Goal: Information Seeking & Learning: Learn about a topic

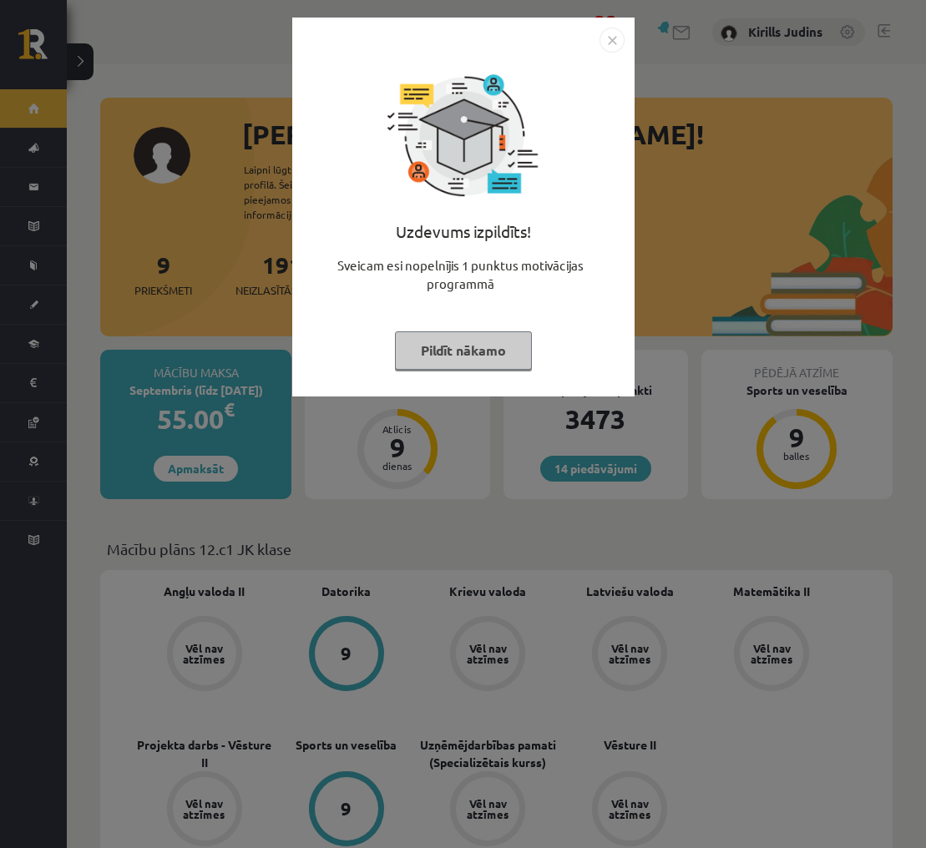
click at [614, 44] on img "Close" at bounding box center [611, 40] width 25 height 25
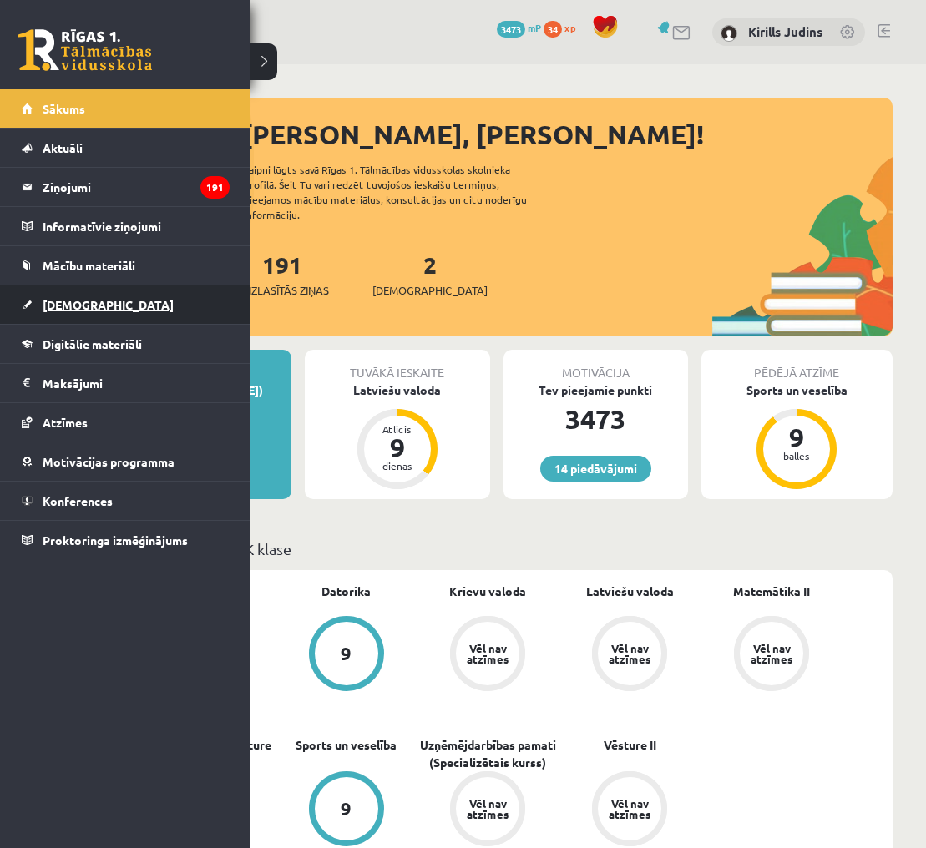
click at [48, 299] on span "[DEMOGRAPHIC_DATA]" at bounding box center [108, 304] width 131 height 15
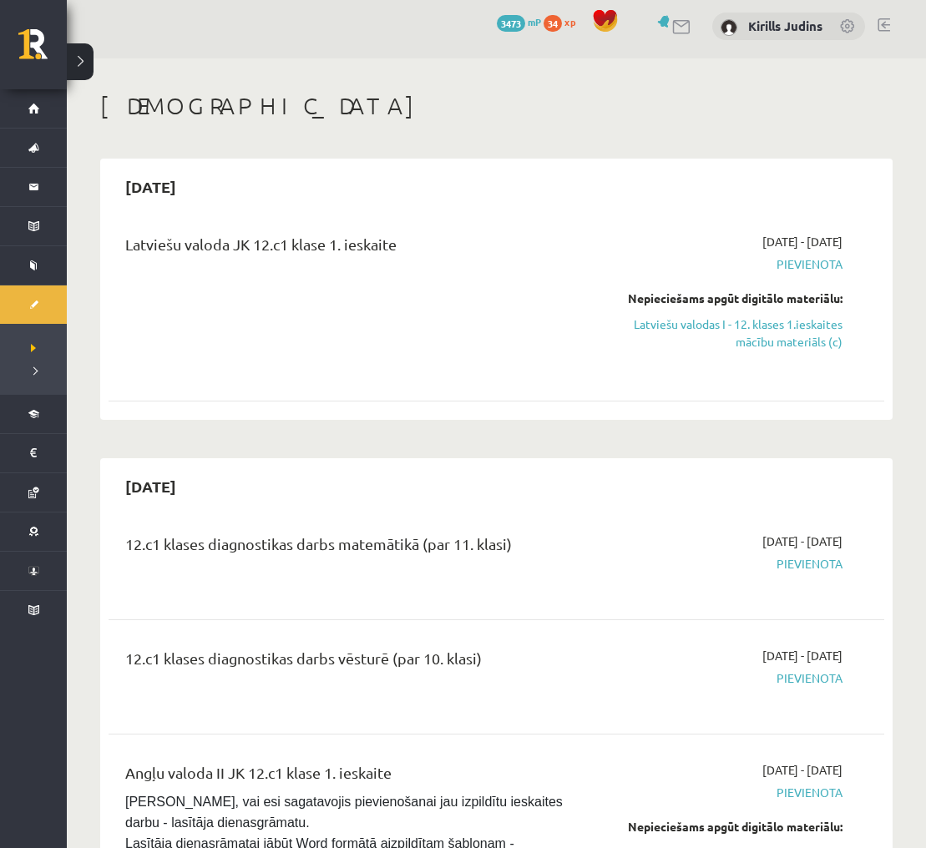
scroll to position [7, 0]
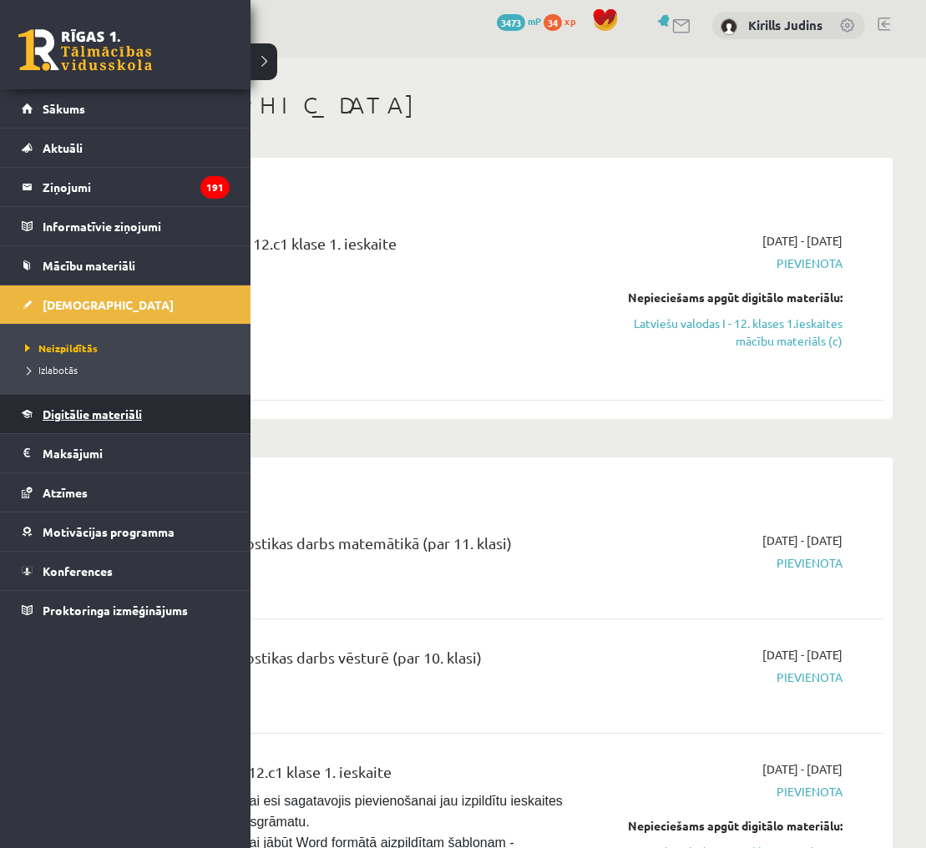
click at [77, 412] on span "Digitālie materiāli" at bounding box center [92, 413] width 99 height 15
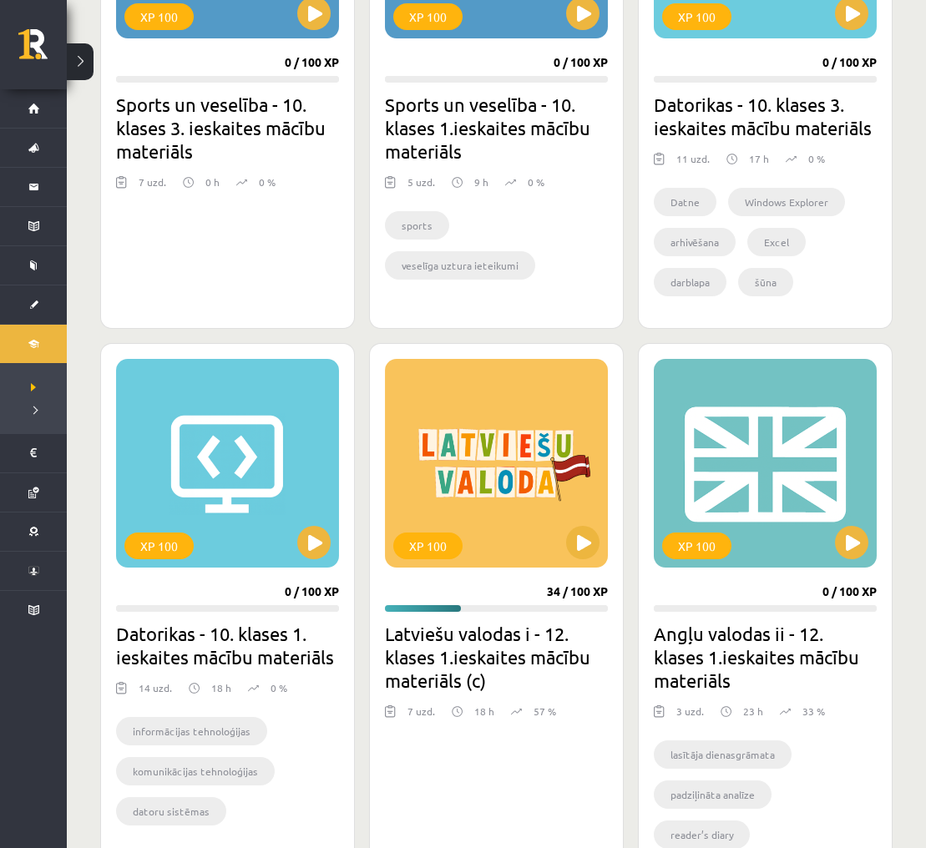
scroll to position [1198, 0]
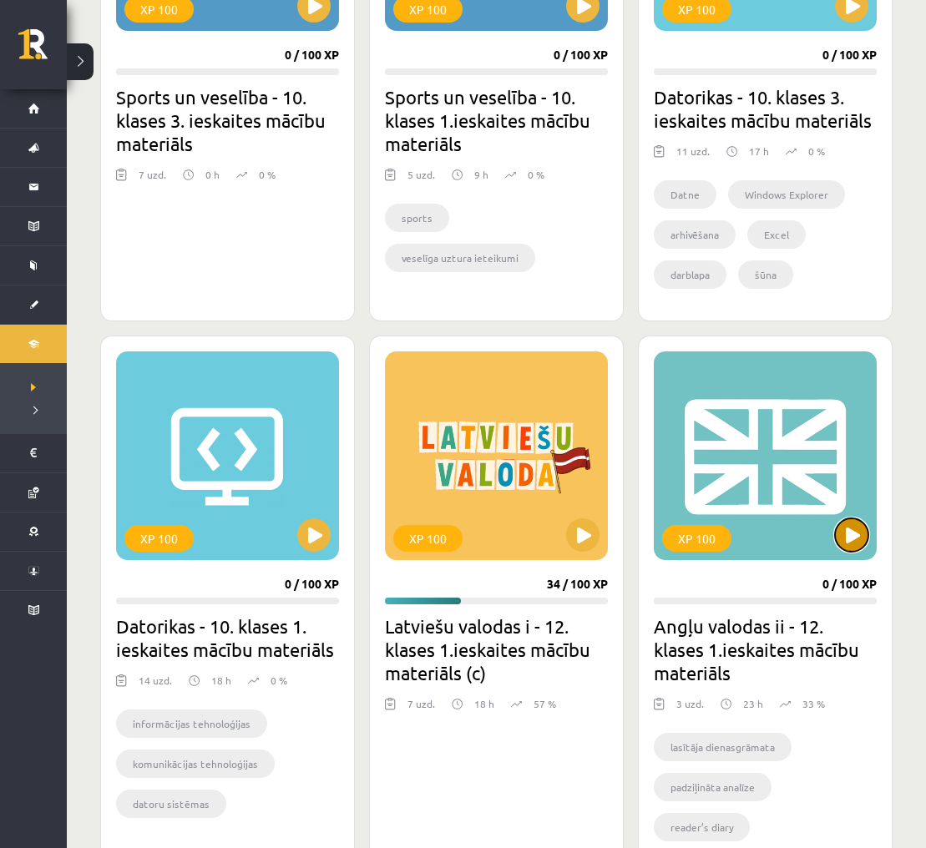
click at [845, 537] on button at bounding box center [851, 534] width 33 height 33
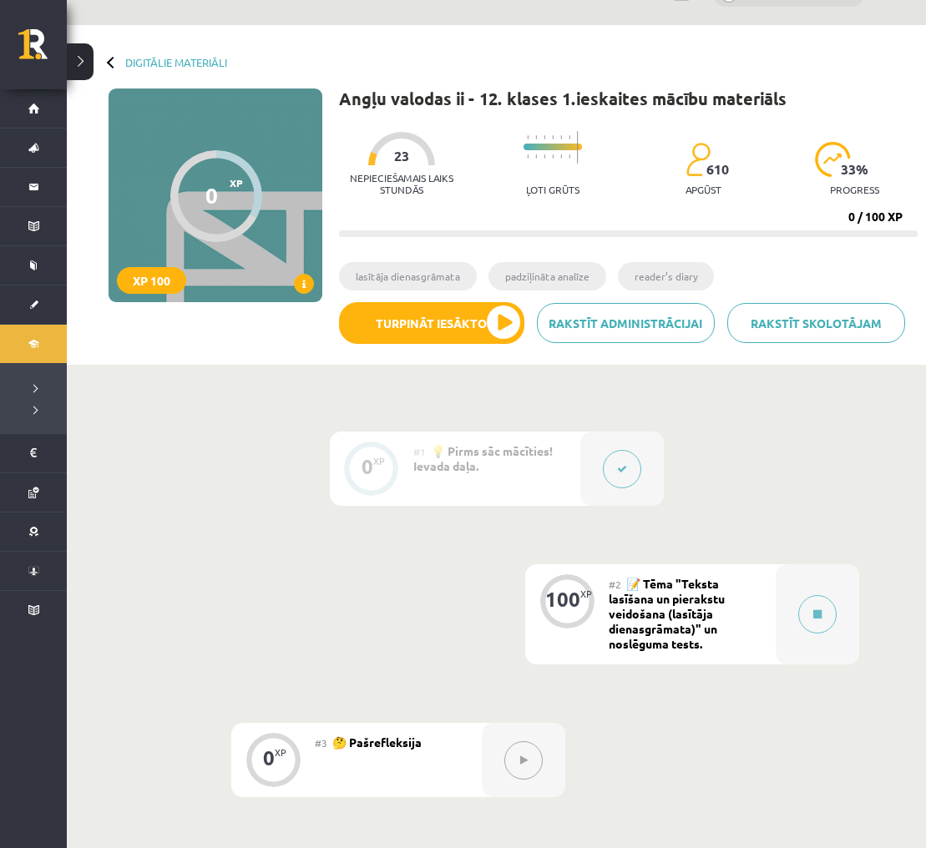
scroll to position [41, 0]
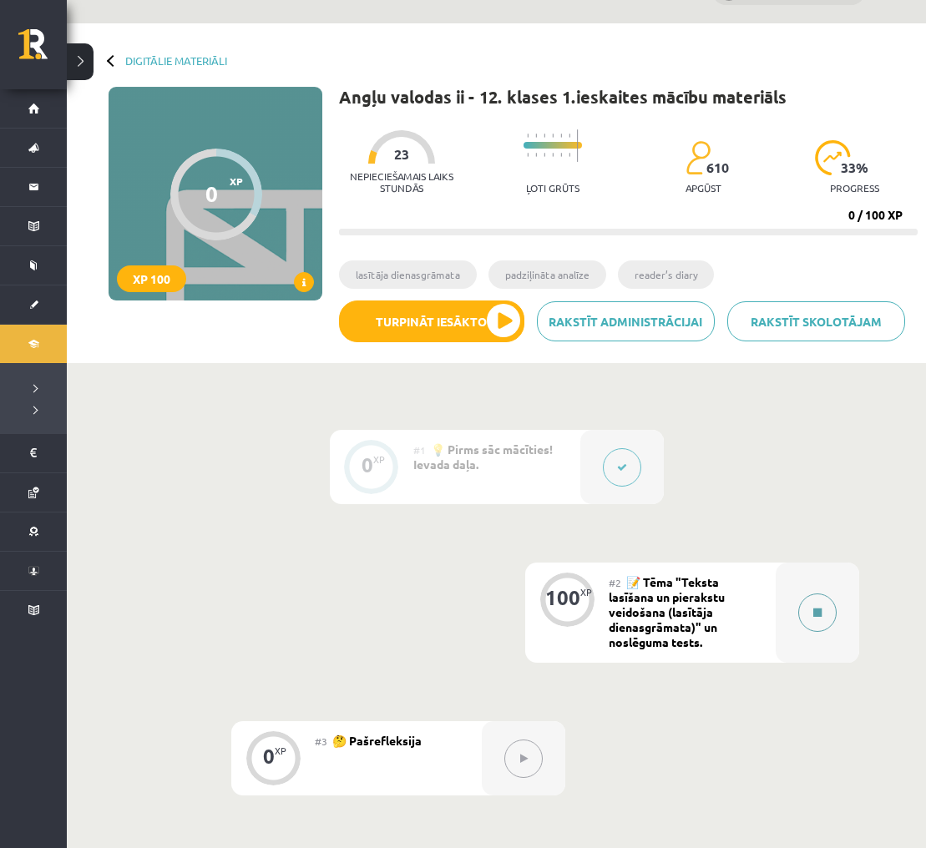
click at [820, 598] on button at bounding box center [817, 612] width 38 height 38
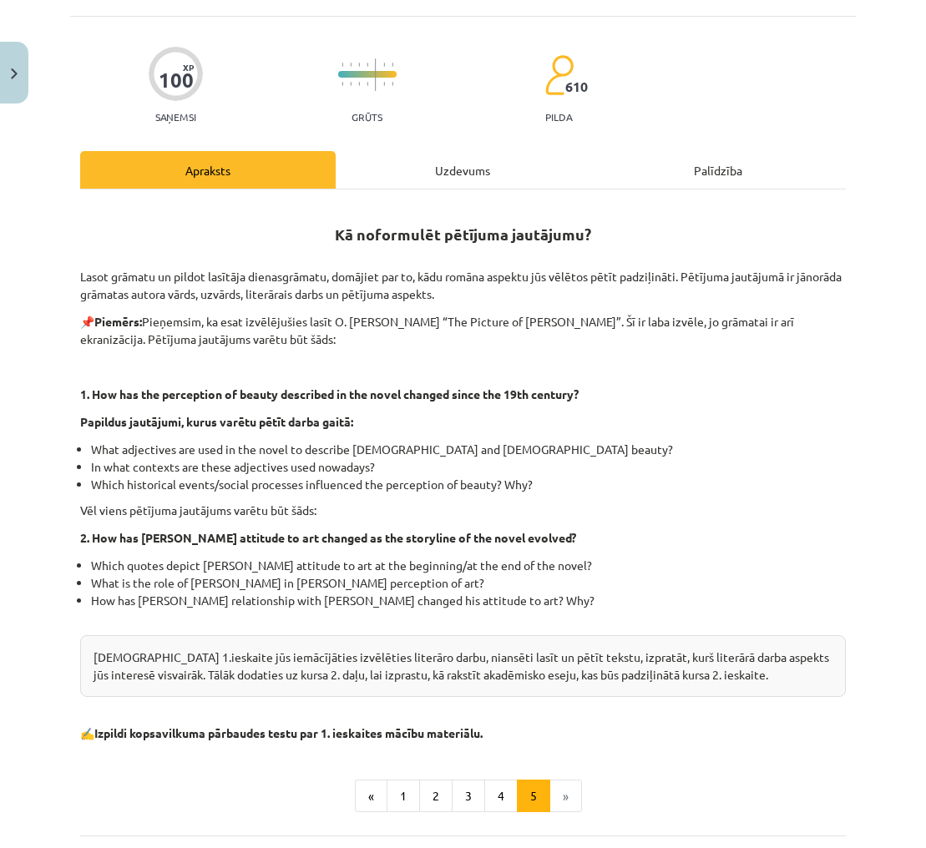
scroll to position [125, 0]
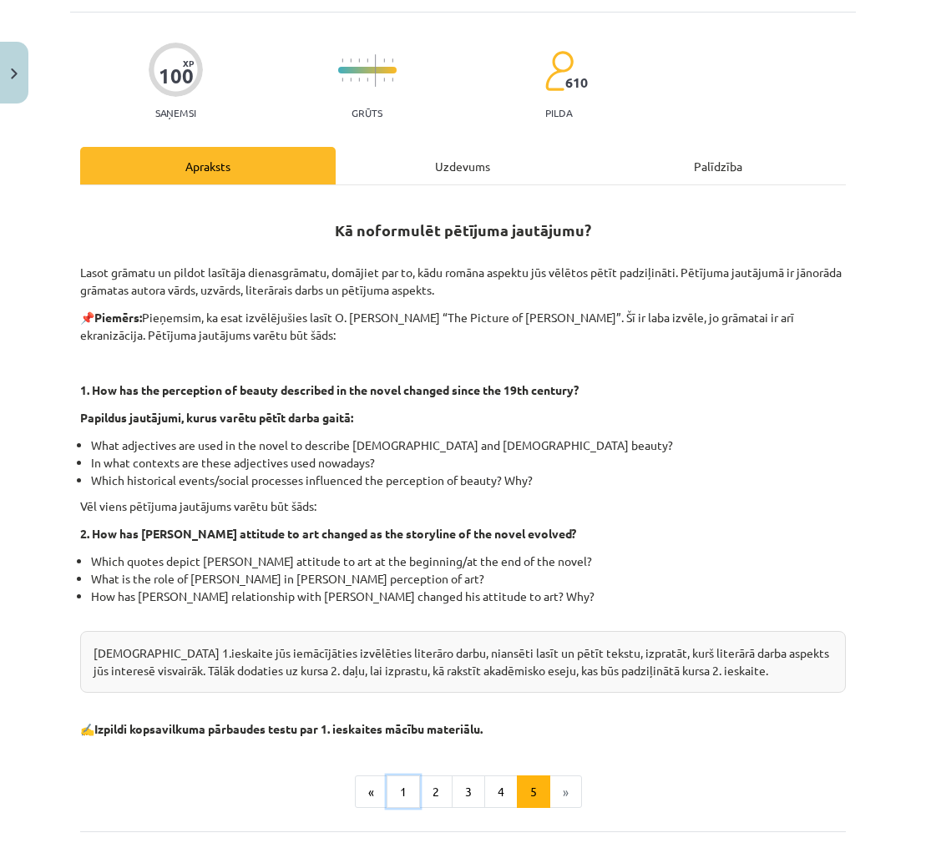
click at [402, 794] on button "1" at bounding box center [402, 791] width 33 height 33
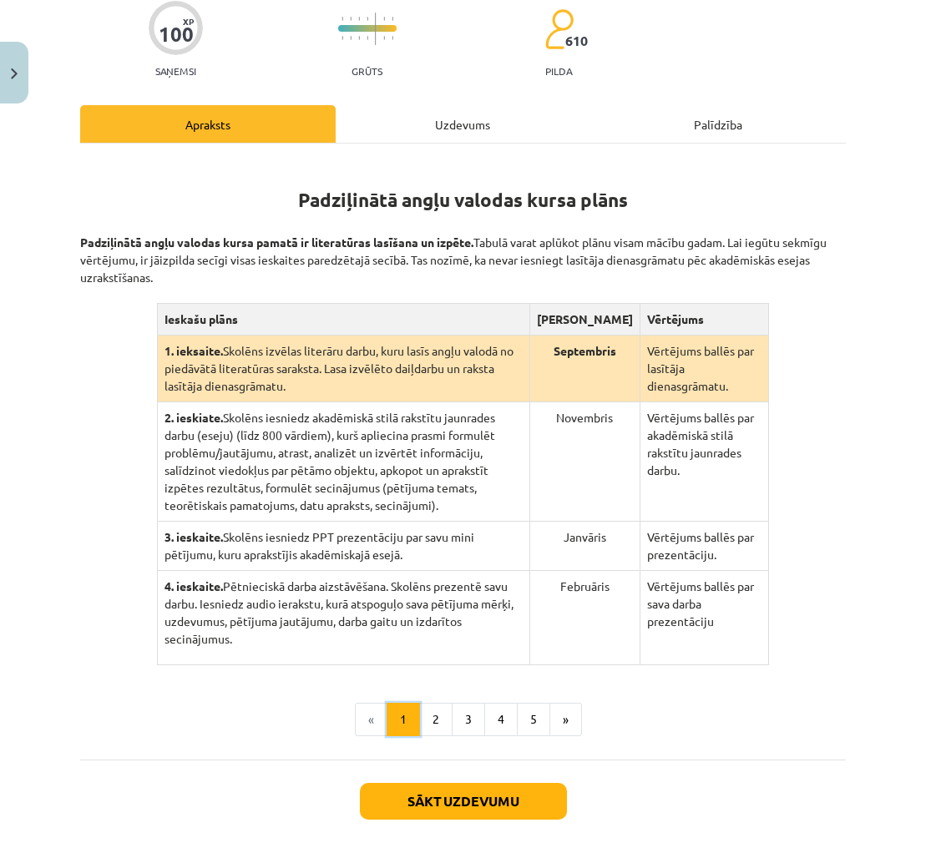
scroll to position [225, 0]
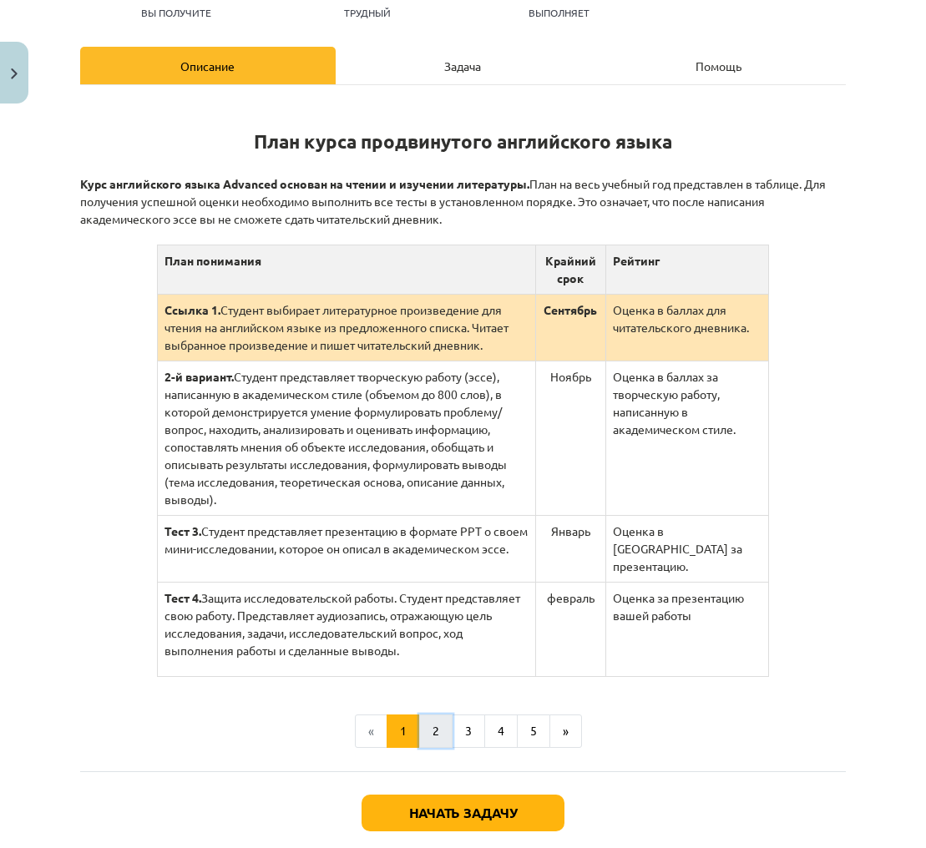
click at [434, 723] on font "2" at bounding box center [435, 730] width 7 height 15
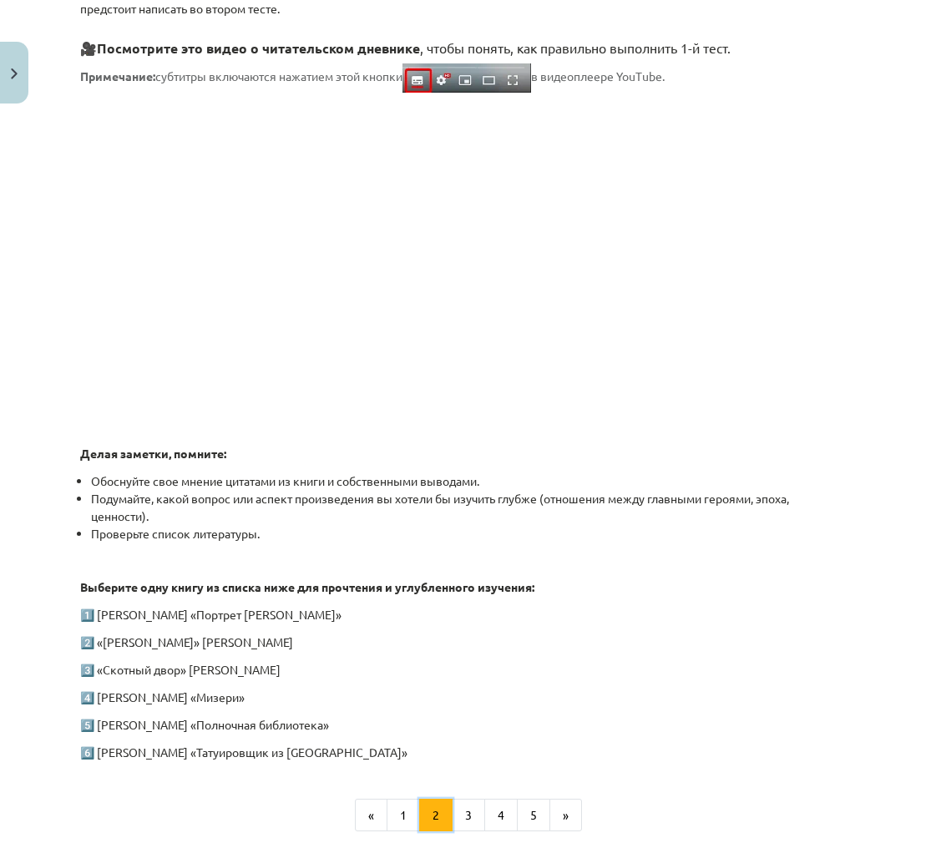
scroll to position [453, 0]
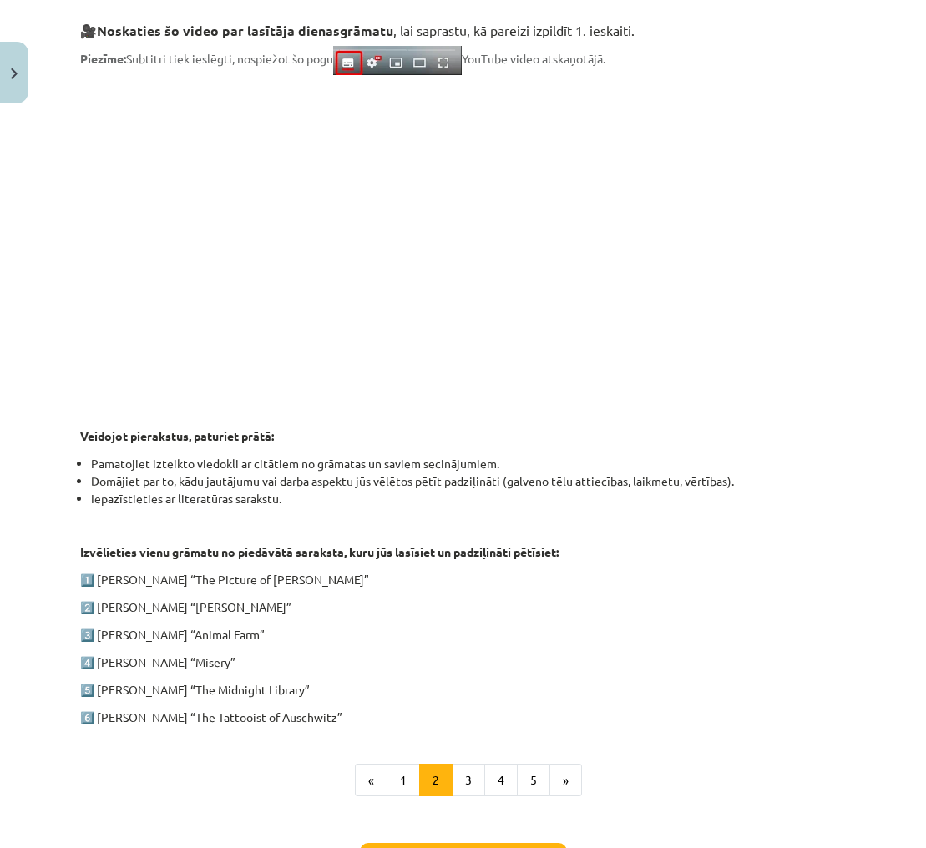
drag, startPoint x: 437, startPoint y: 575, endPoint x: 273, endPoint y: 570, distance: 164.5
click at [432, 577] on p "1️⃣ Oscar Wilde “The Picture of Dorian Gray”" at bounding box center [462, 580] width 765 height 18
drag, startPoint x: 102, startPoint y: 580, endPoint x: 311, endPoint y: 584, distance: 209.5
click at [311, 584] on p "1️⃣ Oscar Wilde “The Picture of Dorian Gray”" at bounding box center [462, 580] width 765 height 18
copy p "Oscar Wilde “The Picture of Dorian Gray”"
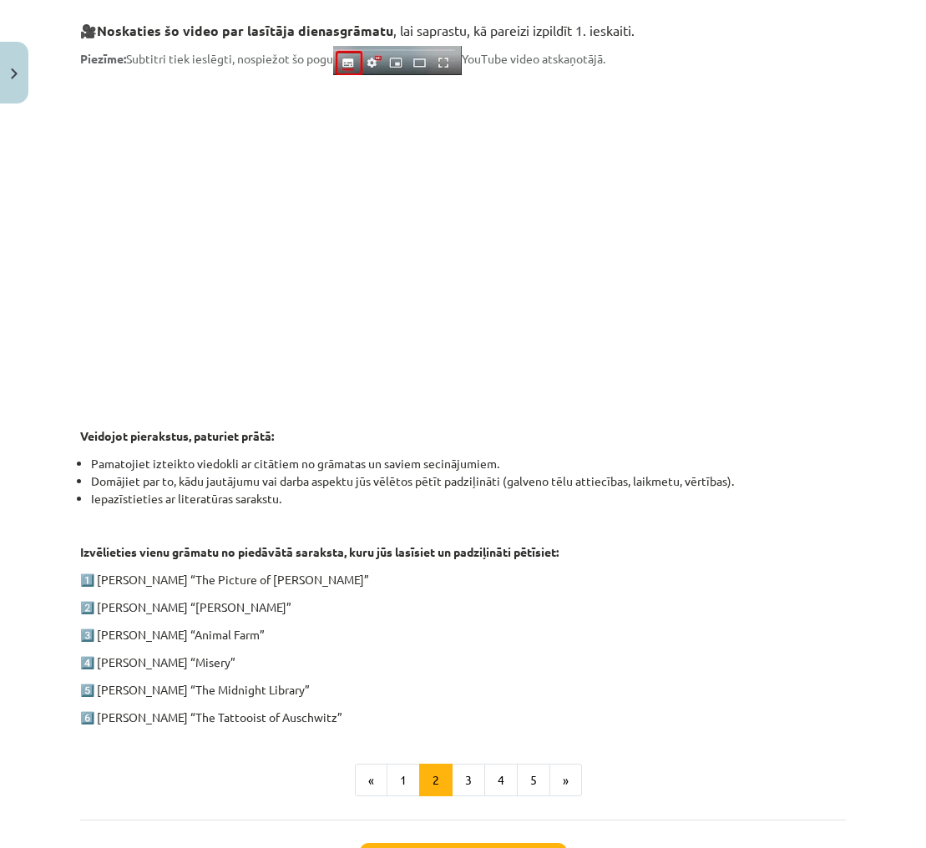
click at [191, 605] on p "2️⃣ Charles Dickens “Oliver Twist”" at bounding box center [462, 607] width 765 height 18
drag, startPoint x: 96, startPoint y: 608, endPoint x: 255, endPoint y: 608, distance: 159.4
click at [255, 608] on p "2️⃣ Charles Dickens “Oliver Twist”" at bounding box center [462, 607] width 765 height 18
copy p "Charles Dickens “Oliver Twist”"
drag, startPoint x: 97, startPoint y: 632, endPoint x: 264, endPoint y: 633, distance: 166.9
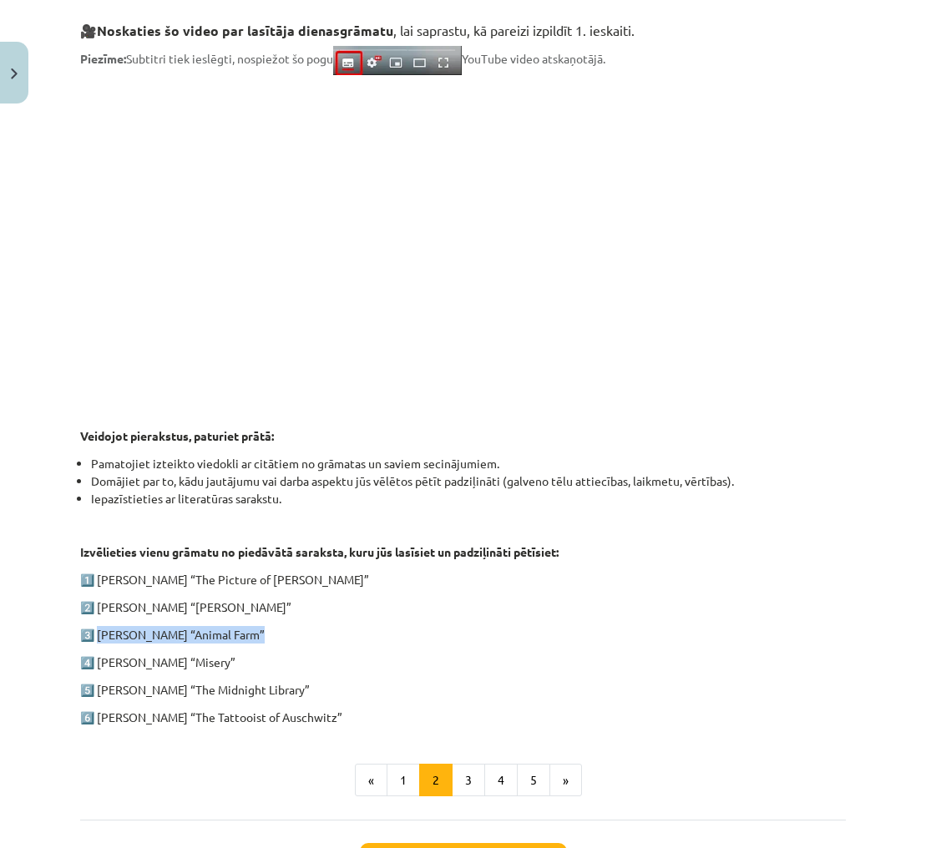
click at [255, 633] on p "3️⃣ George Orwell “Animal Farm”" at bounding box center [462, 635] width 765 height 18
copy p "George Orwell “Animal Farm”"
drag, startPoint x: 95, startPoint y: 658, endPoint x: 222, endPoint y: 664, distance: 127.0
click at [222, 664] on p "4️⃣ Stephen King “Misery”" at bounding box center [462, 662] width 765 height 18
copy p "Stephen King “Misery”"
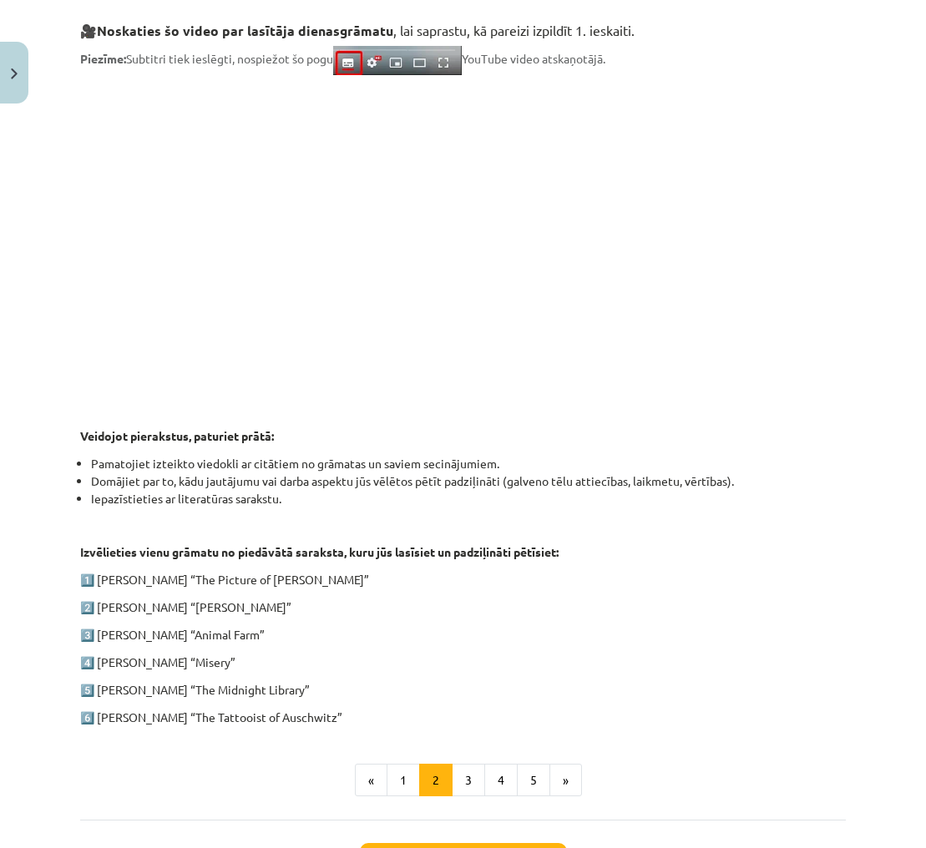
drag, startPoint x: 166, startPoint y: 679, endPoint x: 130, endPoint y: 686, distance: 36.5
click at [163, 681] on p "5️⃣ Matt Haig “The Midnight Library”" at bounding box center [462, 690] width 765 height 18
drag, startPoint x: 95, startPoint y: 687, endPoint x: 285, endPoint y: 689, distance: 189.5
click at [284, 689] on p "5️⃣ Matt Haig “The Midnight Library”" at bounding box center [462, 690] width 765 height 18
copy p "Matt Haig “The Midnight Library”"
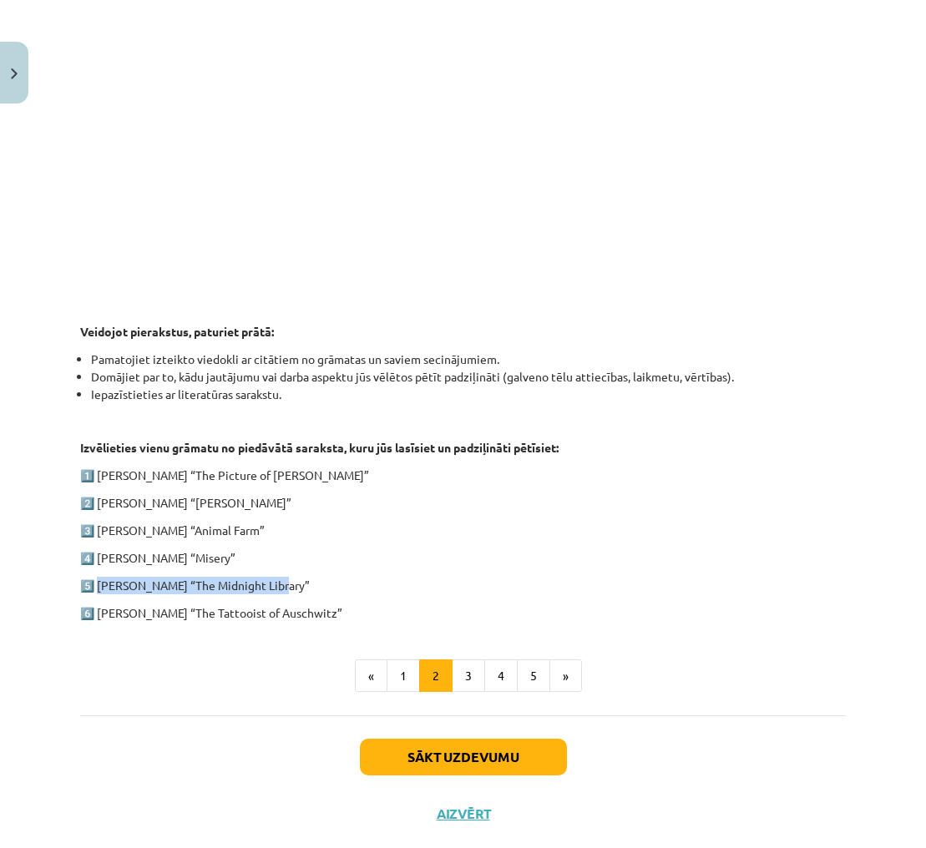
scroll to position [558, 0]
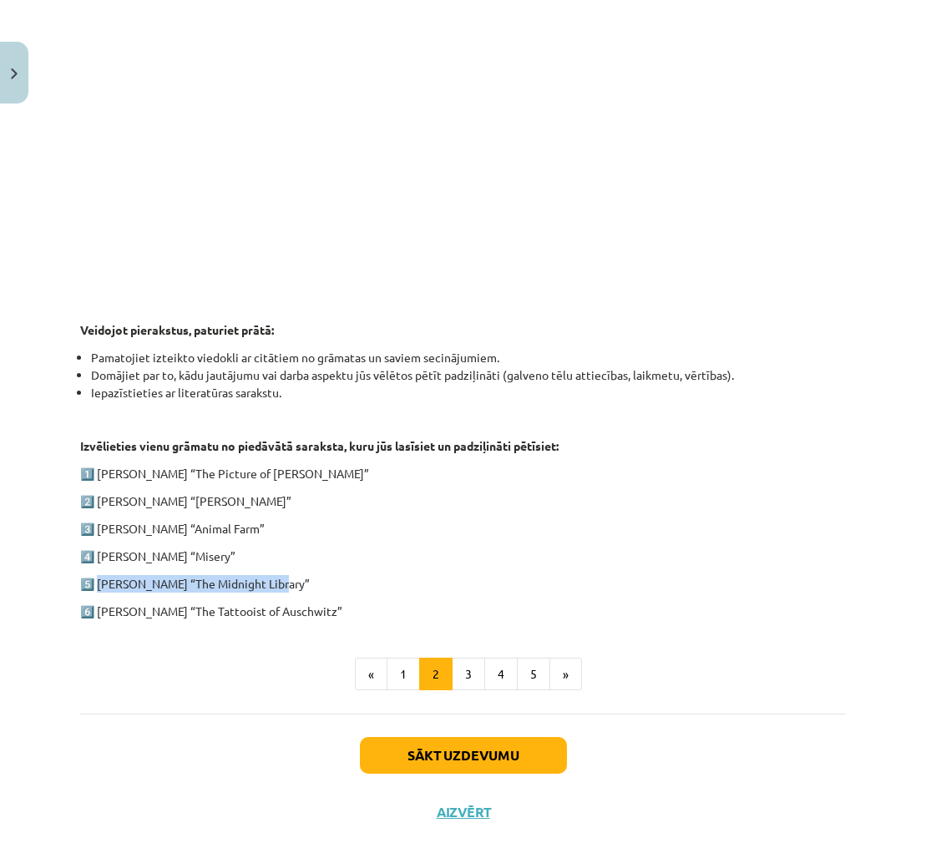
drag, startPoint x: 96, startPoint y: 610, endPoint x: 343, endPoint y: 608, distance: 247.1
click at [343, 608] on p "6️⃣ Heather Morris “The Tattooist of Auschwitz”" at bounding box center [462, 612] width 765 height 18
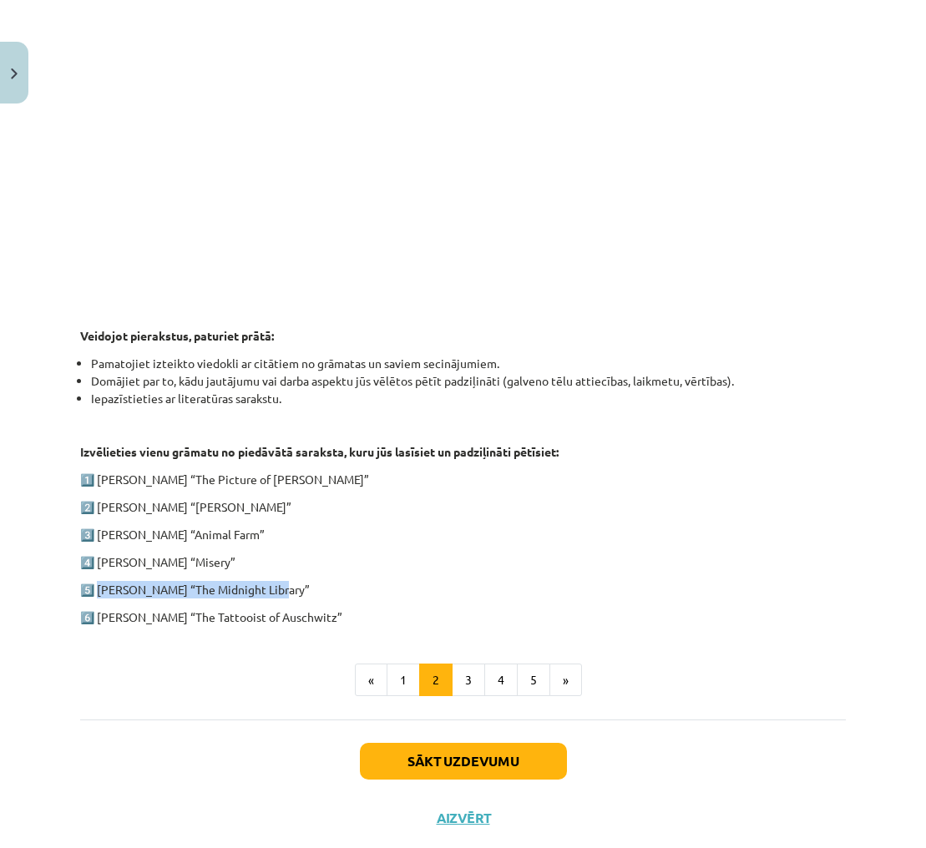
copy p "Heather Morris “The Tattooist of Auschwitz”"
click at [654, 483] on p "1️⃣ Oscar Wilde “The Picture of Dorian Gray”" at bounding box center [462, 480] width 765 height 18
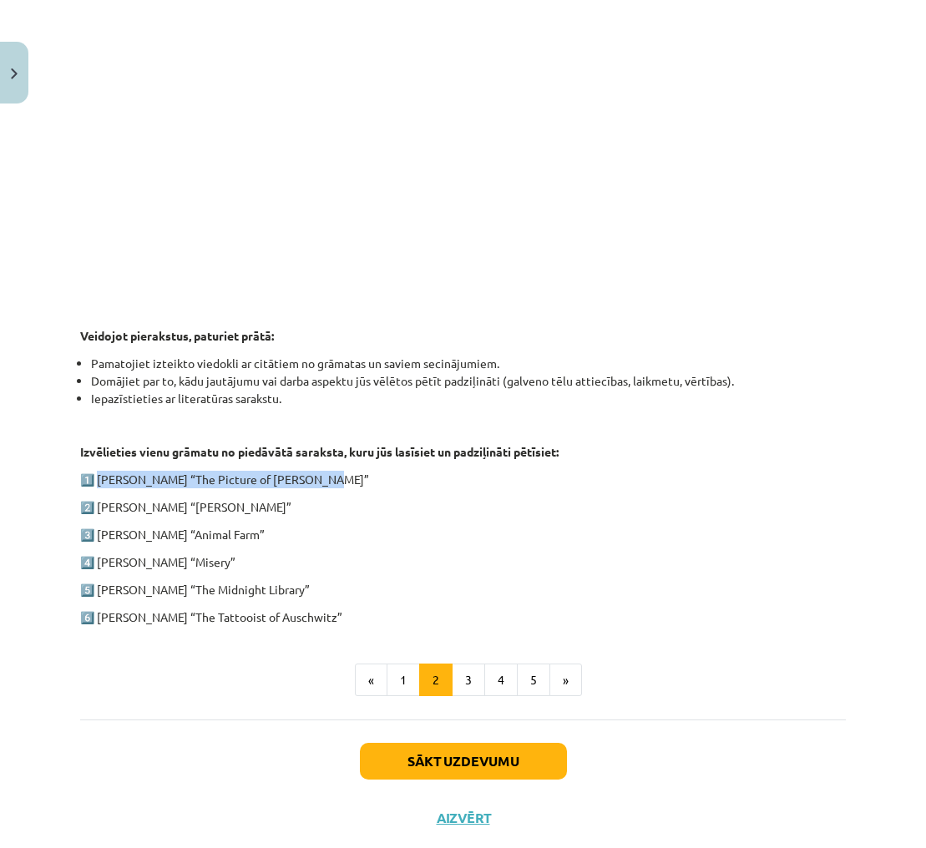
drag, startPoint x: 95, startPoint y: 478, endPoint x: 342, endPoint y: 484, distance: 247.1
click at [342, 484] on p "1️⃣ Oscar Wilde “The Picture of Dorian Gray”" at bounding box center [462, 480] width 765 height 18
copy p "Oscar Wilde “The Picture of Dorian Gray”"
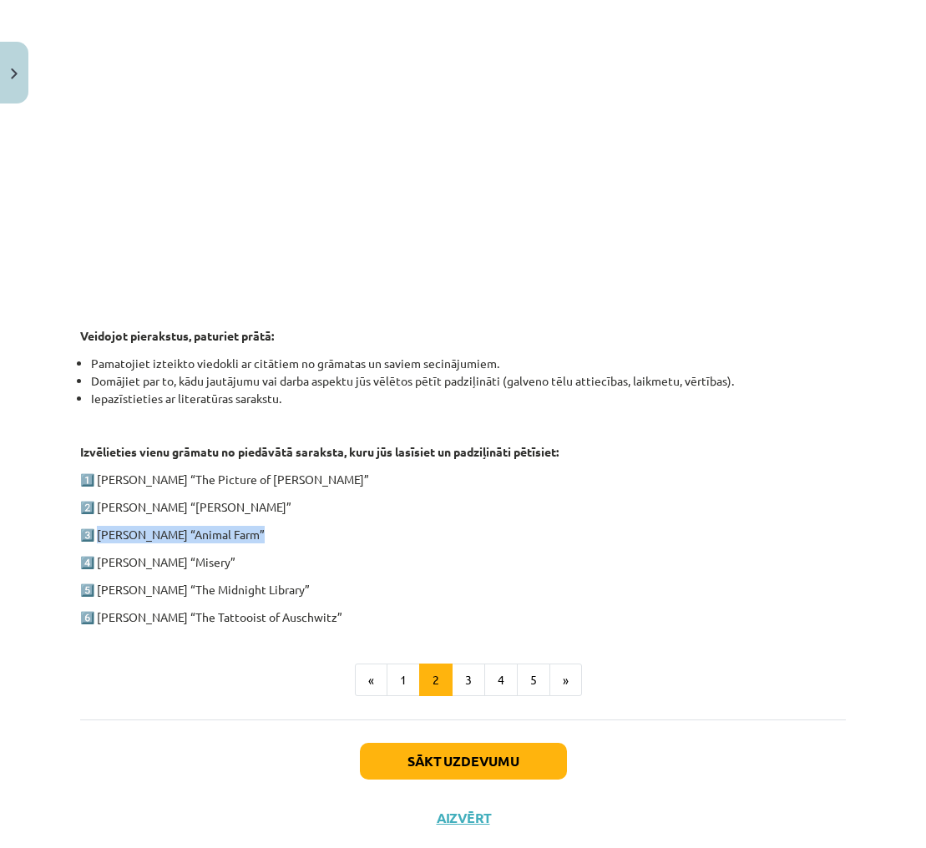
drag, startPoint x: 98, startPoint y: 531, endPoint x: 250, endPoint y: 537, distance: 152.8
click at [250, 537] on p "3️⃣ George Orwell “Animal Farm”" at bounding box center [462, 535] width 765 height 18
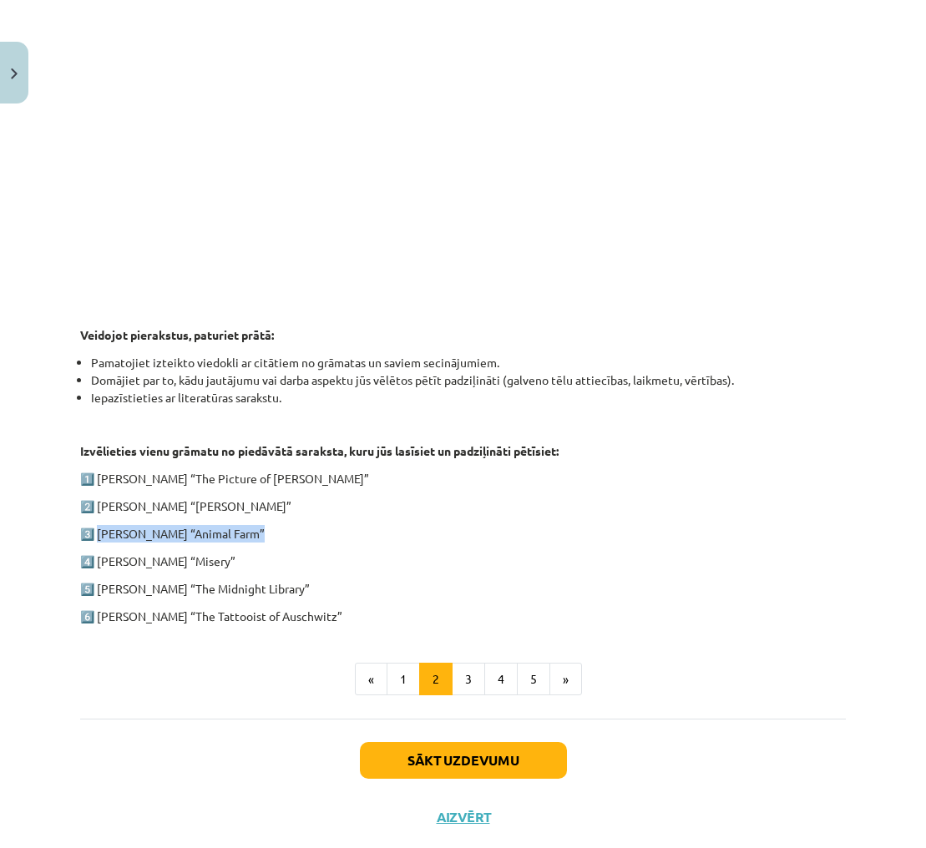
copy p "George Orwell “Animal Farm”"
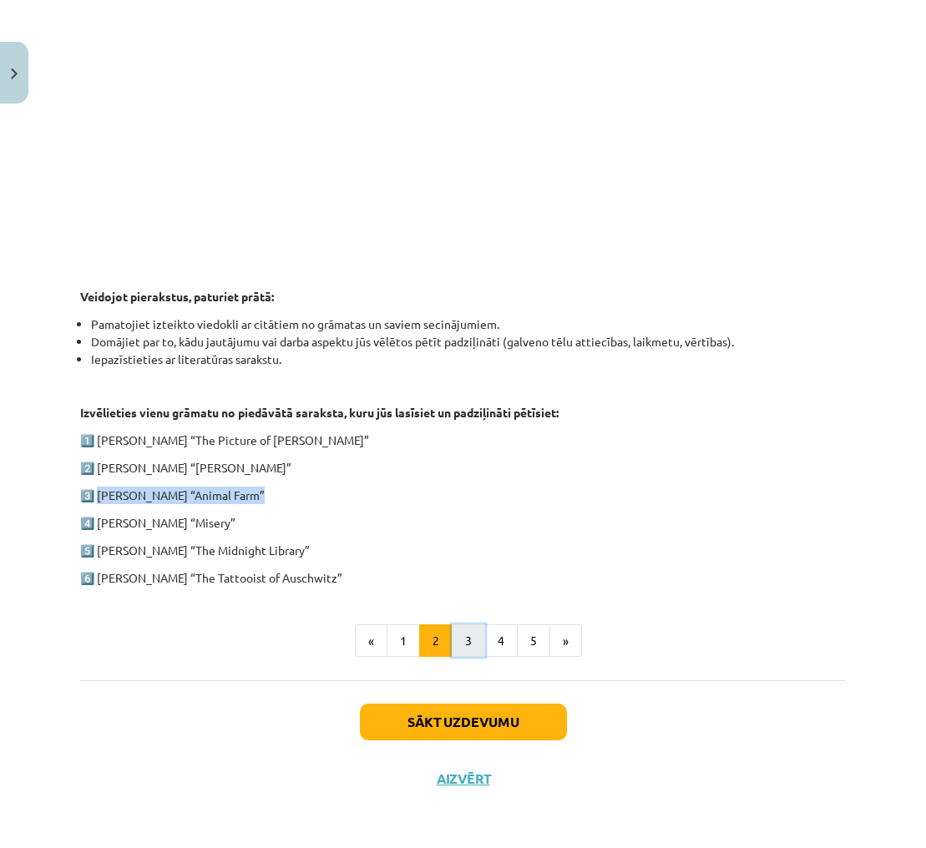
click at [468, 628] on button "3" at bounding box center [468, 640] width 33 height 33
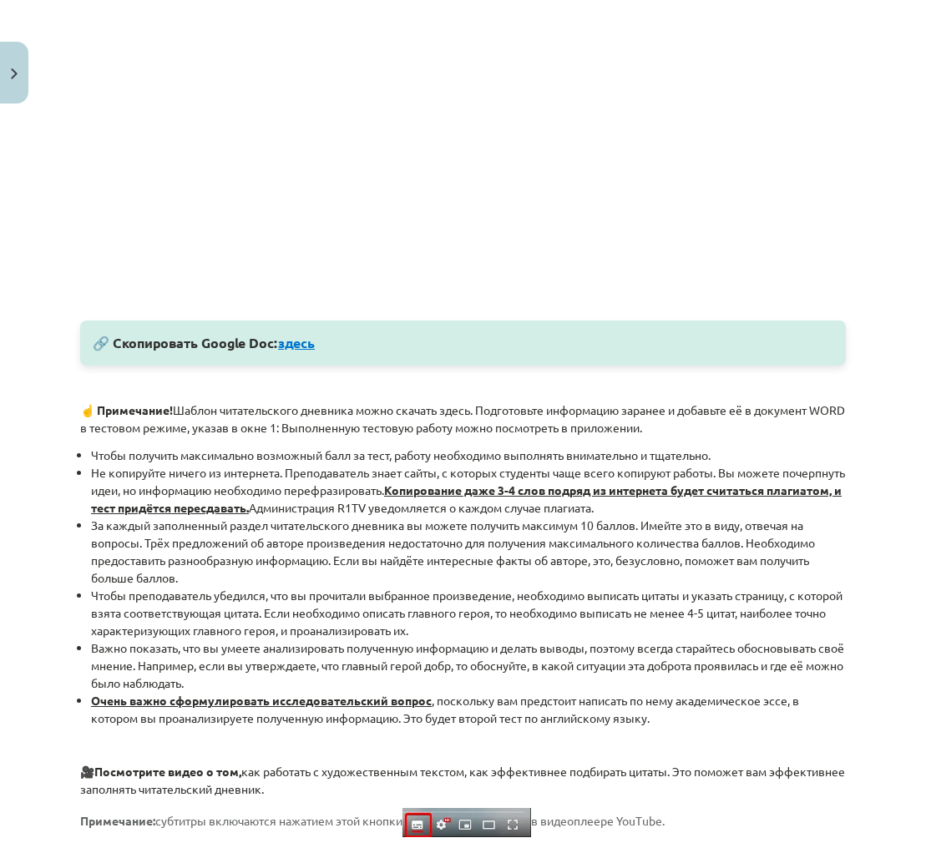
scroll to position [662, 0]
click at [305, 347] on font "здесь" at bounding box center [296, 343] width 37 height 18
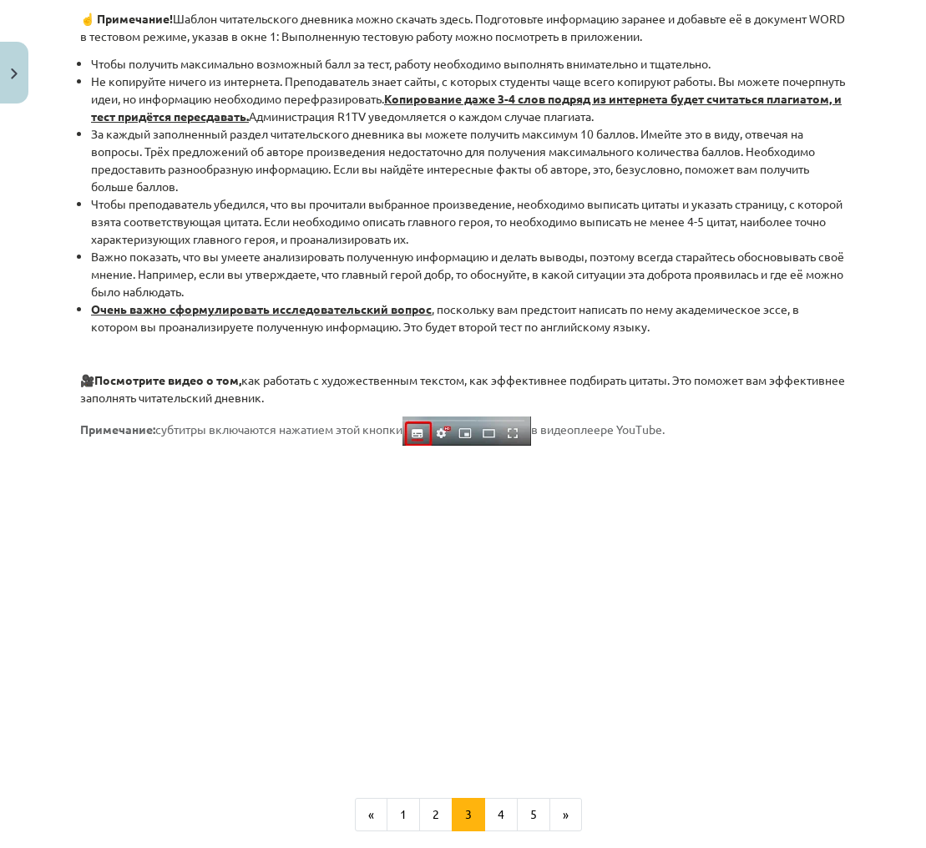
scroll to position [1126, 0]
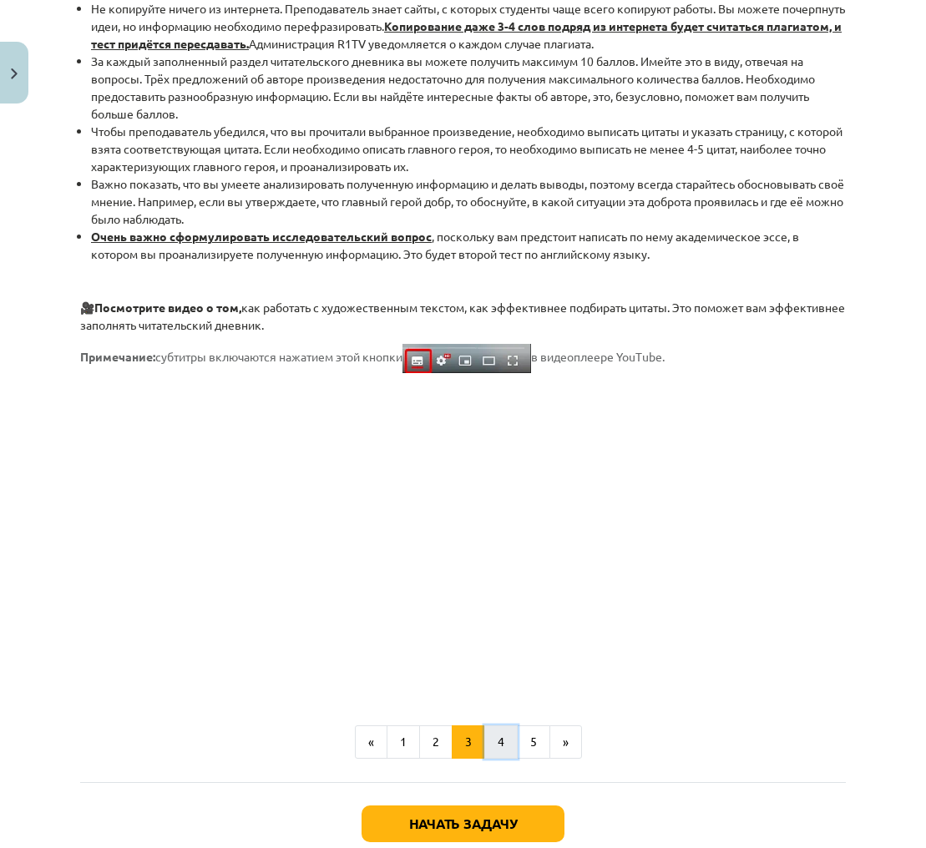
click at [506, 744] on button "4" at bounding box center [500, 741] width 33 height 33
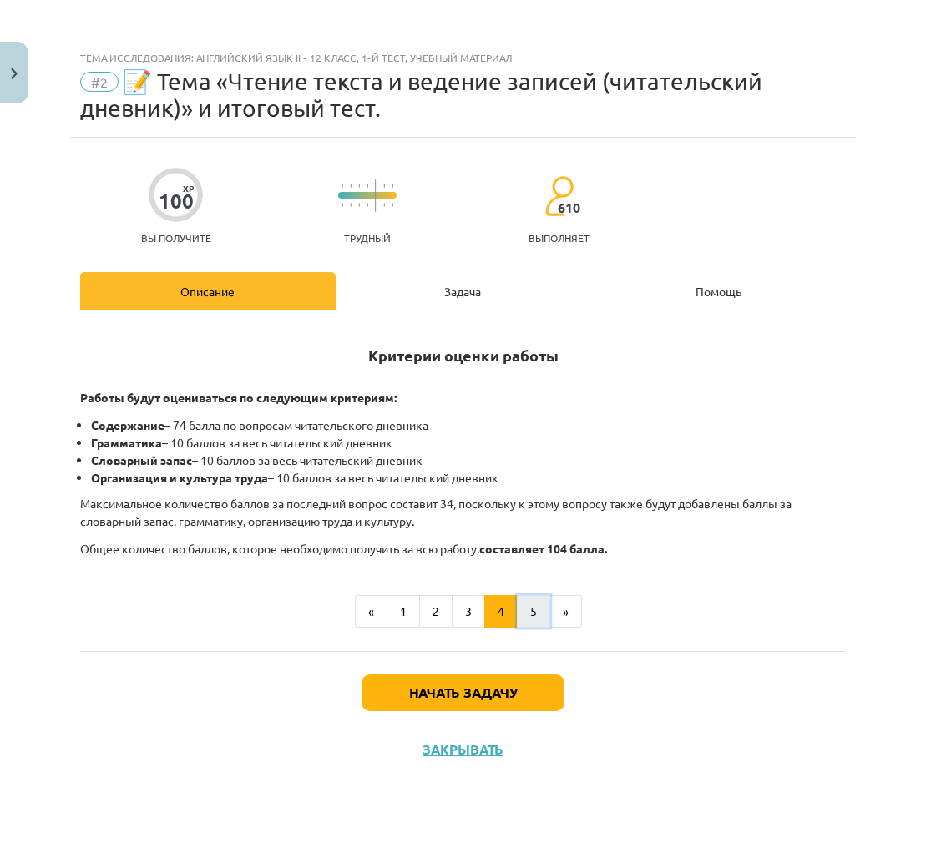
click at [546, 617] on button "5" at bounding box center [533, 611] width 33 height 33
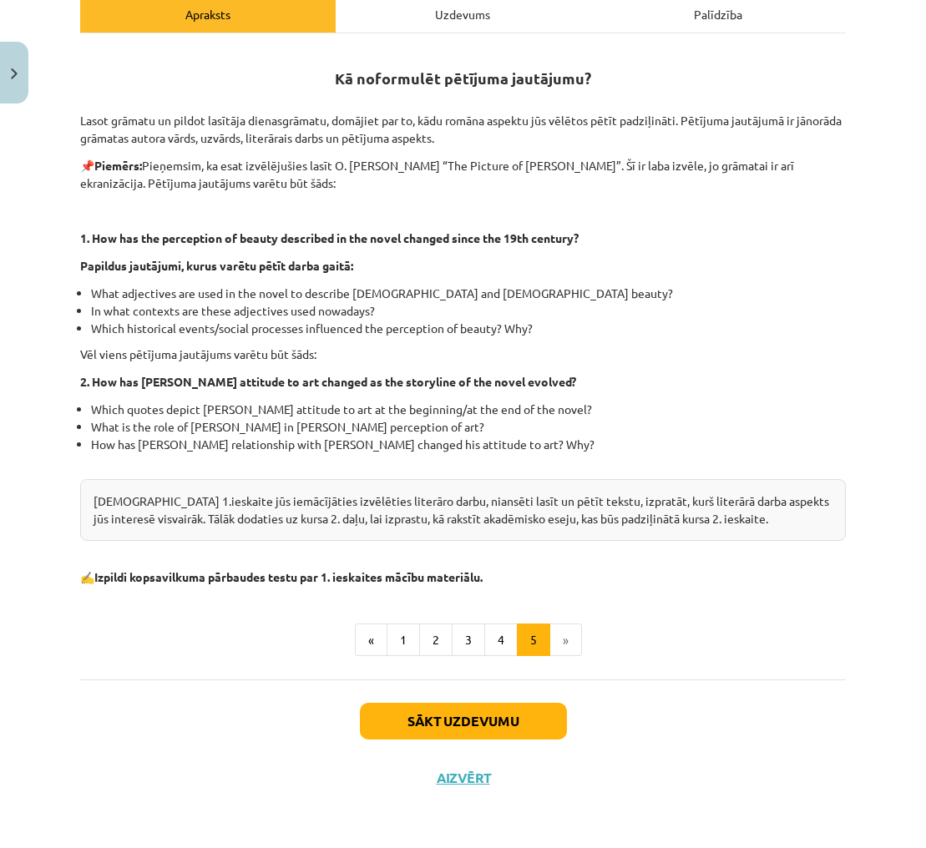
scroll to position [277, 0]
click at [472, 779] on button "Aizvērt" at bounding box center [462, 778] width 63 height 17
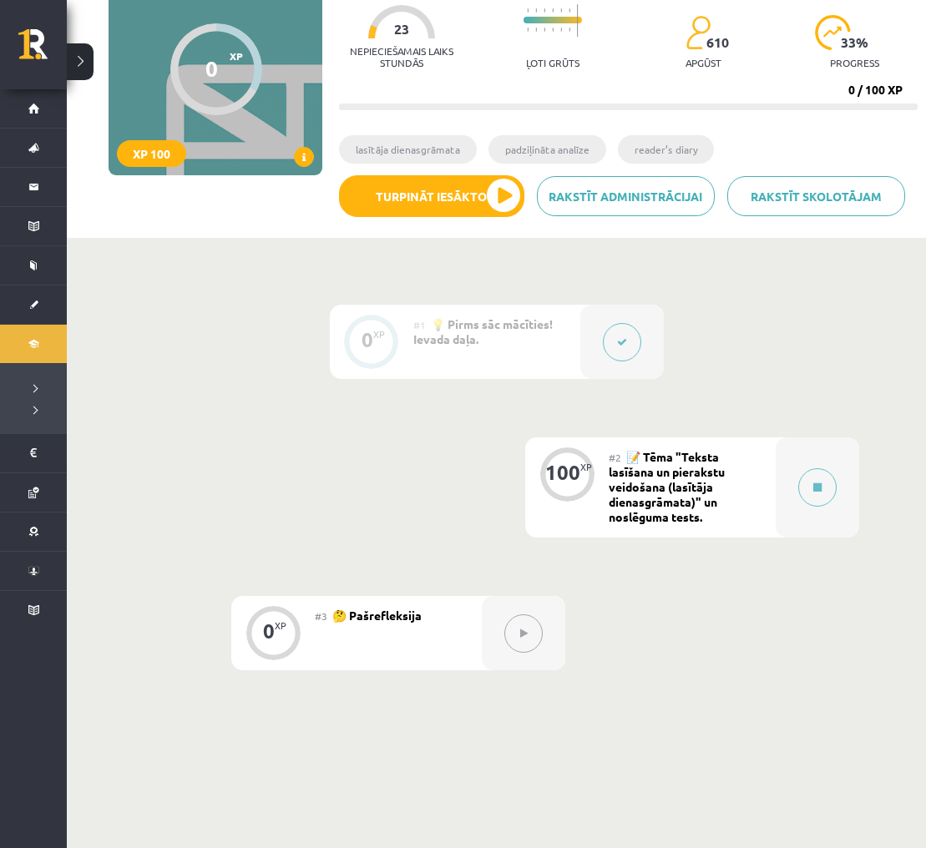
scroll to position [280, 0]
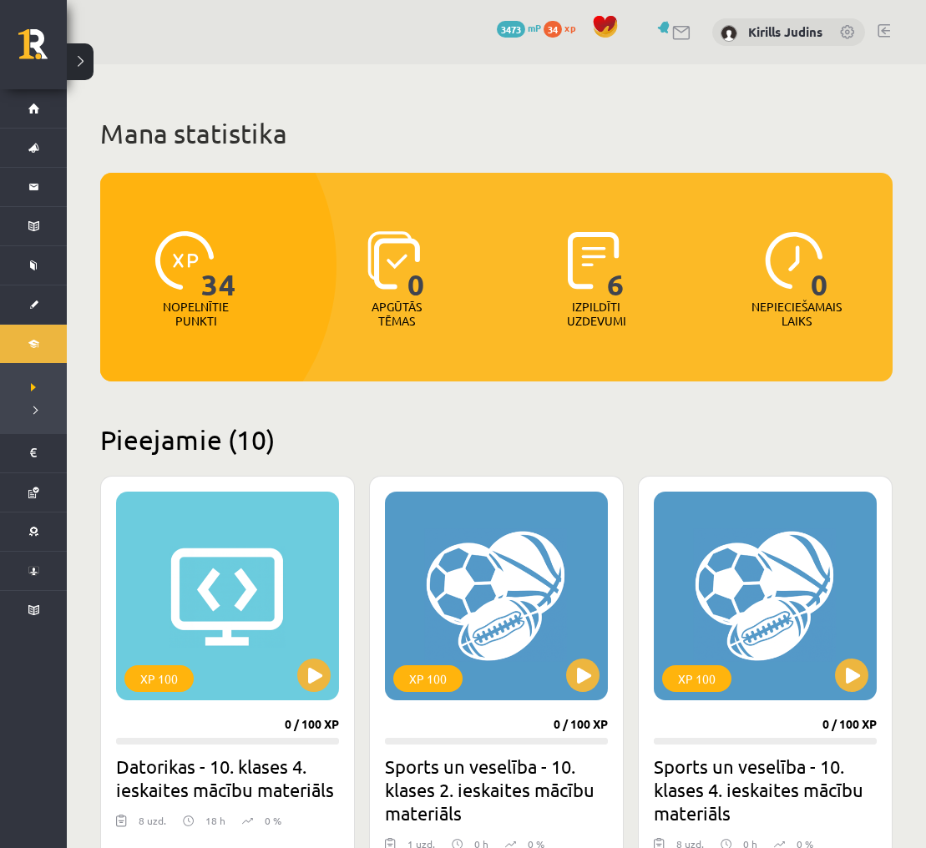
scroll to position [1192, 0]
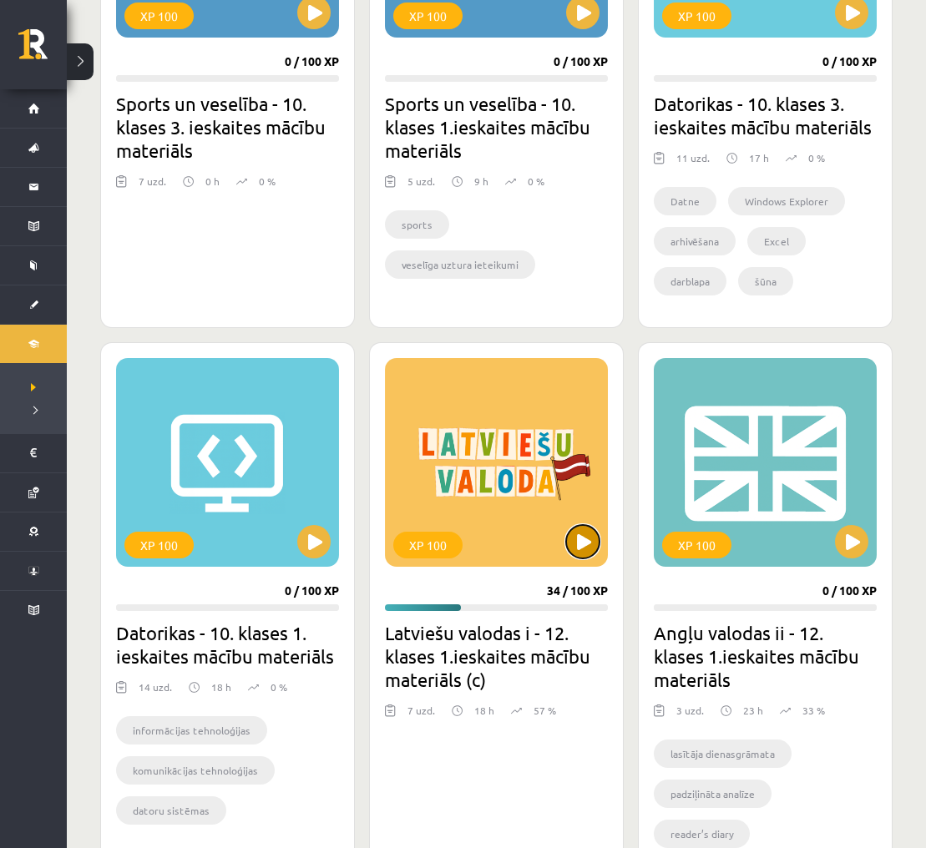
click at [573, 543] on button at bounding box center [582, 541] width 33 height 33
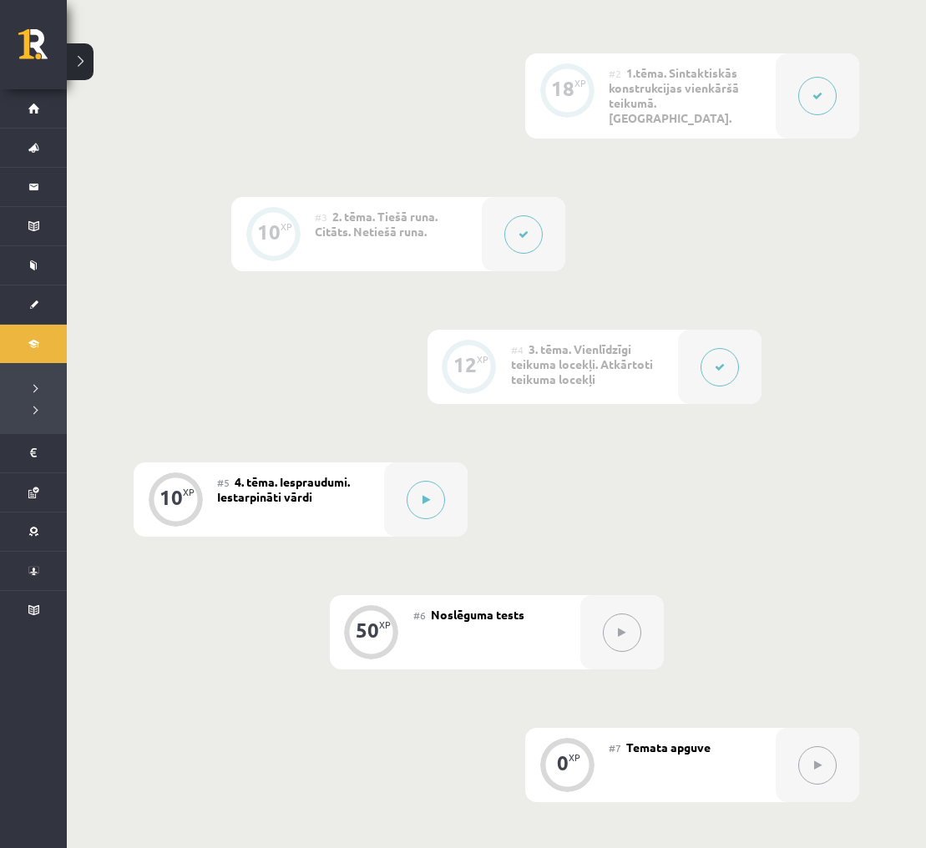
scroll to position [532, 0]
click at [426, 492] on icon at bounding box center [426, 497] width 8 height 10
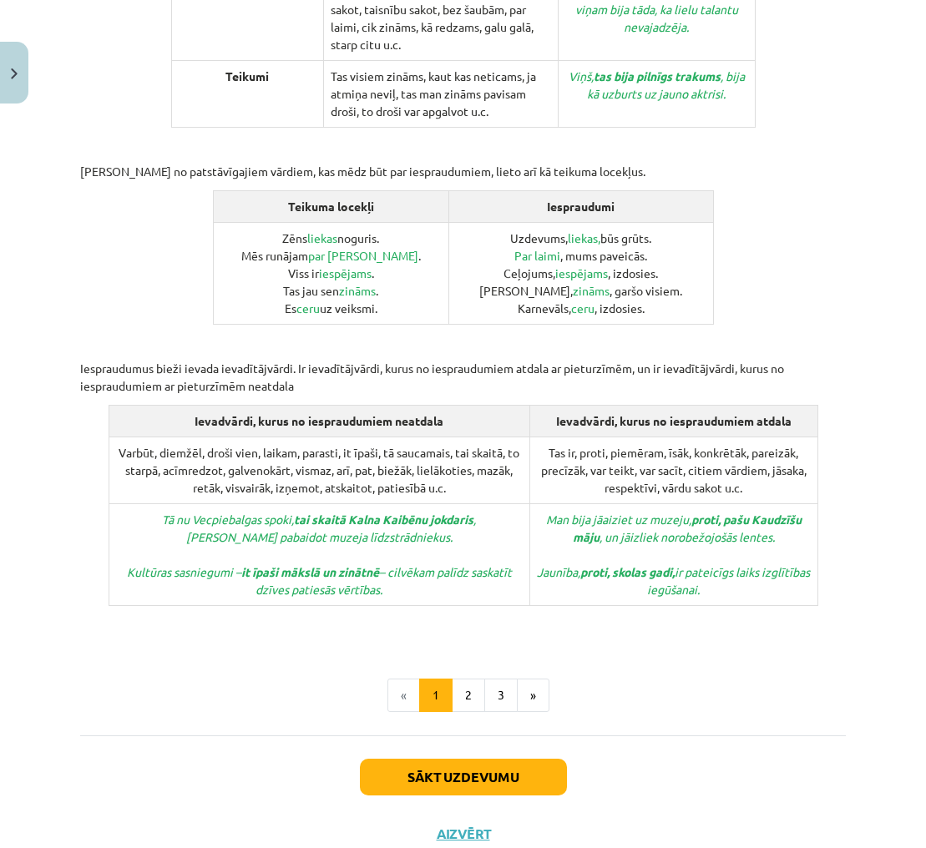
scroll to position [643, 0]
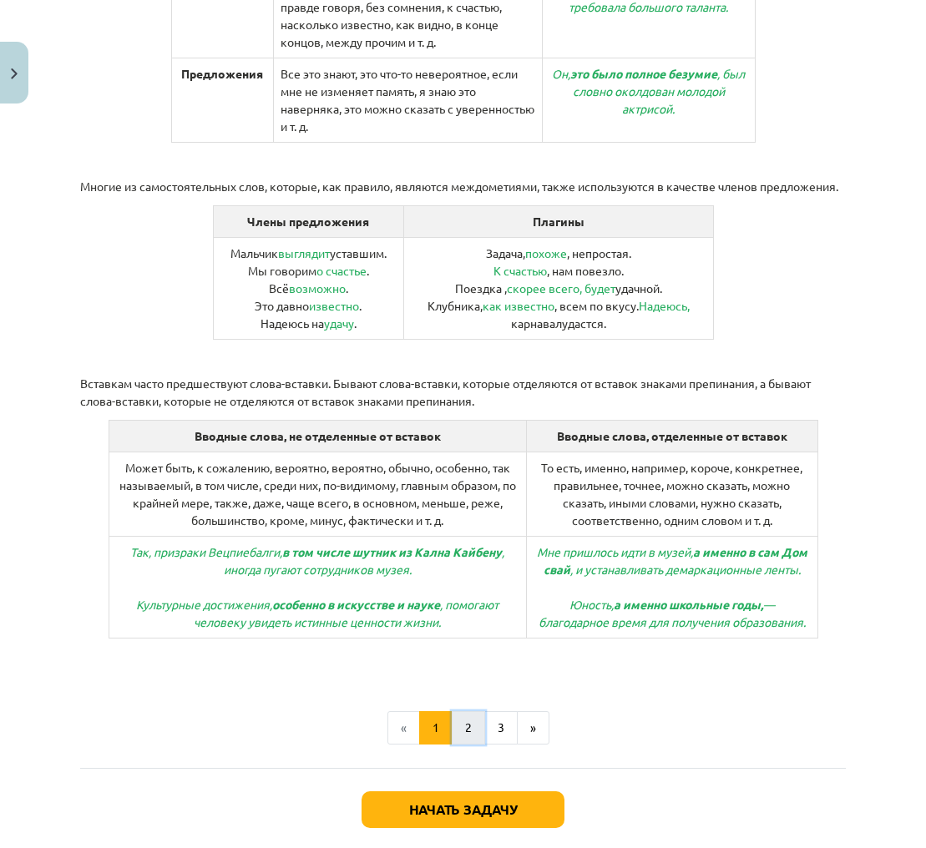
click at [461, 711] on button "2" at bounding box center [468, 727] width 33 height 33
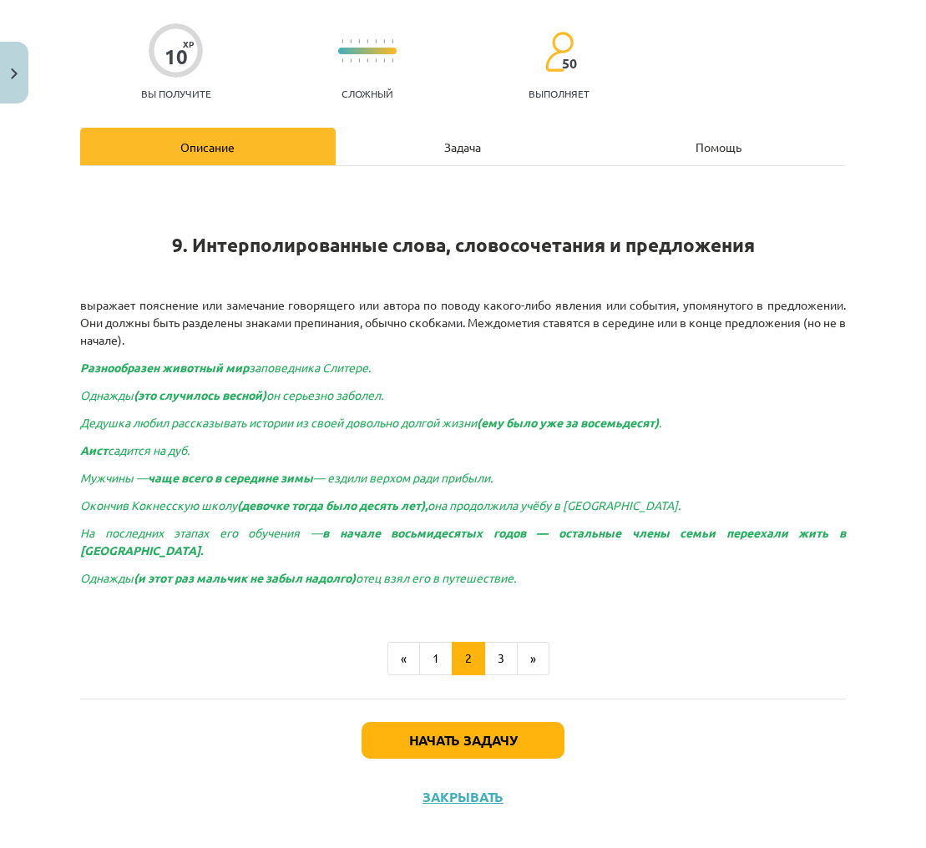
scroll to position [532, 0]
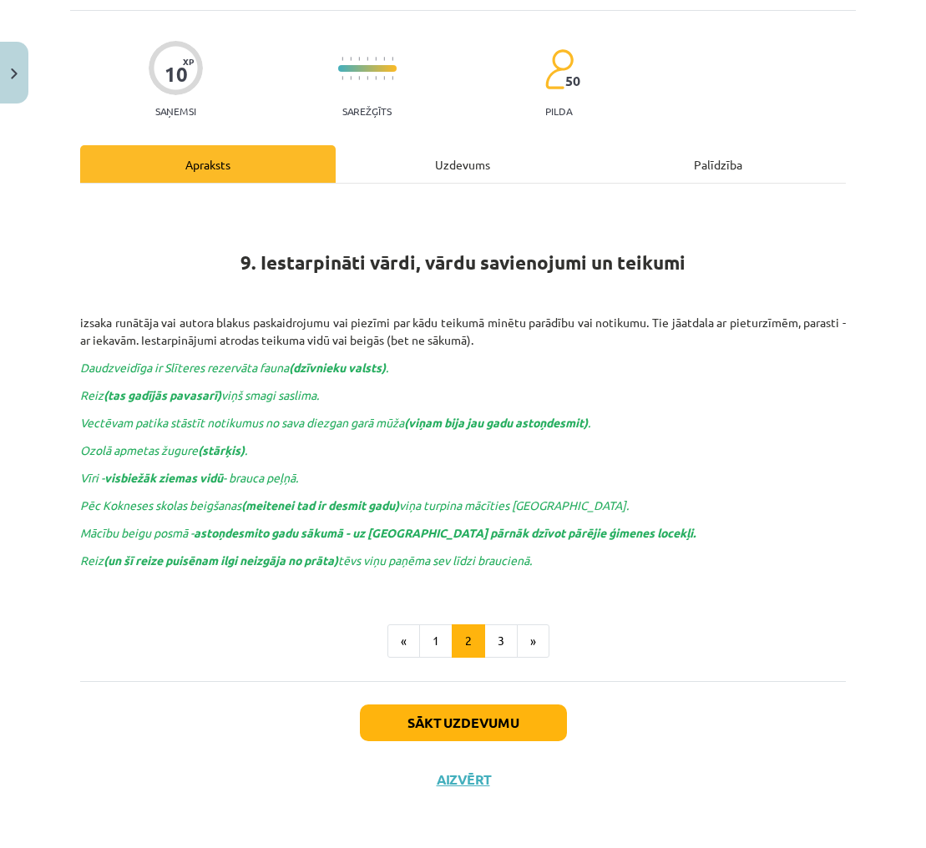
click at [98, 450] on span "Ozolā apmetas žugure (stārķis) ." at bounding box center [163, 449] width 167 height 15
click at [78, 450] on div "10 XP Saņemsi Sarežģīts 50 pilda Apraksts Uzdevums Palīdzība 9. Iestarpināti vā…" at bounding box center [462, 409] width 785 height 797
drag, startPoint x: 164, startPoint y: 454, endPoint x: 197, endPoint y: 453, distance: 33.4
click at [197, 453] on span "Ozolā apmetas žugure (stārķis) ." at bounding box center [163, 449] width 167 height 15
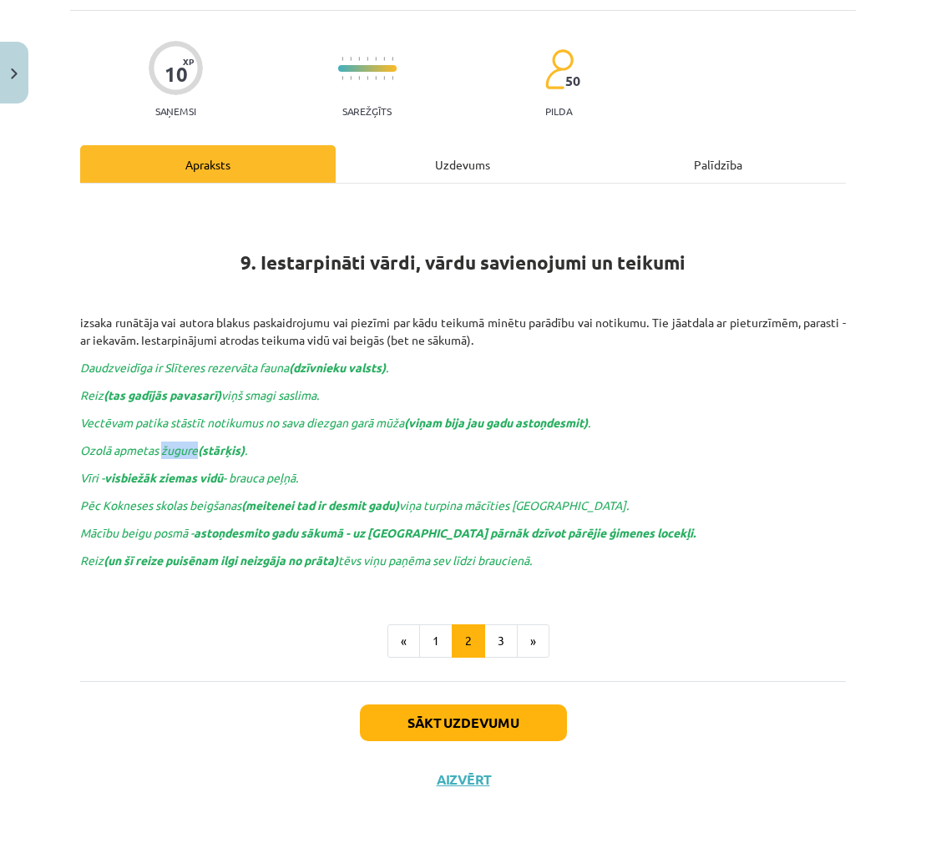
scroll to position [97, 0]
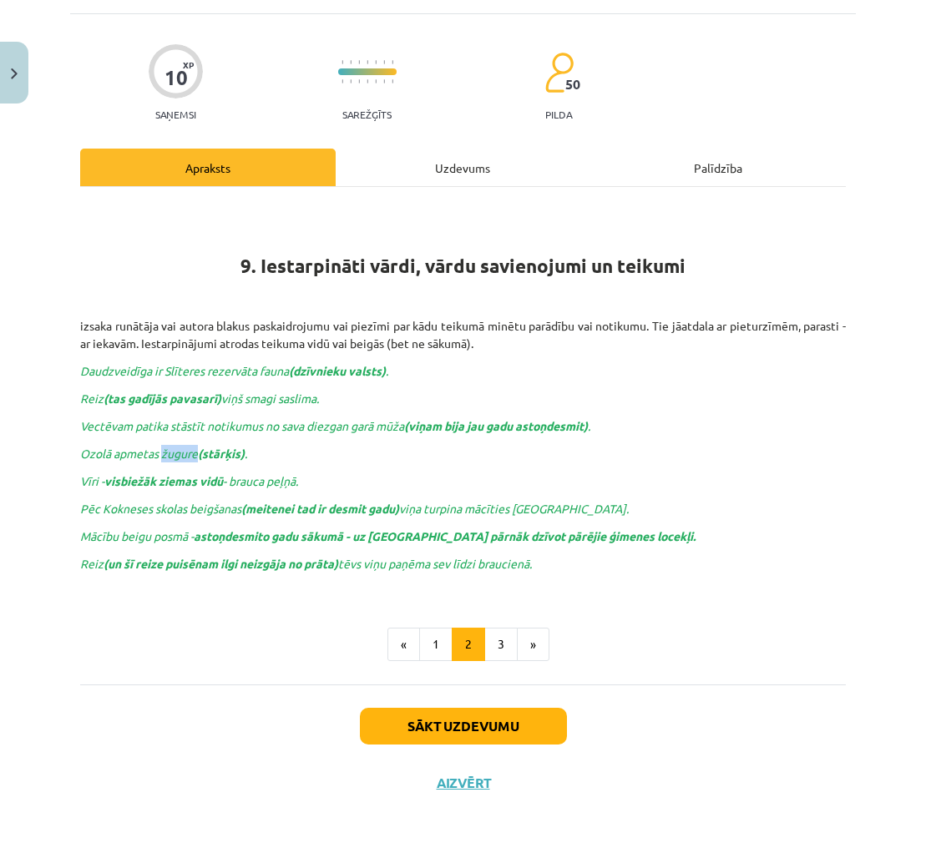
copy span "žugure"
click at [317, 445] on p "Ozolā apmetas žugure (stārķis) ." at bounding box center [462, 454] width 765 height 18
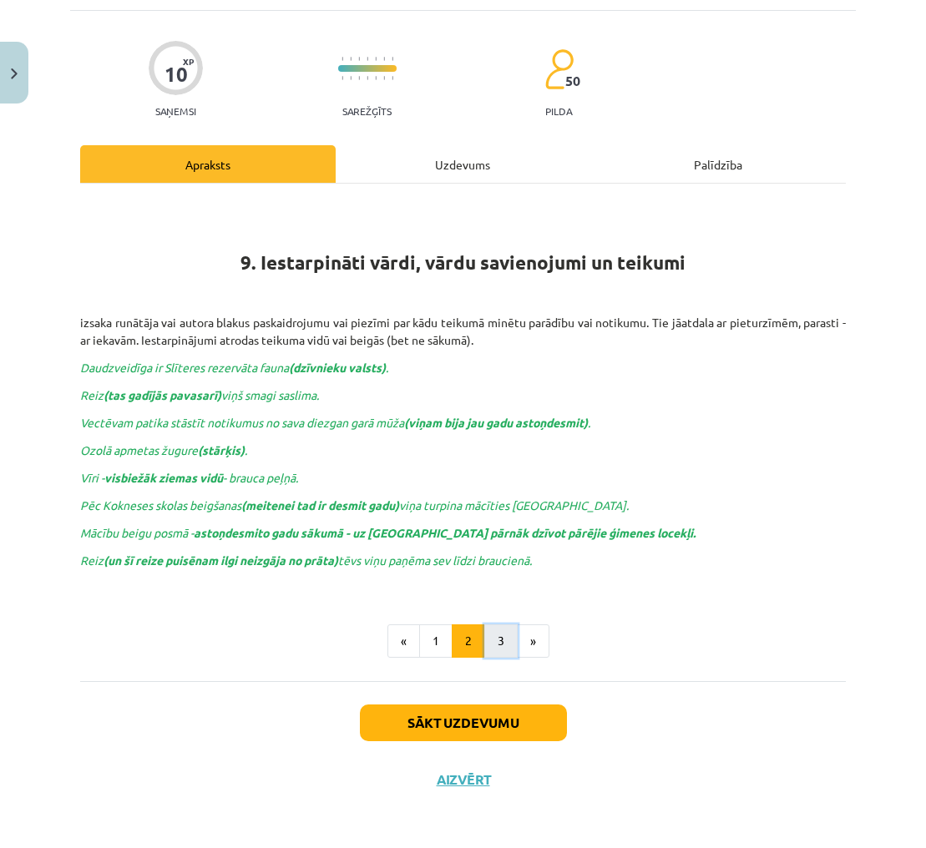
click at [497, 648] on button "3" at bounding box center [500, 640] width 33 height 33
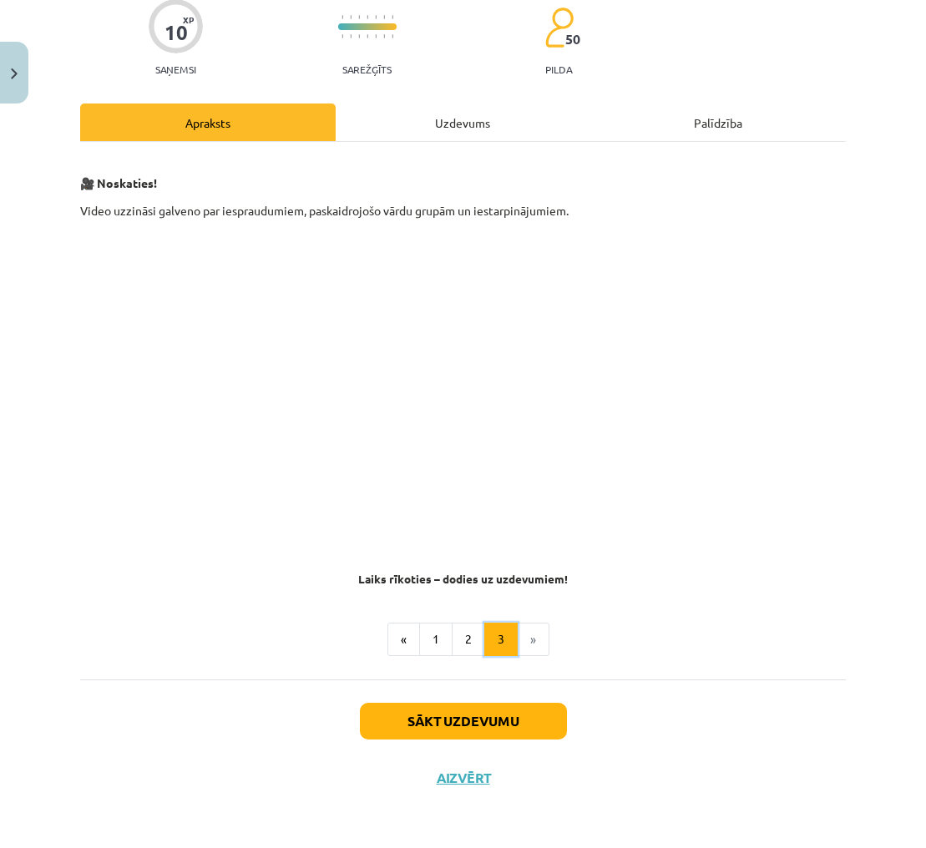
scroll to position [140, 0]
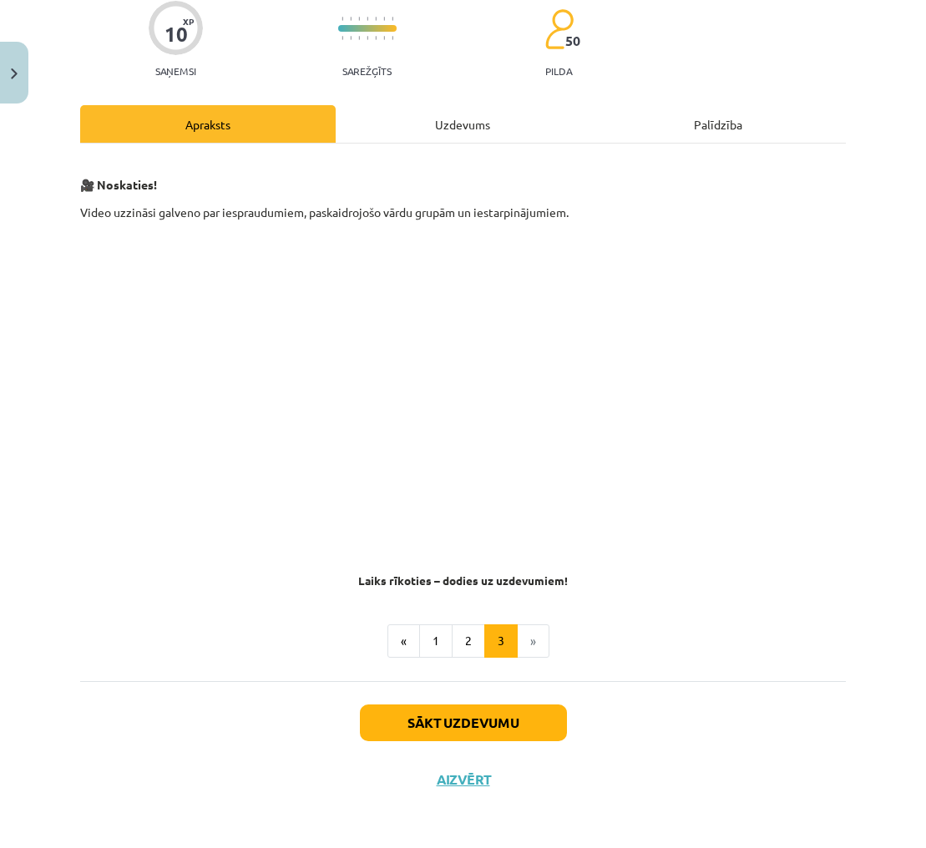
click at [545, 633] on li "»" at bounding box center [533, 640] width 32 height 33
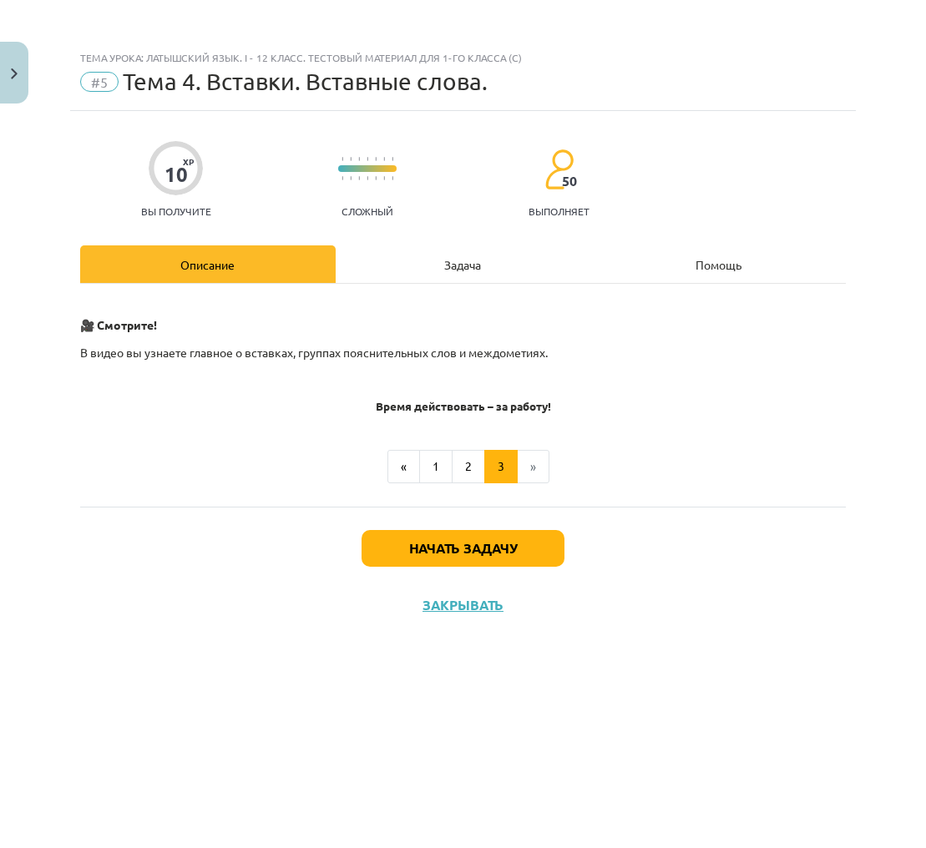
scroll to position [114, 0]
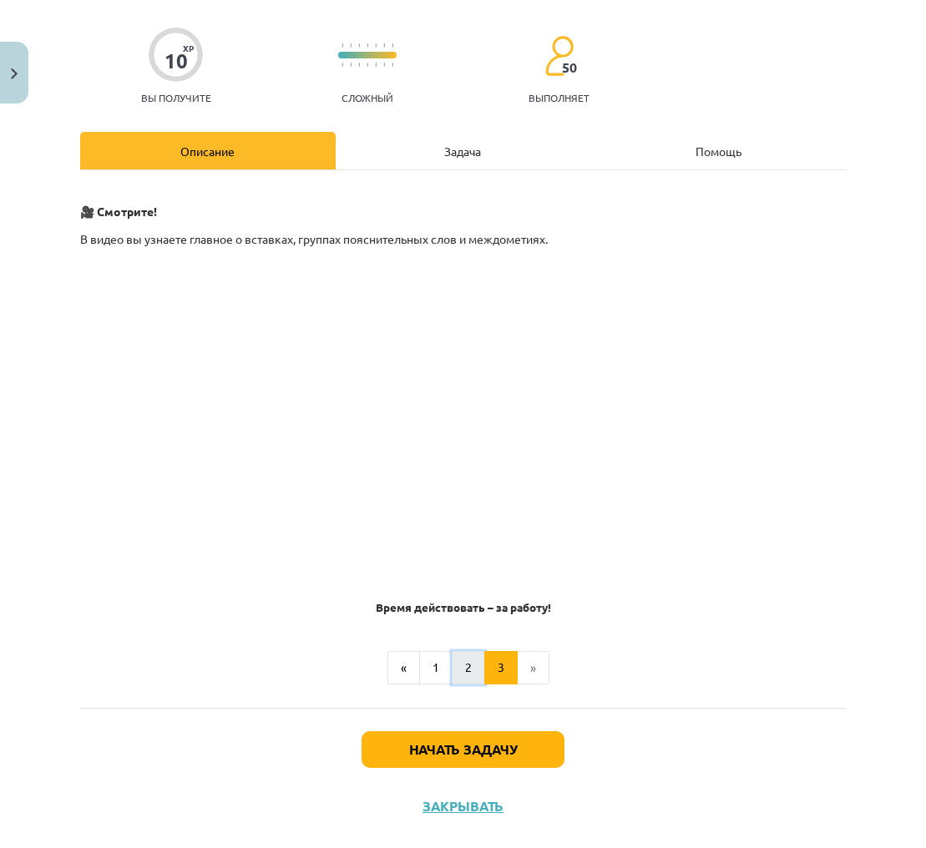
click at [466, 656] on button "2" at bounding box center [468, 667] width 33 height 33
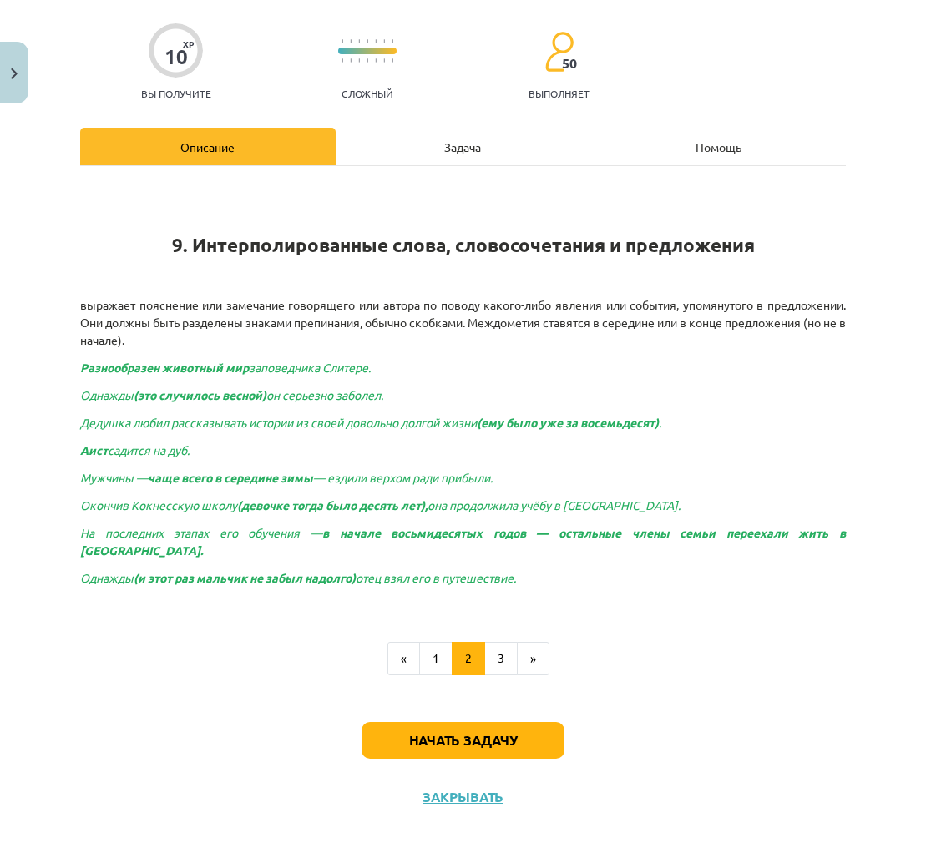
scroll to position [100, 0]
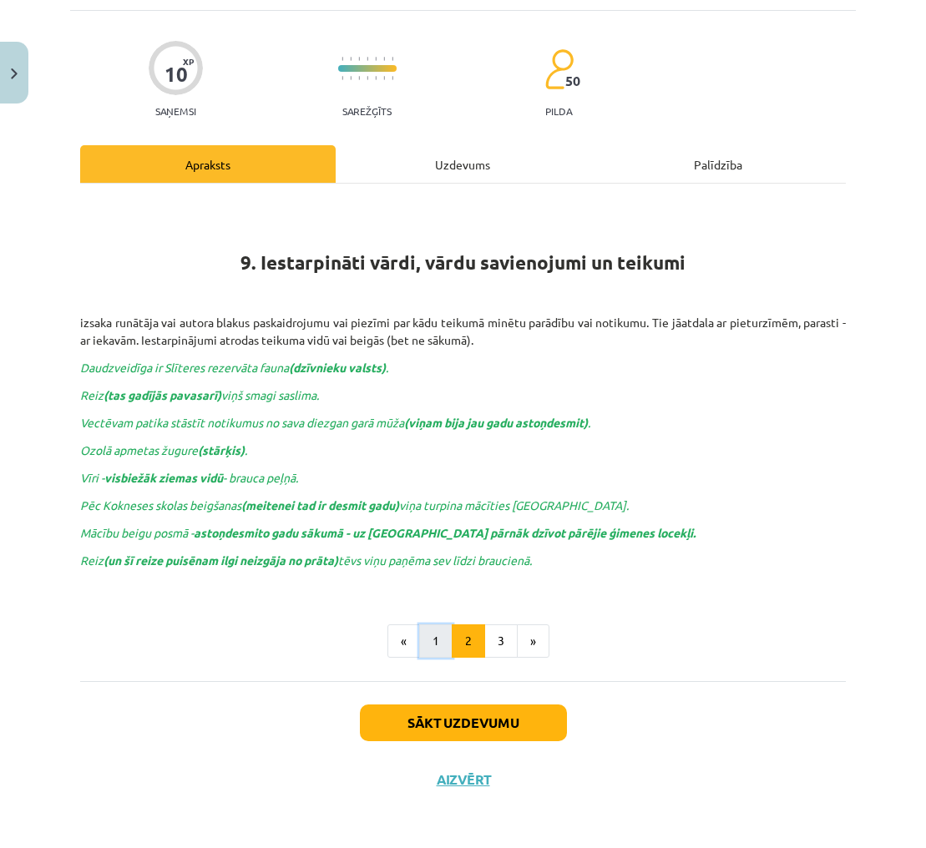
click at [437, 631] on button "1" at bounding box center [435, 640] width 33 height 33
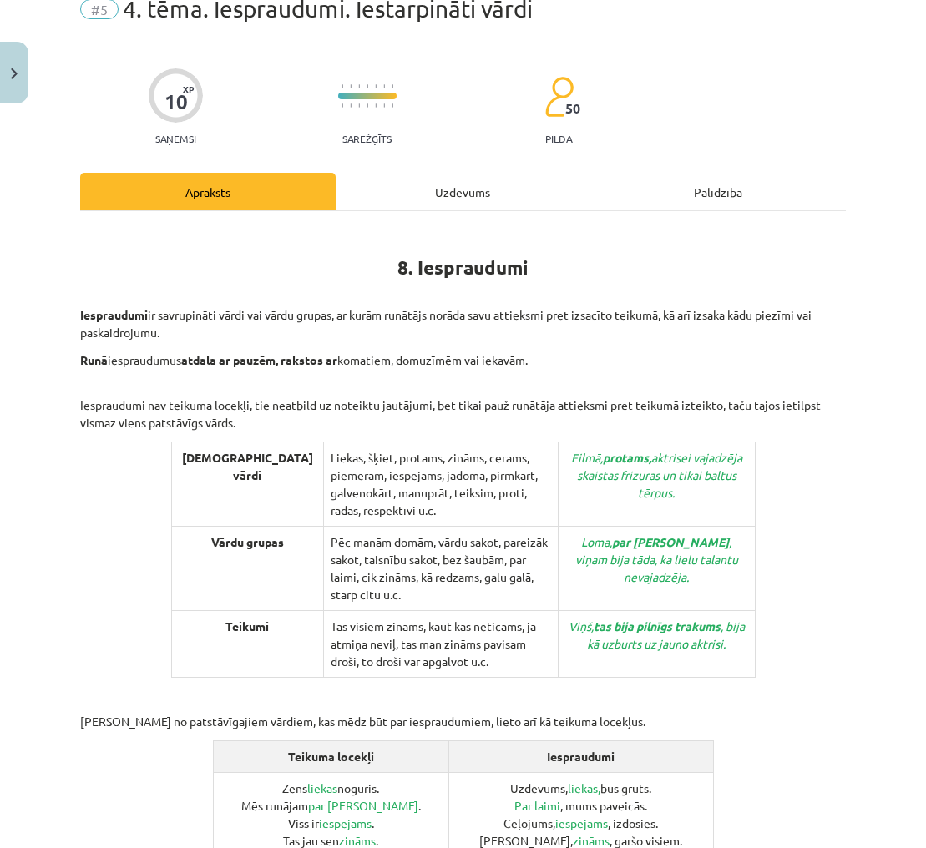
scroll to position [0, 0]
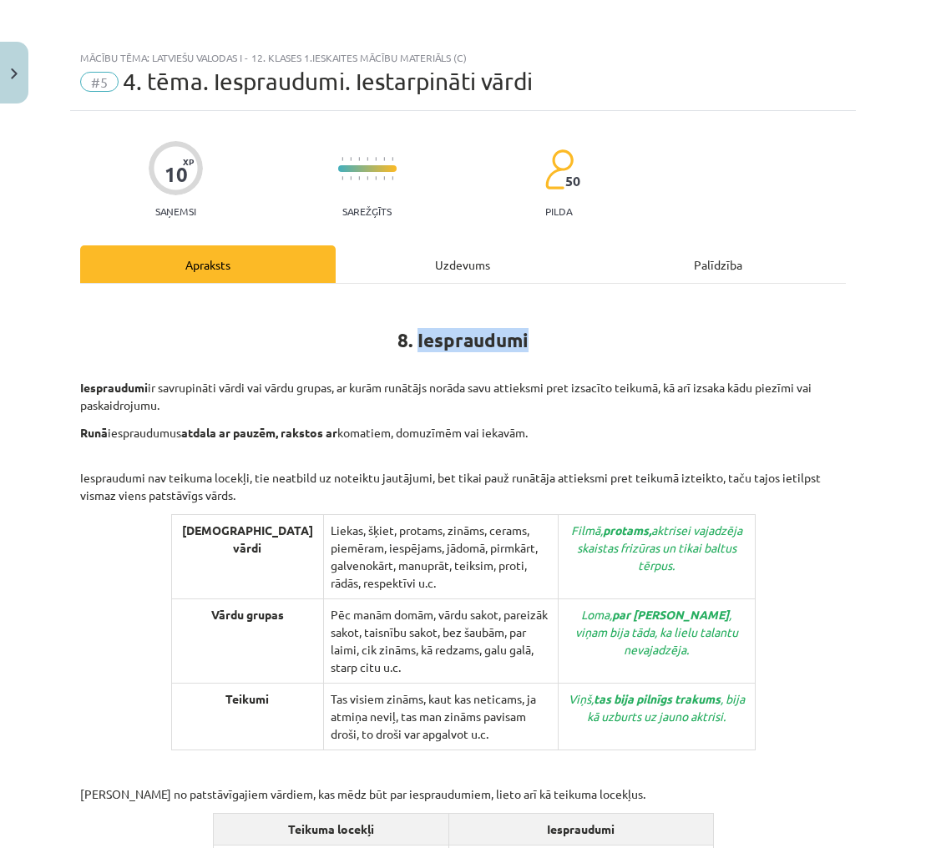
drag, startPoint x: 420, startPoint y: 339, endPoint x: 536, endPoint y: 329, distance: 116.4
click at [536, 329] on h1 "8. Iespraudumi" at bounding box center [462, 336] width 765 height 75
copy strong "Iespraudumi"
click at [595, 401] on p "Iespraudumi ir savrupināti vārdi vai vārdu grupas, ar kurām runātājs norāda sav…" at bounding box center [462, 396] width 765 height 35
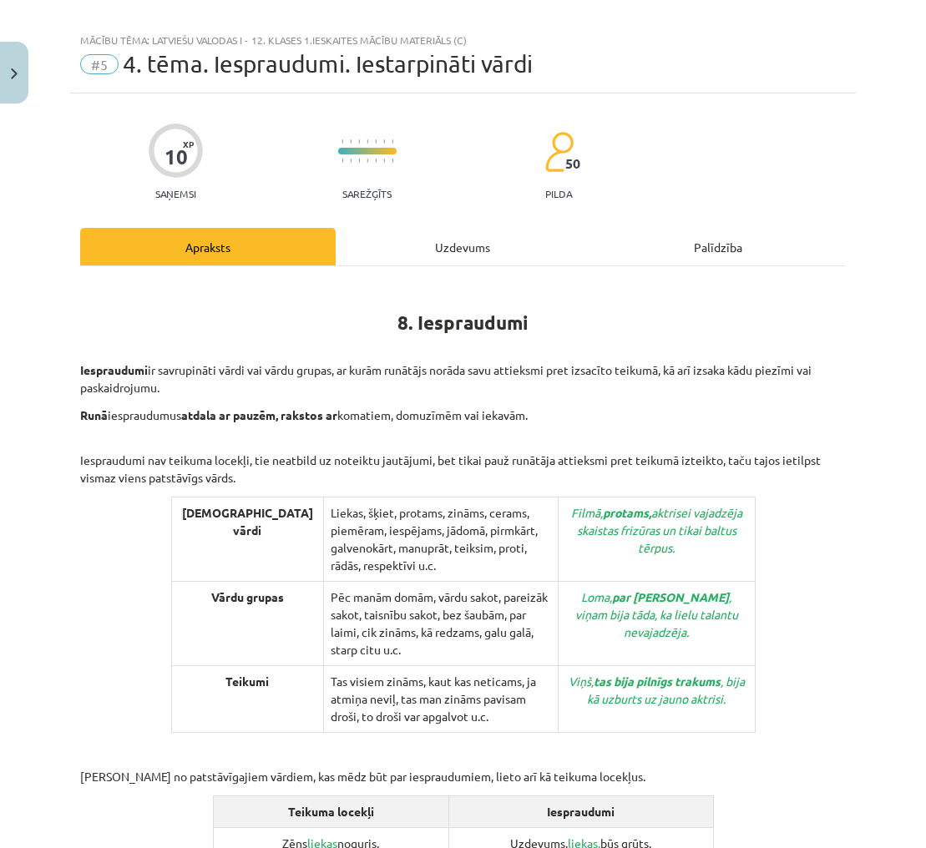
scroll to position [17, 0]
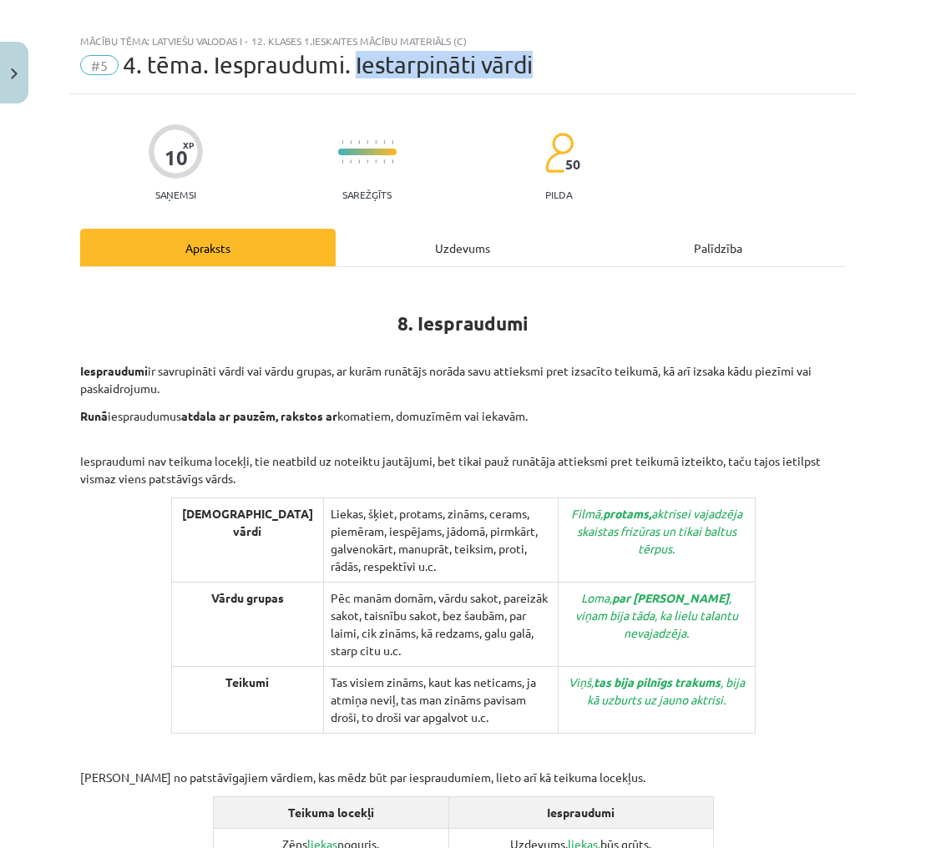
drag, startPoint x: 356, startPoint y: 69, endPoint x: 534, endPoint y: 68, distance: 178.6
click at [534, 68] on div "#5 4. tēma. Iespraudumi. Iestarpināti vārdi" at bounding box center [462, 65] width 765 height 27
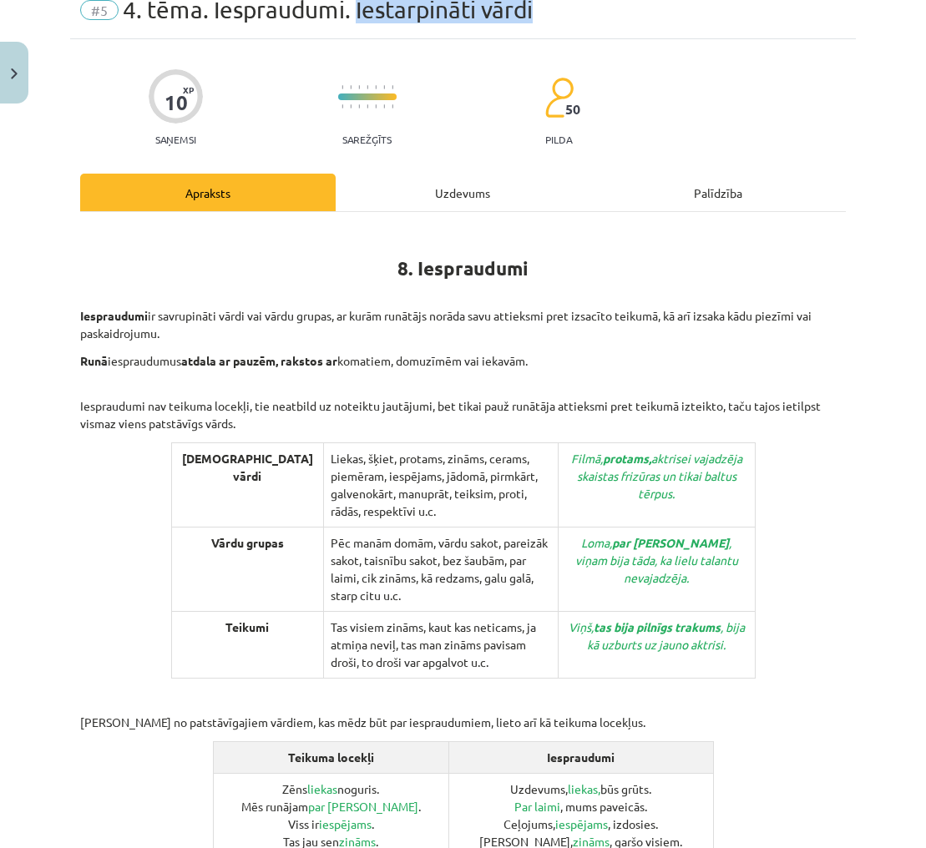
scroll to position [22, 0]
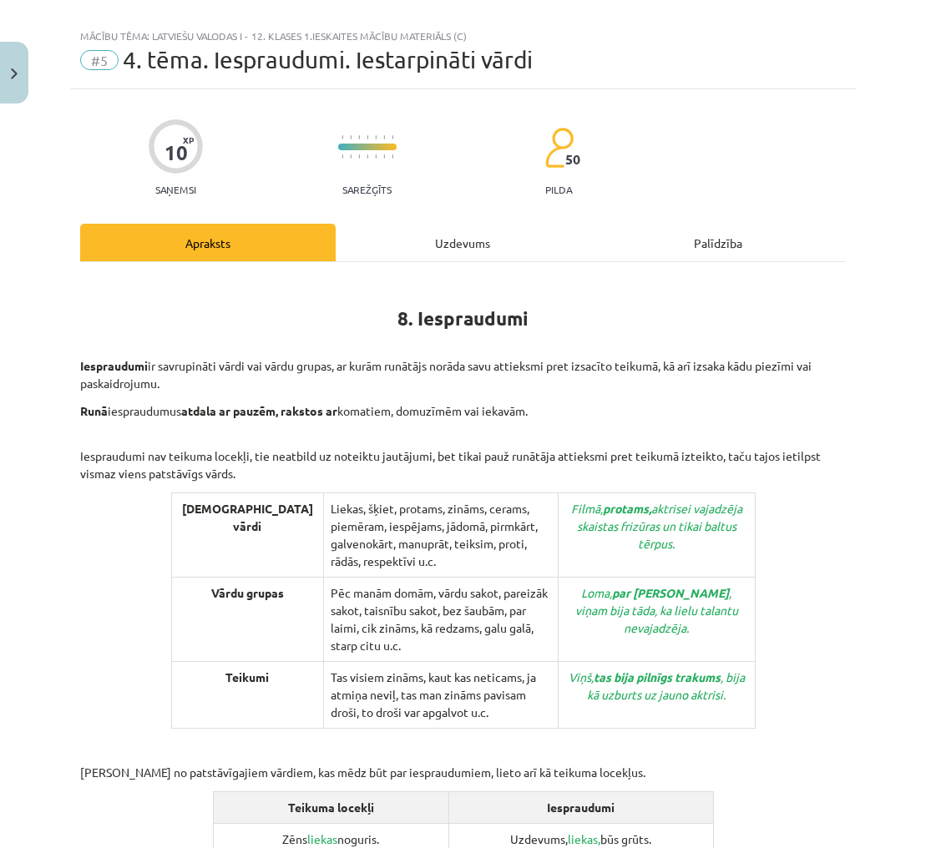
click at [278, 67] on span "4. tēma. Iespraudumi. Iestarpināti vārdi" at bounding box center [328, 60] width 410 height 28
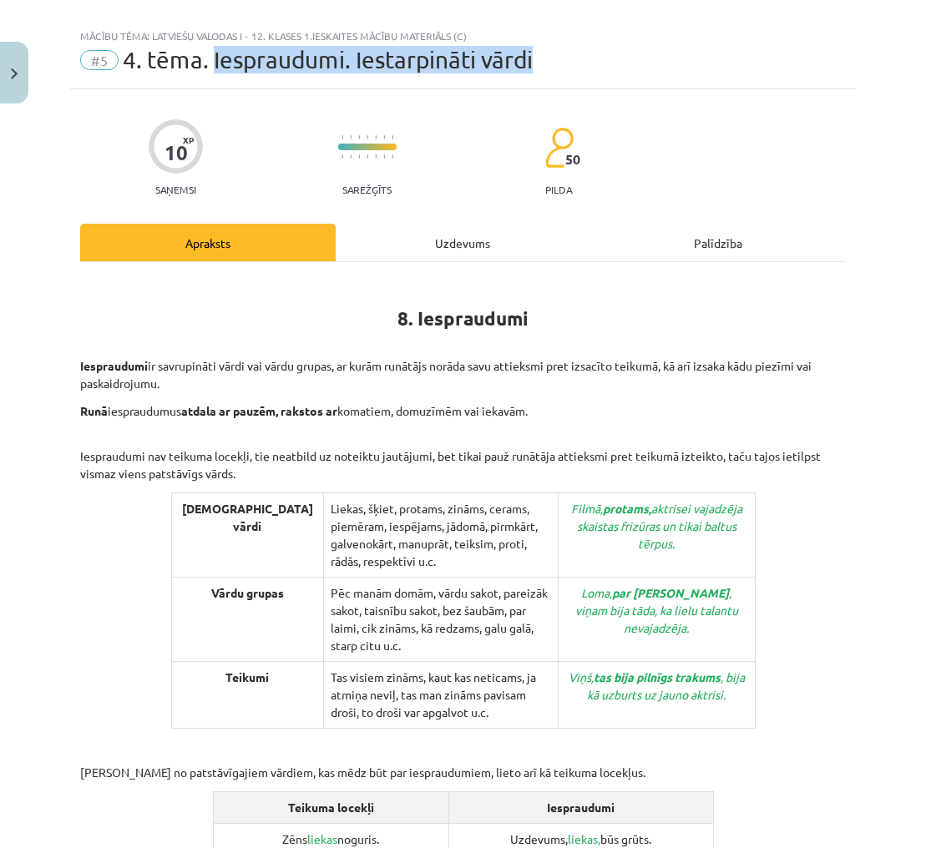
drag, startPoint x: 211, startPoint y: 58, endPoint x: 573, endPoint y: 61, distance: 361.4
click at [573, 61] on div "#5 4. tēma. Iespraudumi. Iestarpināti vārdi" at bounding box center [462, 60] width 765 height 27
copy span "Iespraudumi. Iestarpināti vārdi"
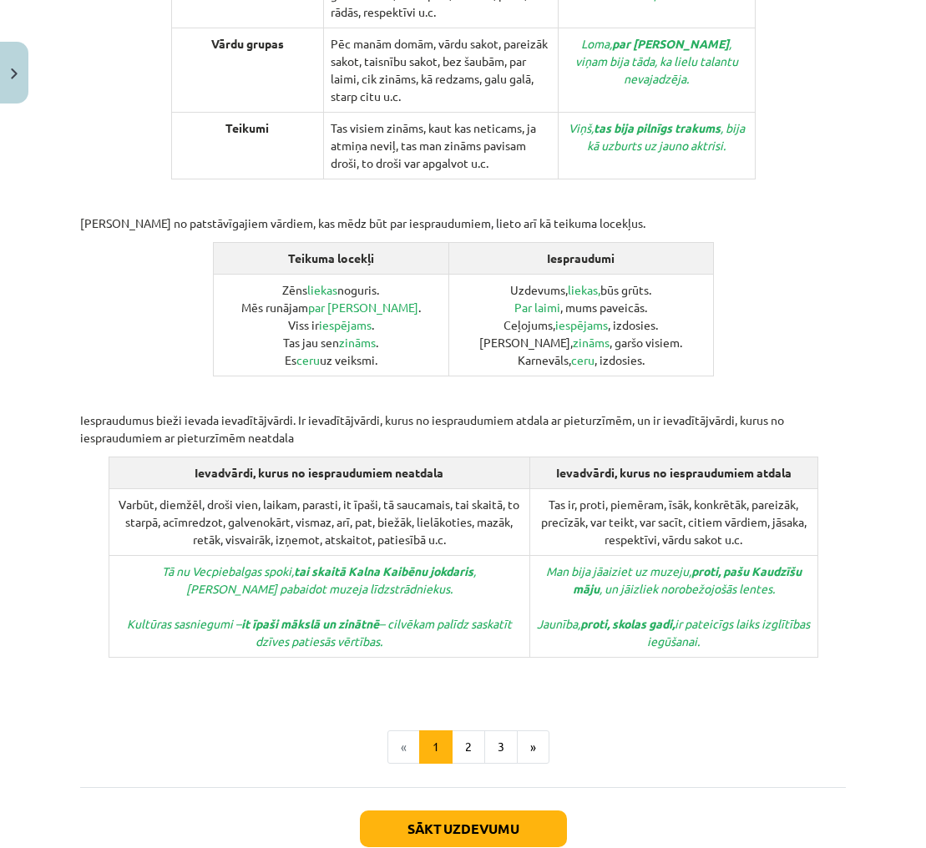
scroll to position [623, 0]
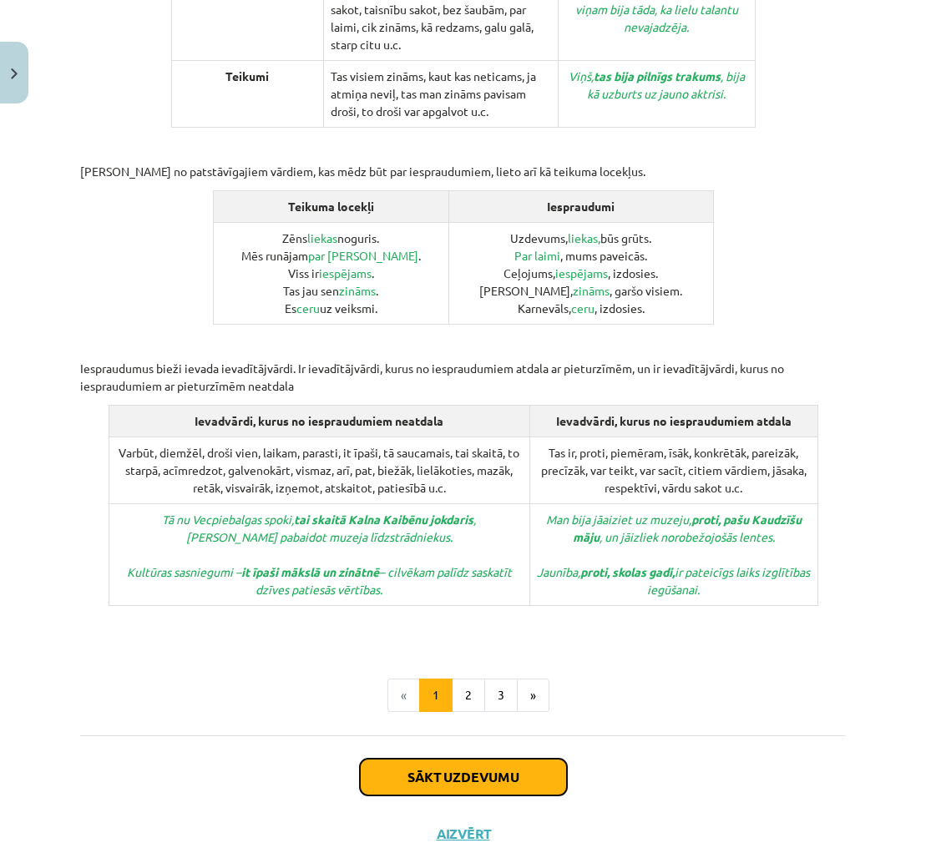
click at [540, 759] on button "Sākt uzdevumu" at bounding box center [463, 777] width 207 height 37
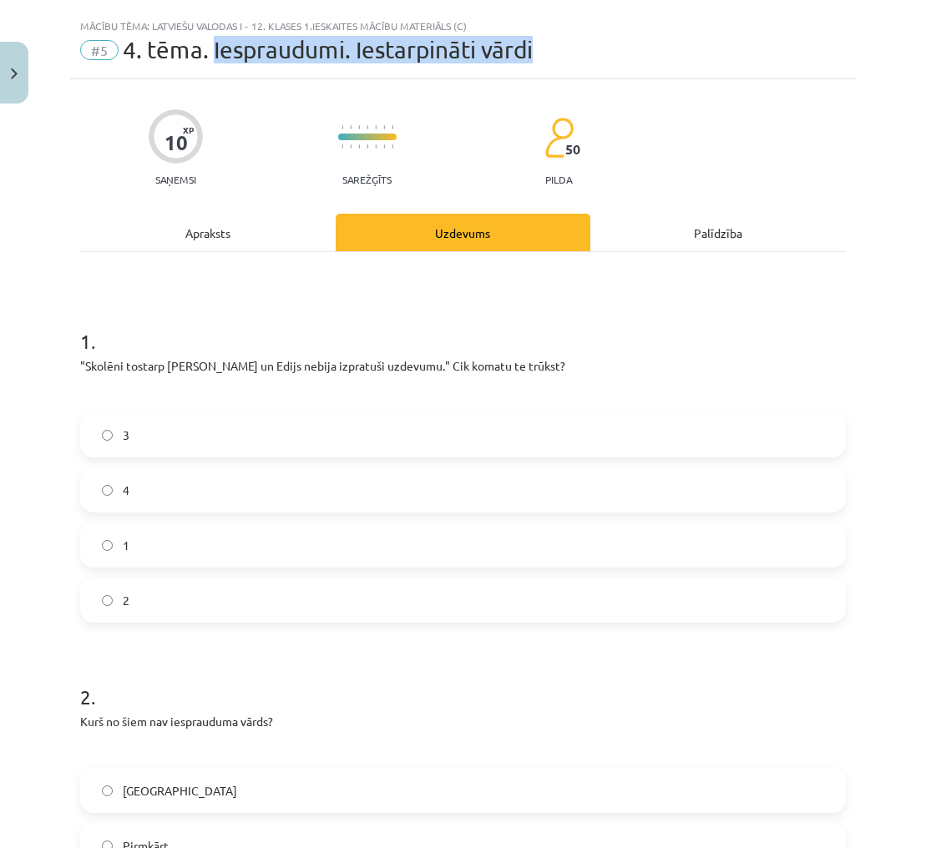
scroll to position [42, 0]
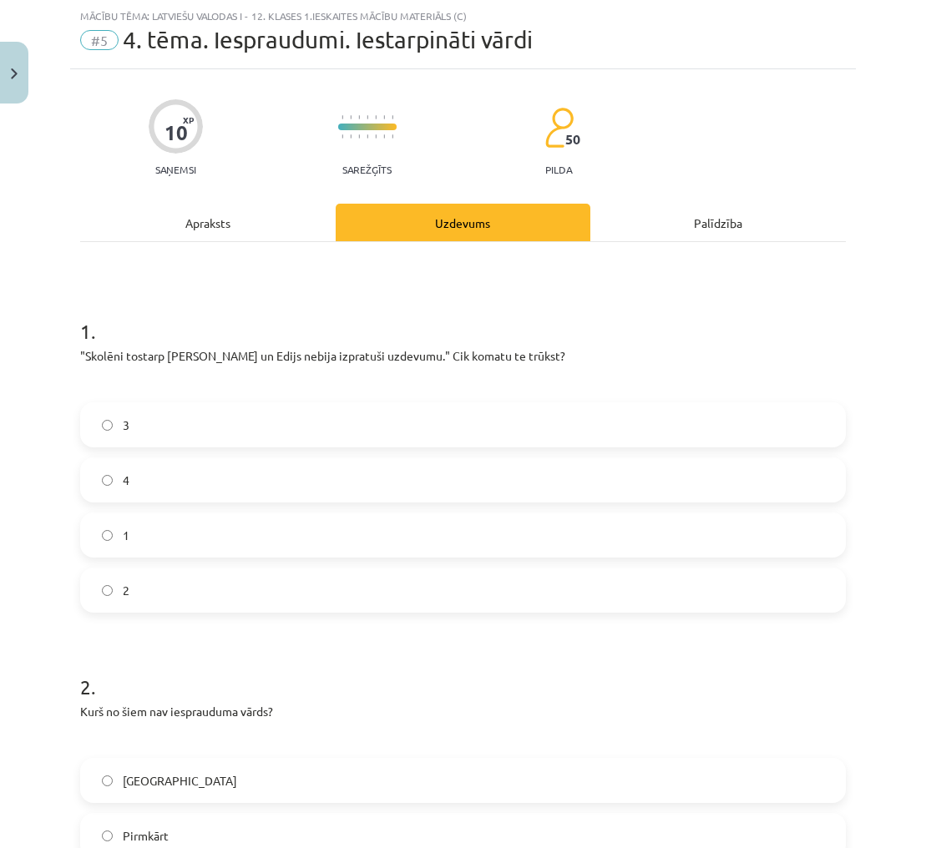
click at [571, 586] on label "2" at bounding box center [463, 590] width 762 height 42
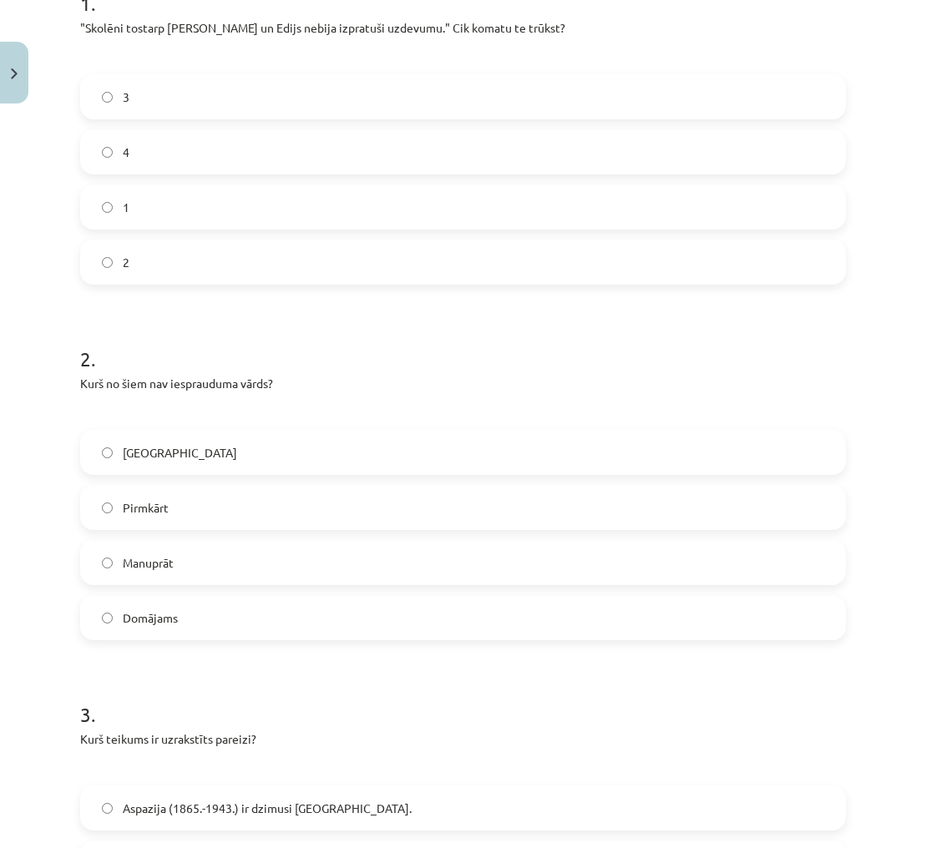
scroll to position [371, 0]
click at [284, 621] on label "Domājams" at bounding box center [463, 617] width 762 height 42
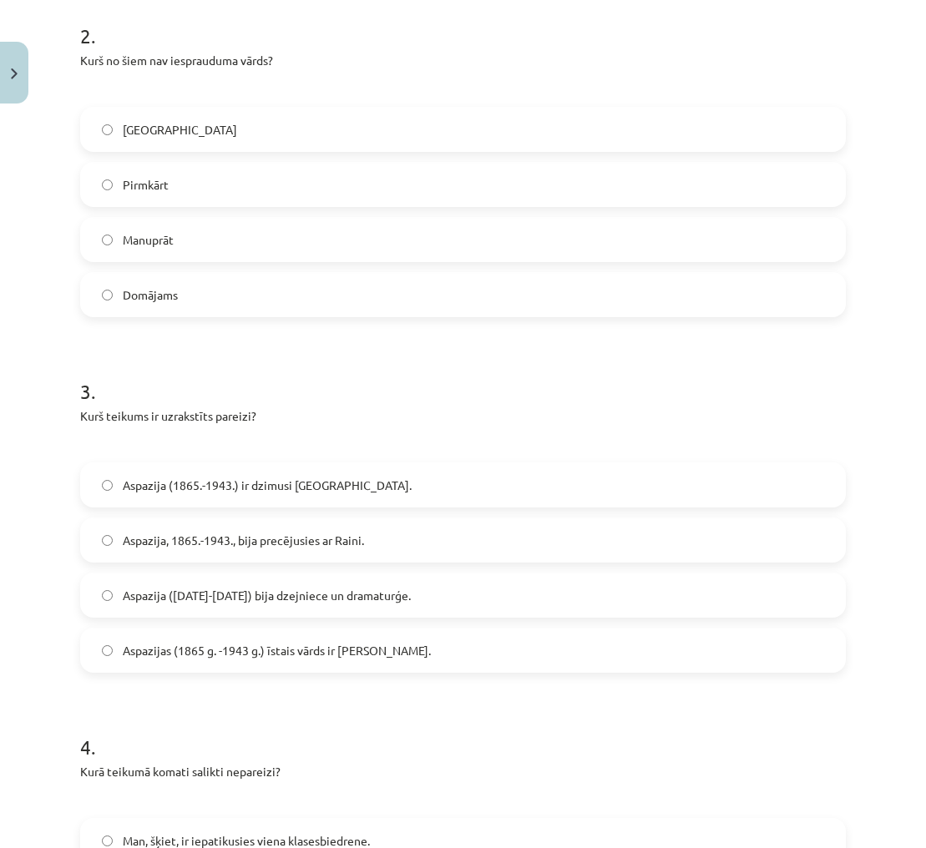
scroll to position [704, 0]
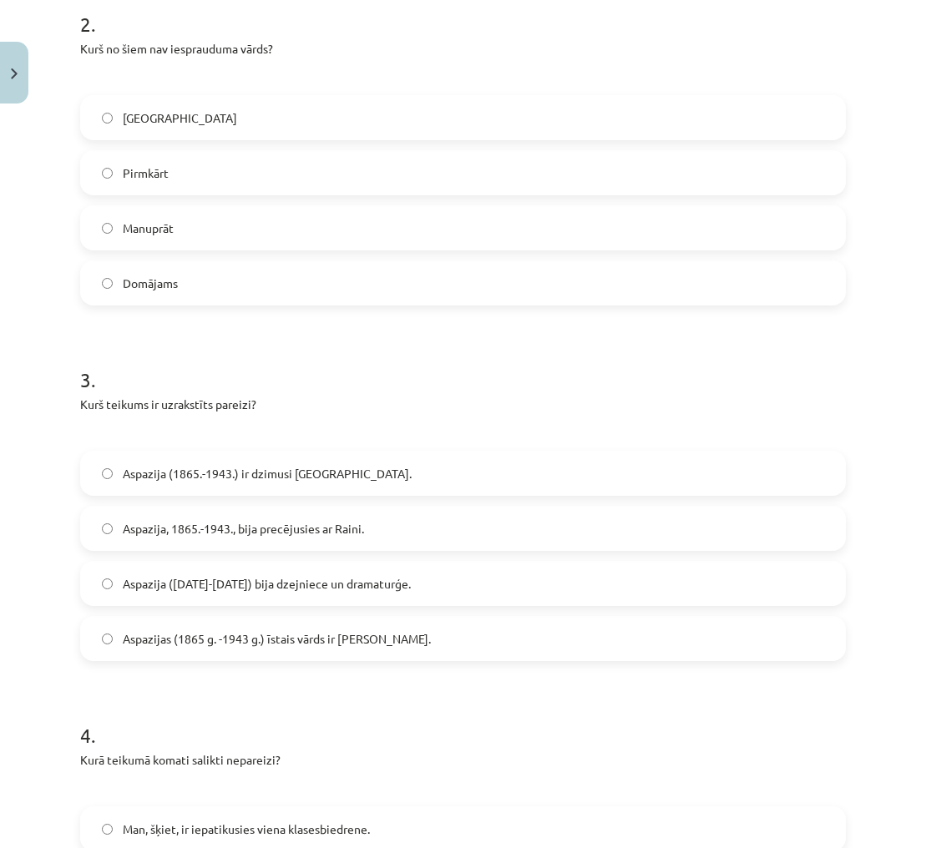
click at [295, 588] on span "Aspazija (1865-1943) bija dzejniece un dramaturģe." at bounding box center [267, 584] width 288 height 18
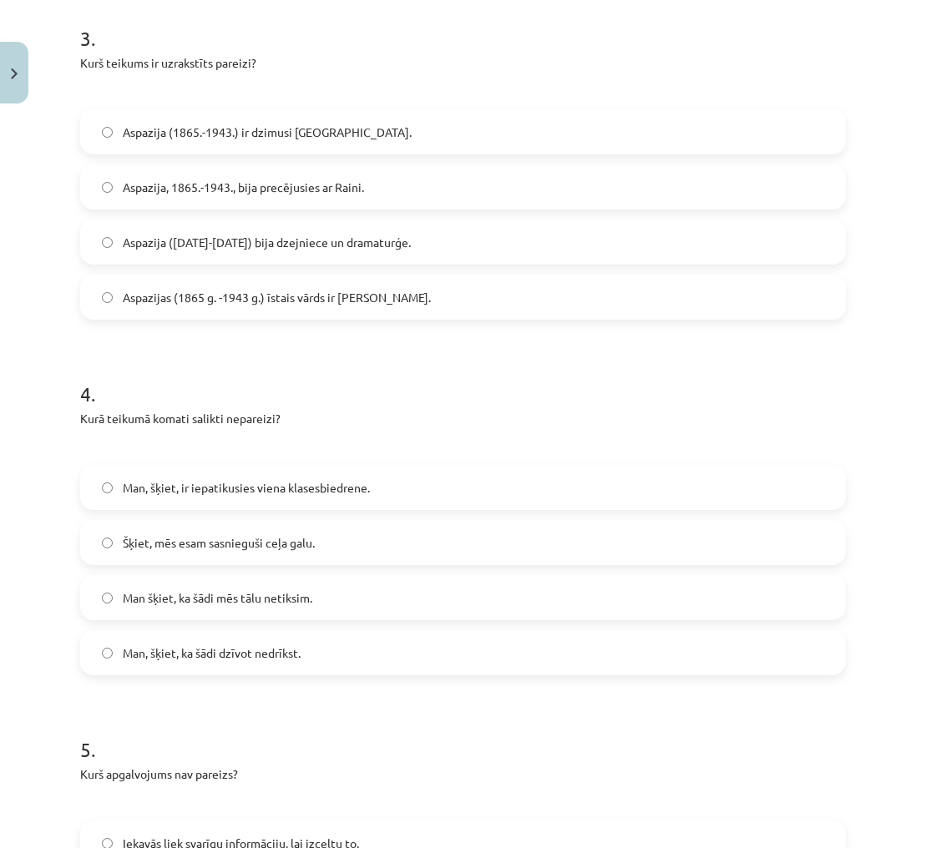
scroll to position [1073, 0]
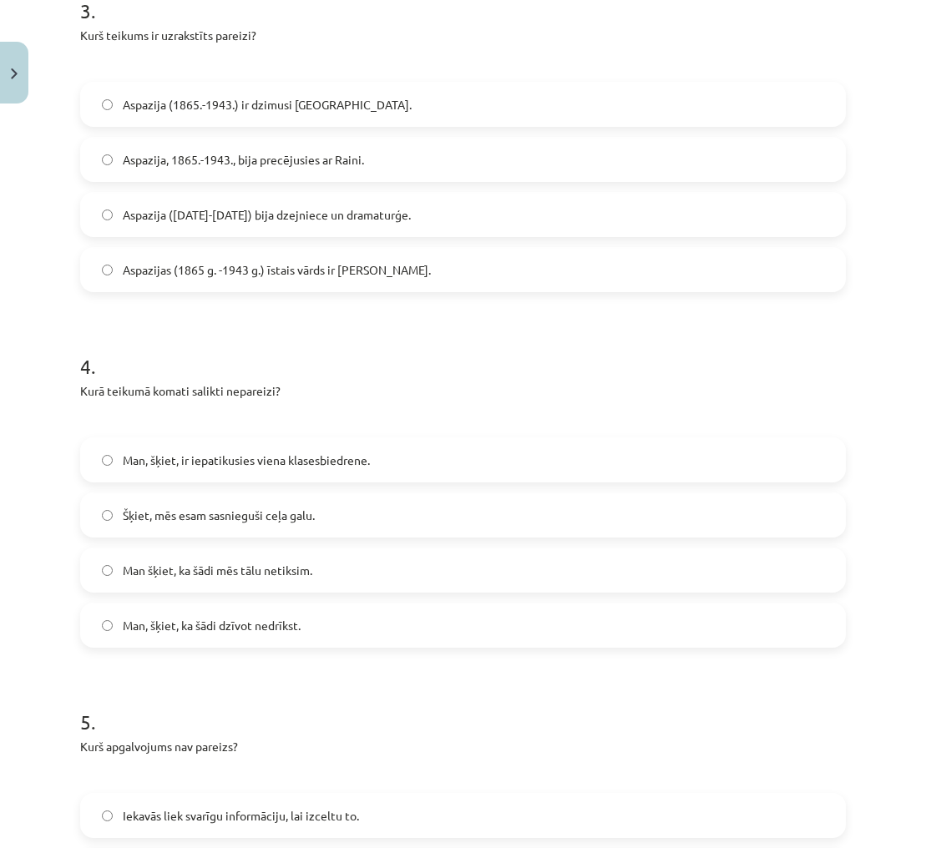
click at [406, 553] on label "Man šķiet, ka šādi mēs tālu netiksim." at bounding box center [463, 570] width 762 height 42
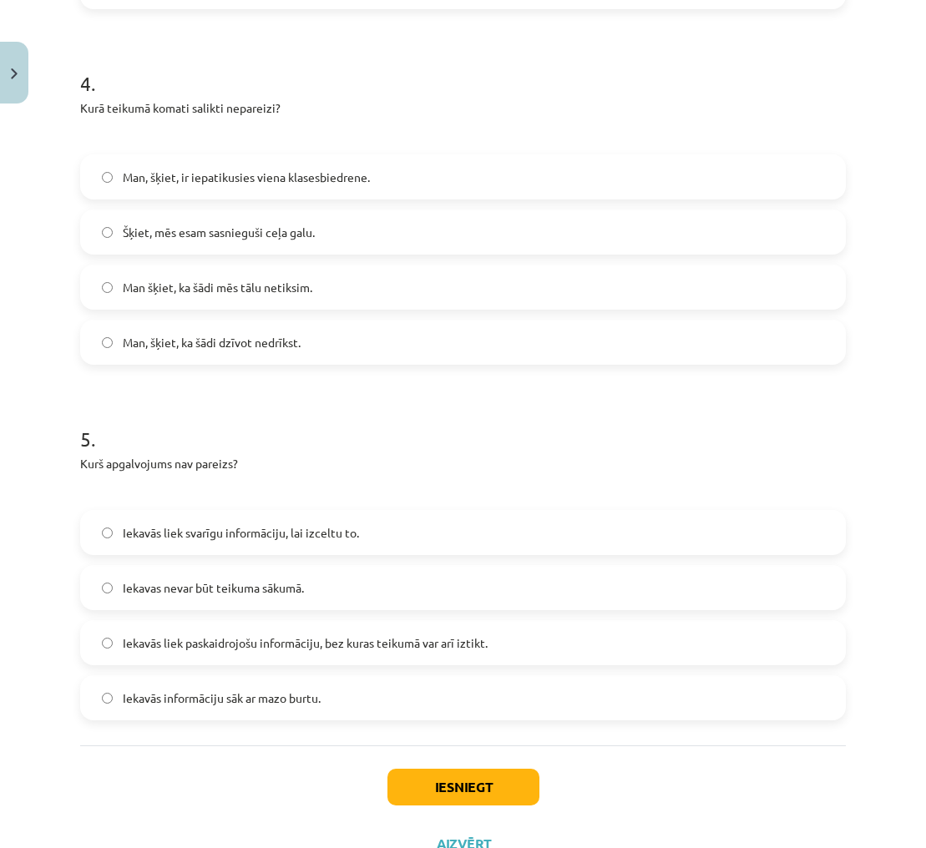
scroll to position [1372, 0]
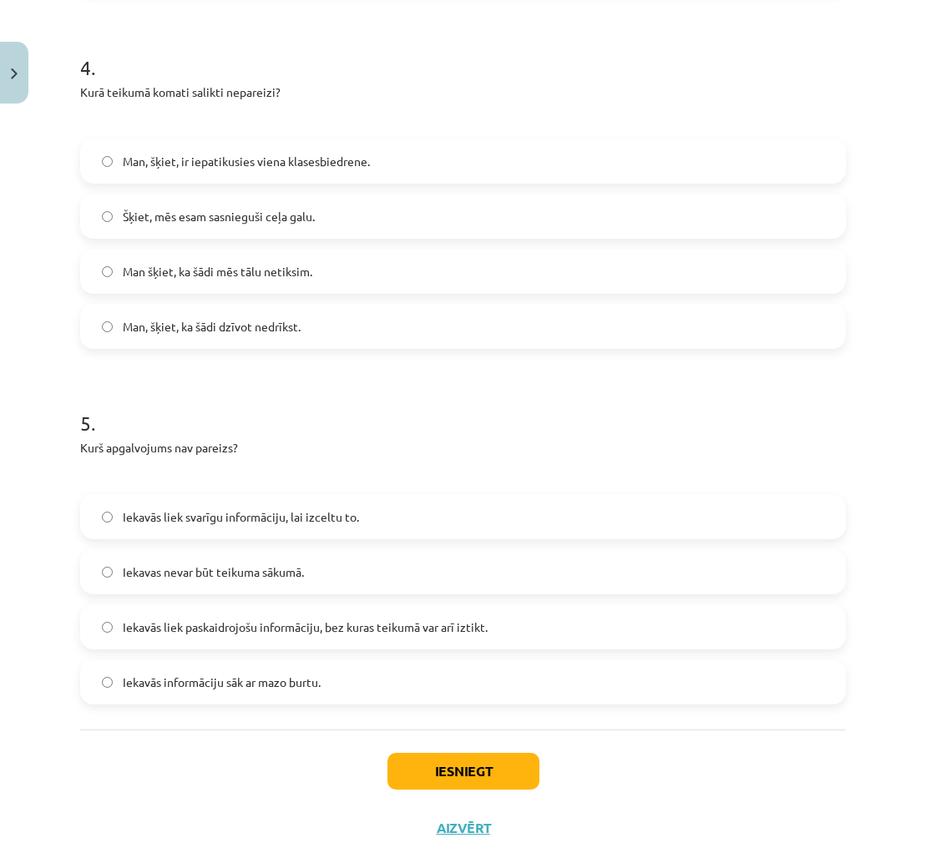
click at [378, 507] on label "Iekavās liek svarīgu informāciju, lai izceltu to." at bounding box center [463, 517] width 762 height 42
click at [517, 760] on button "Iesniegt" at bounding box center [463, 771] width 152 height 37
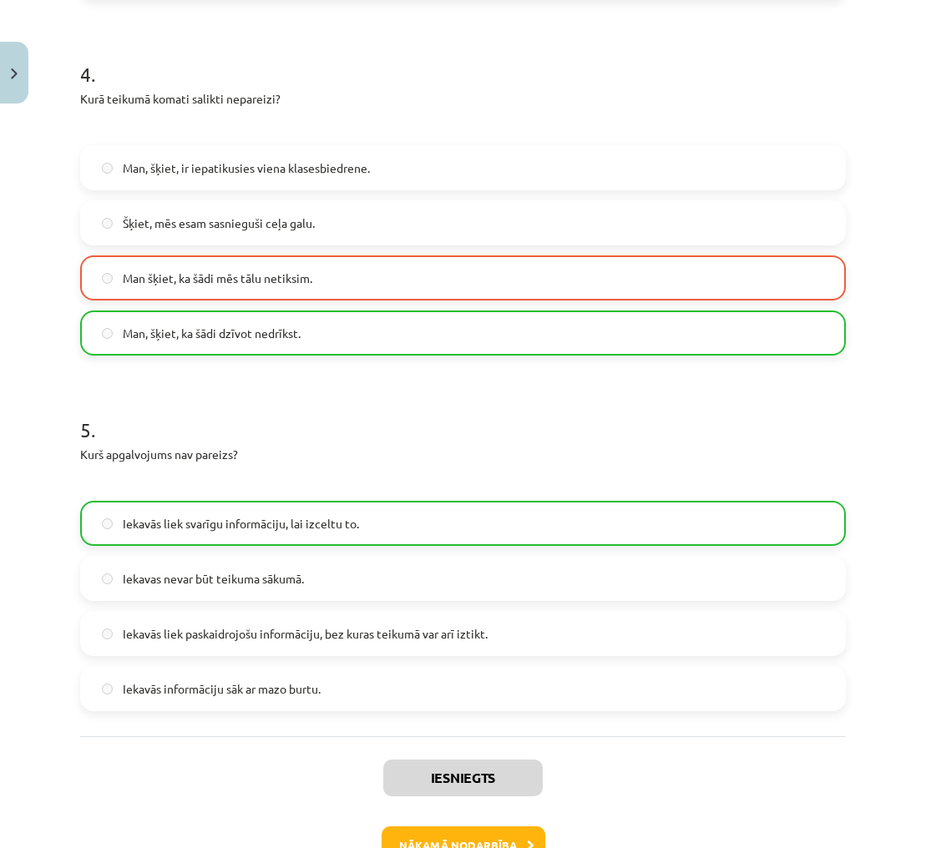
scroll to position [1475, 0]
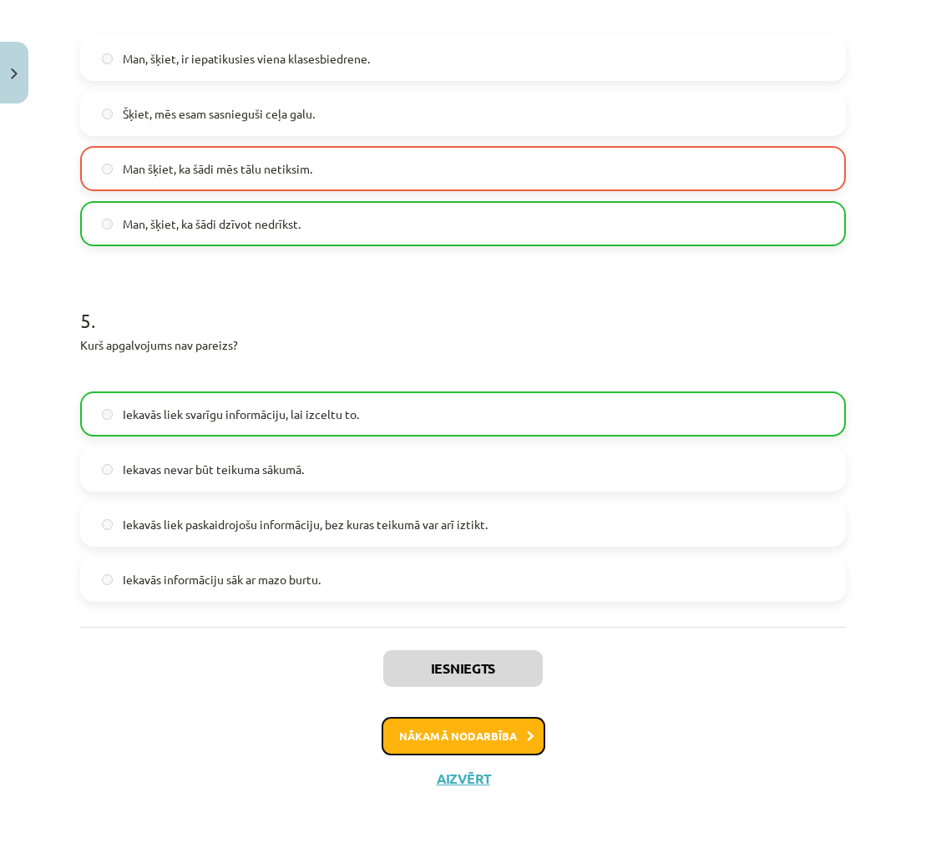
click at [530, 734] on icon at bounding box center [531, 736] width 8 height 11
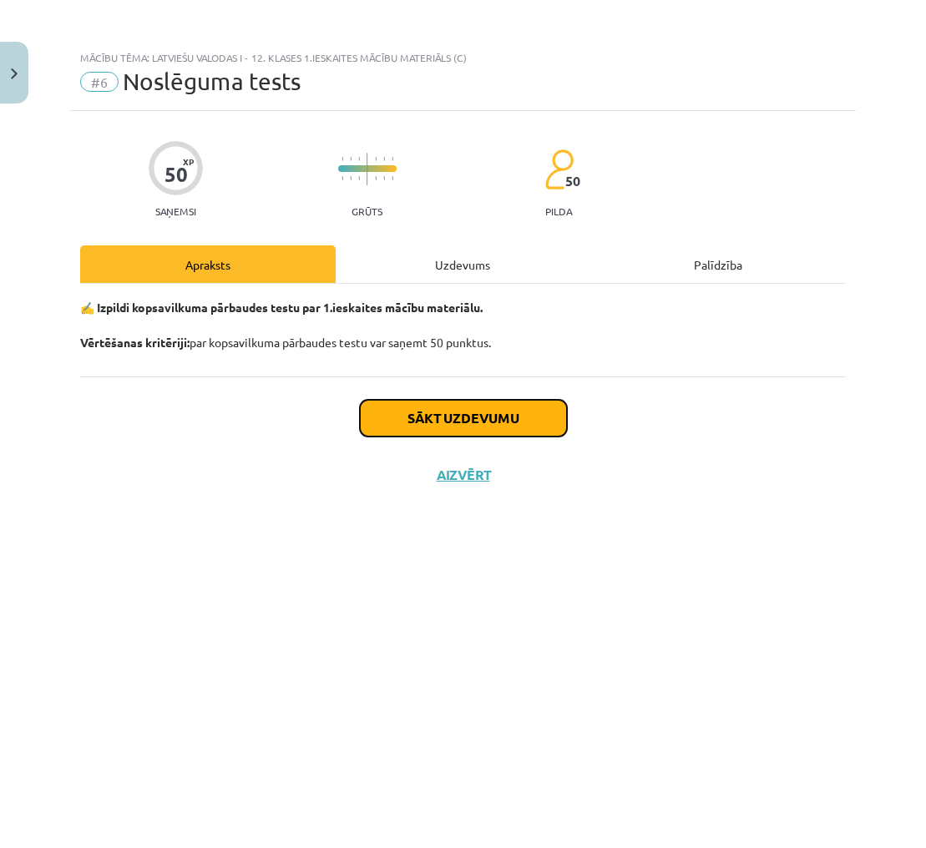
click at [497, 430] on button "Sākt uzdevumu" at bounding box center [463, 418] width 207 height 37
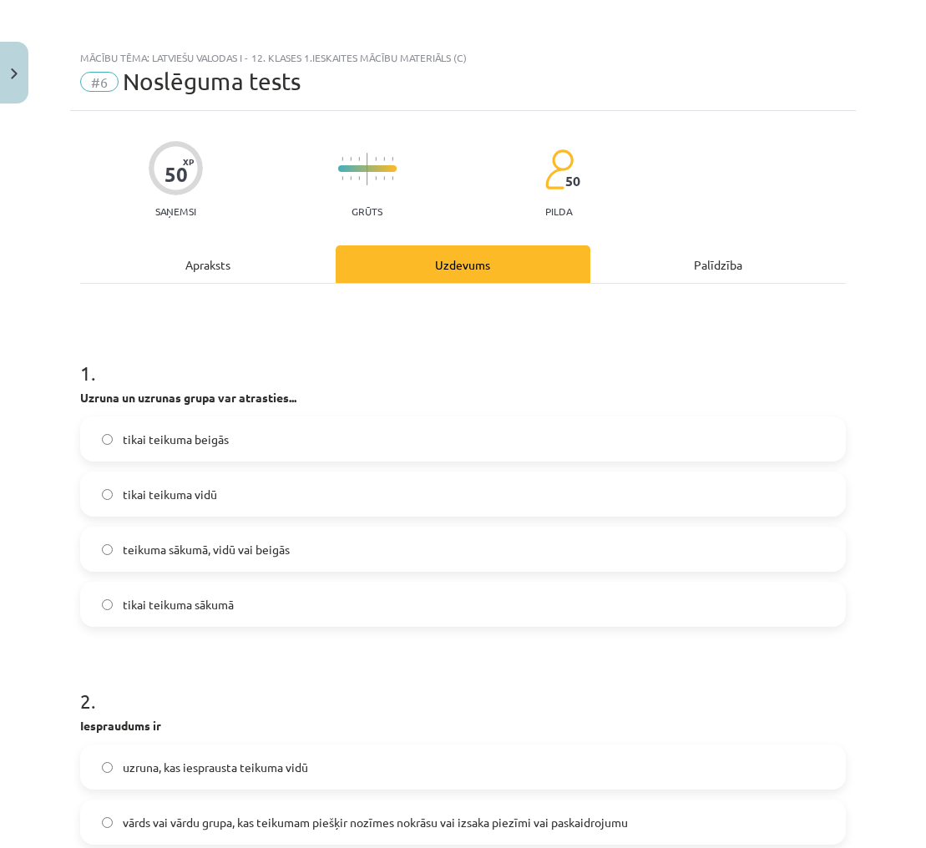
scroll to position [38, 0]
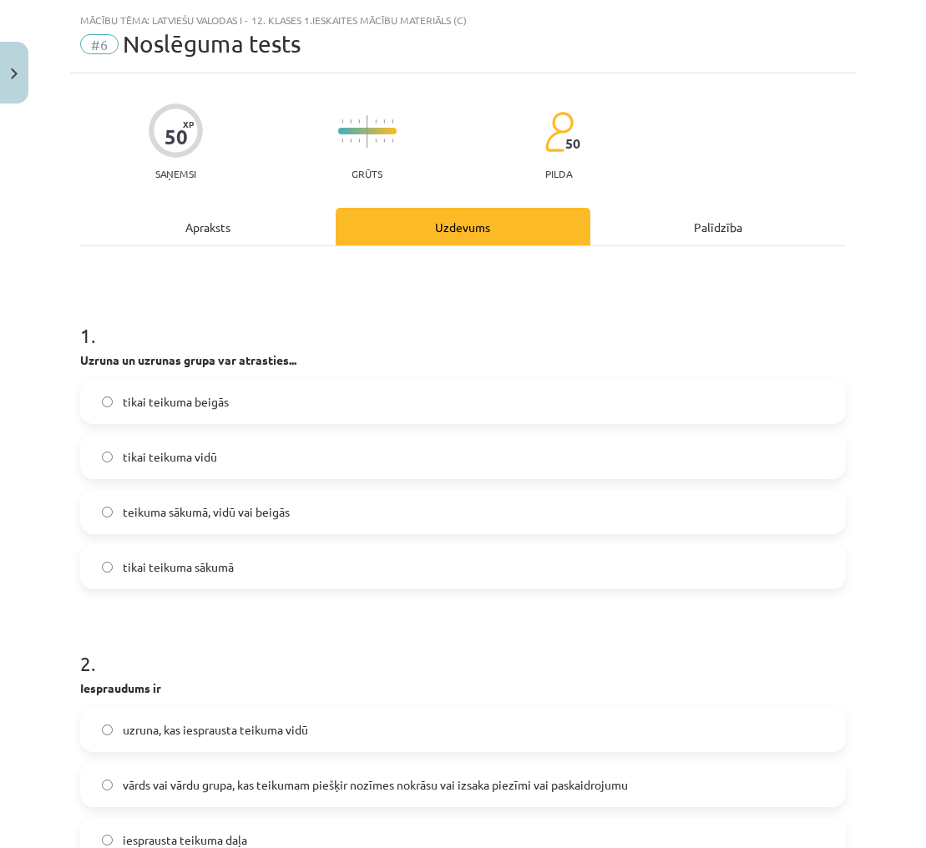
drag, startPoint x: 547, startPoint y: 517, endPoint x: 555, endPoint y: 525, distance: 10.6
click at [551, 522] on label "teikuma sākumā, vidū vai beigās" at bounding box center [463, 512] width 762 height 42
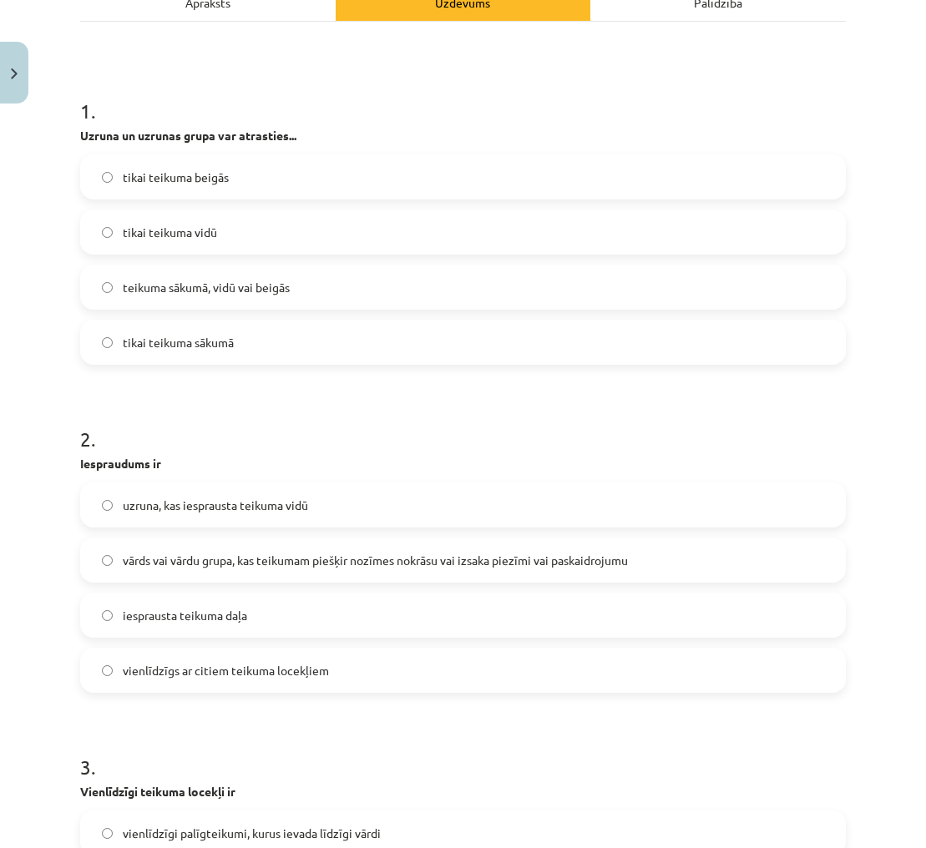
scroll to position [280, 0]
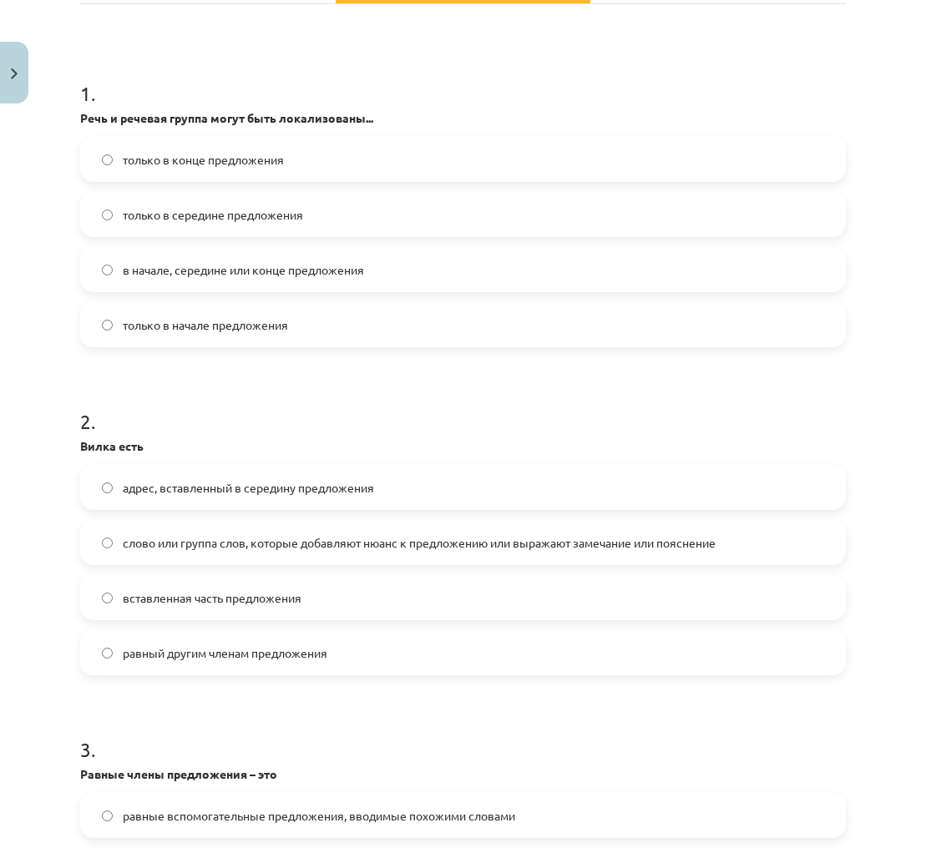
click at [659, 541] on font "слово или группа слов, которые добавляют нюанс к предложению или выражают замеч…" at bounding box center [419, 542] width 593 height 15
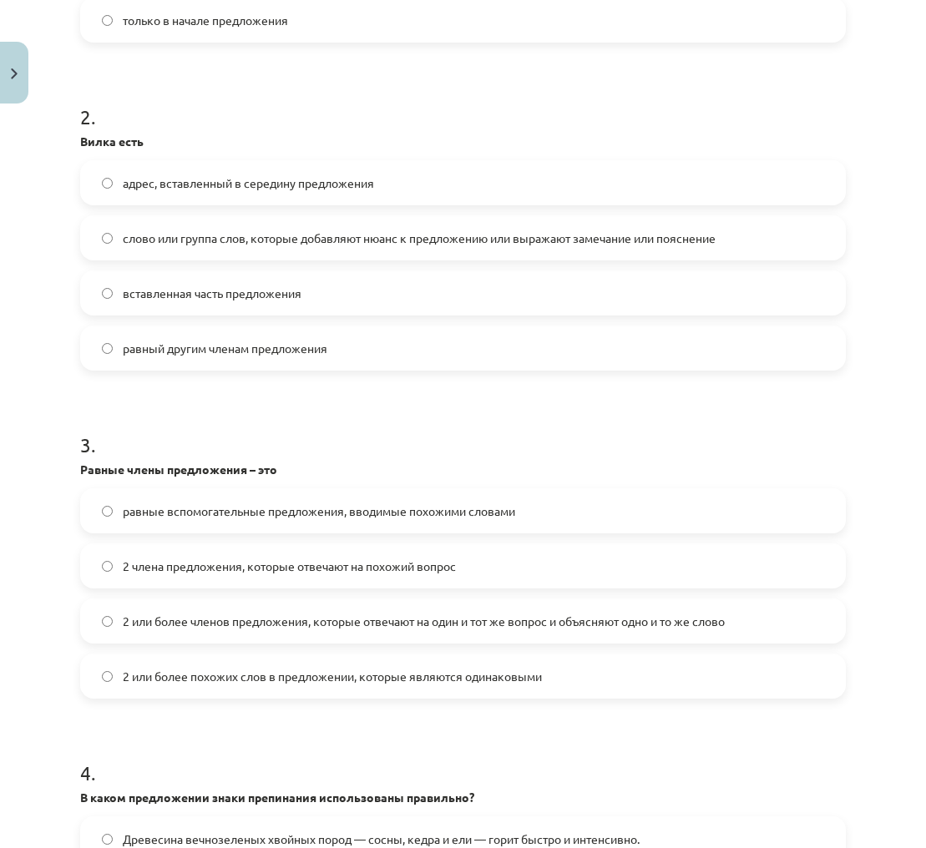
scroll to position [587, 0]
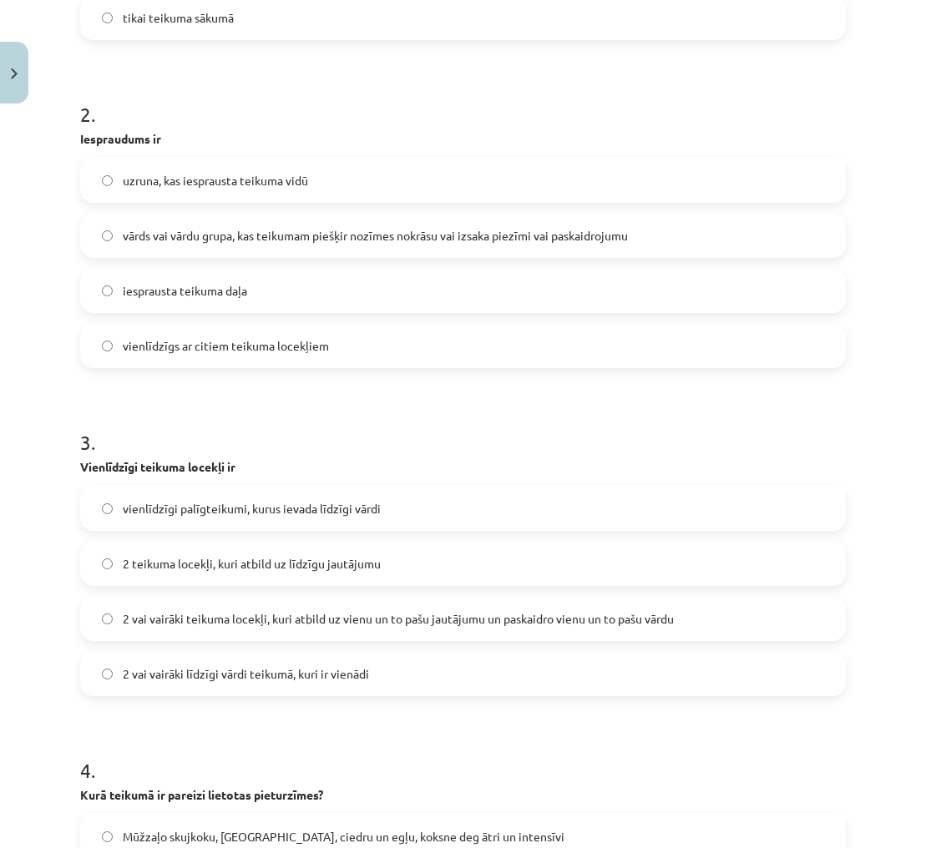
click at [275, 622] on span "2 vai vairāki teikuma locekļi, kuri atbild uz vienu un to pašu jautājumu un pas…" at bounding box center [398, 619] width 551 height 18
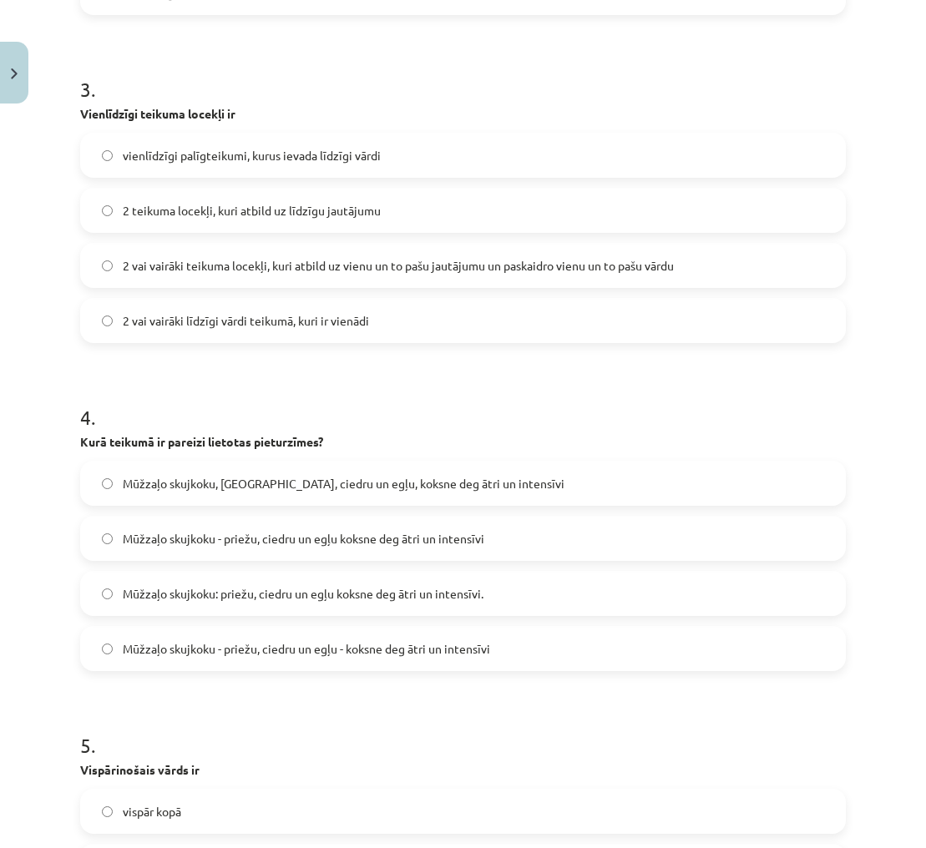
scroll to position [1008, 0]
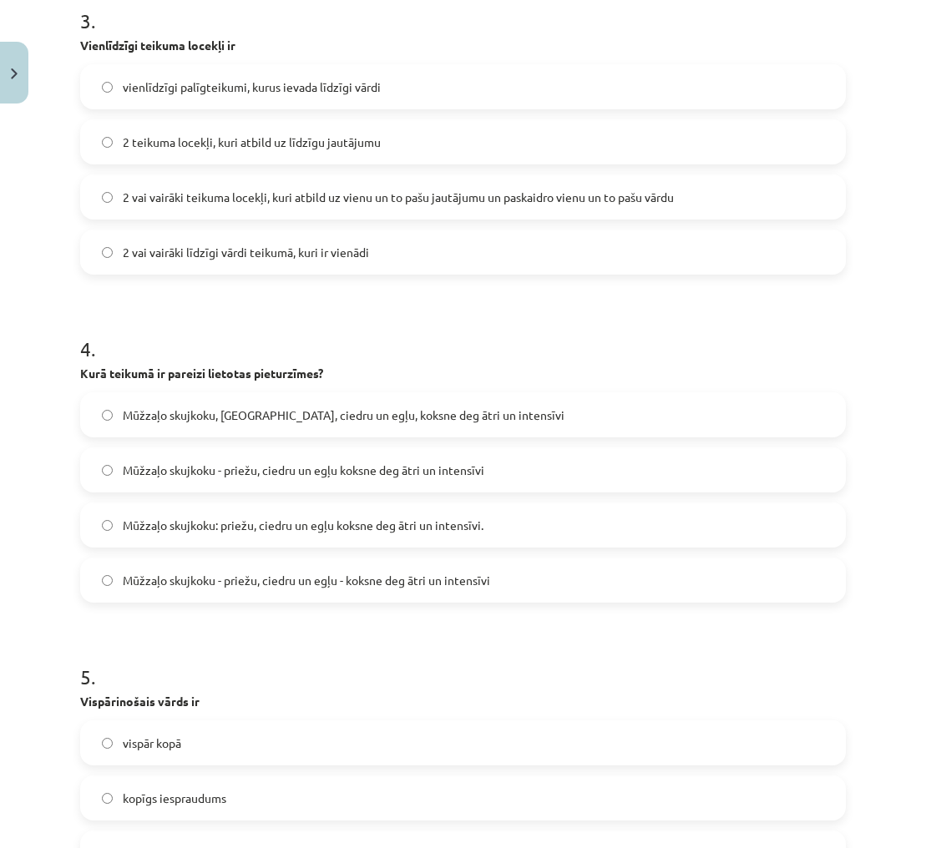
click at [411, 588] on span "Mūžzaļo skujkoku - priežu, ciedru un egļu - koksne deg ātri un intensīvi" at bounding box center [306, 581] width 367 height 18
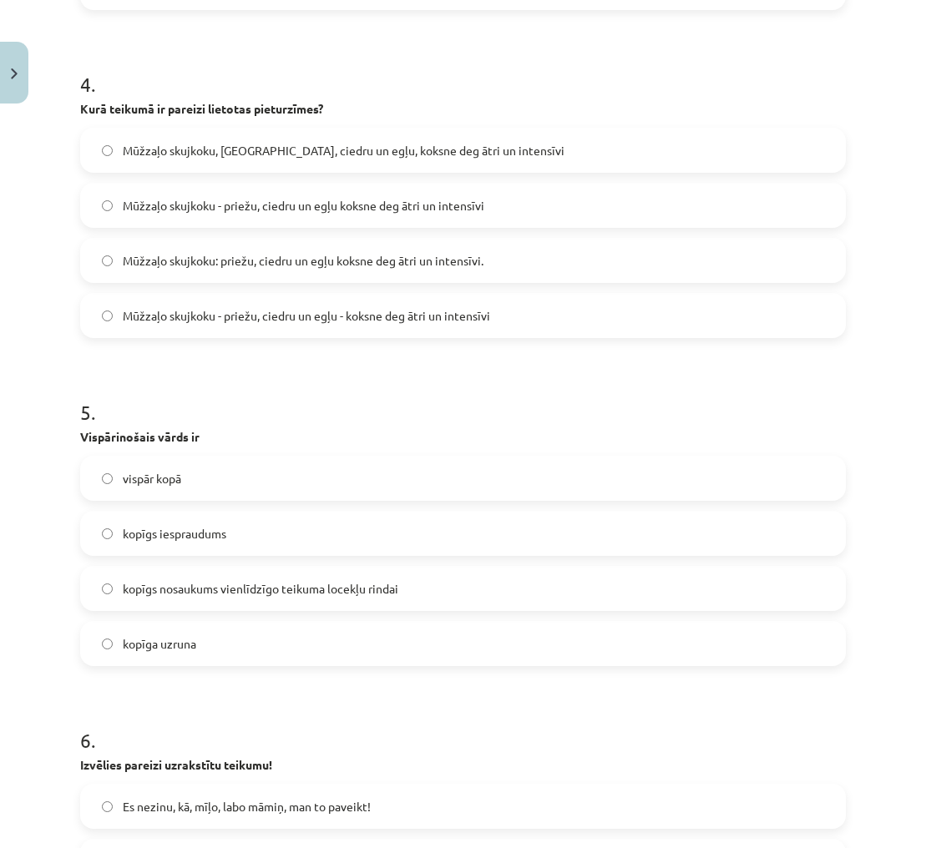
scroll to position [1280, 0]
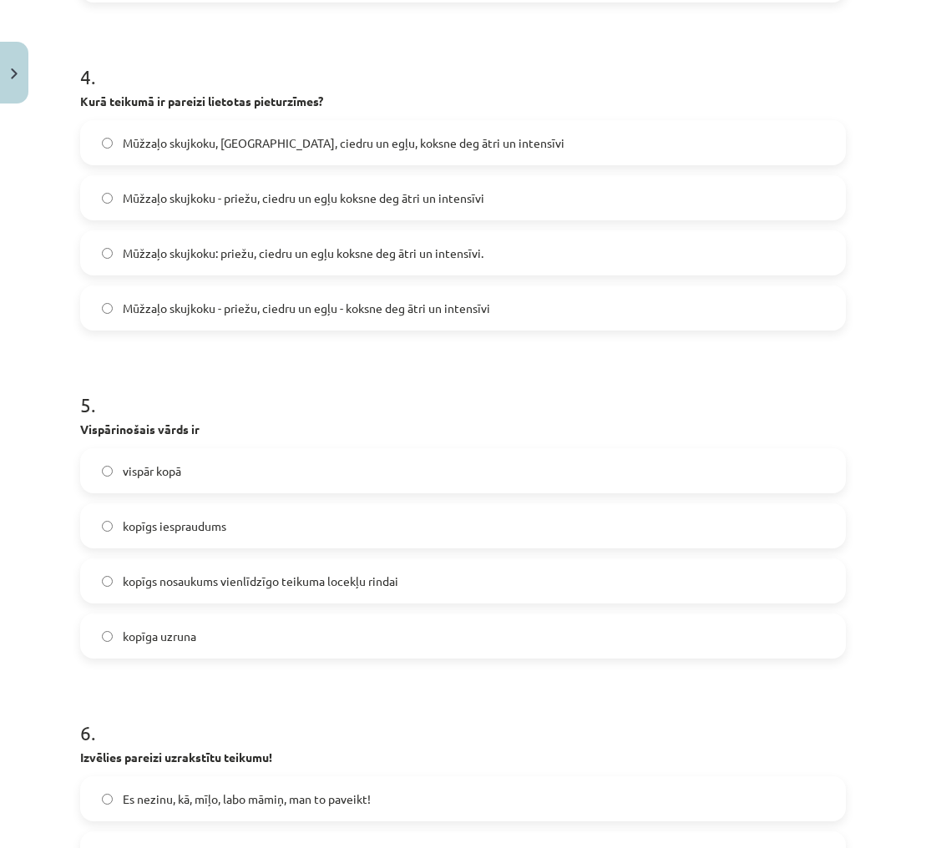
click at [325, 578] on span "kopīgs nosaukums vienlīdzīgo teikuma locekļu rindai" at bounding box center [260, 582] width 275 height 18
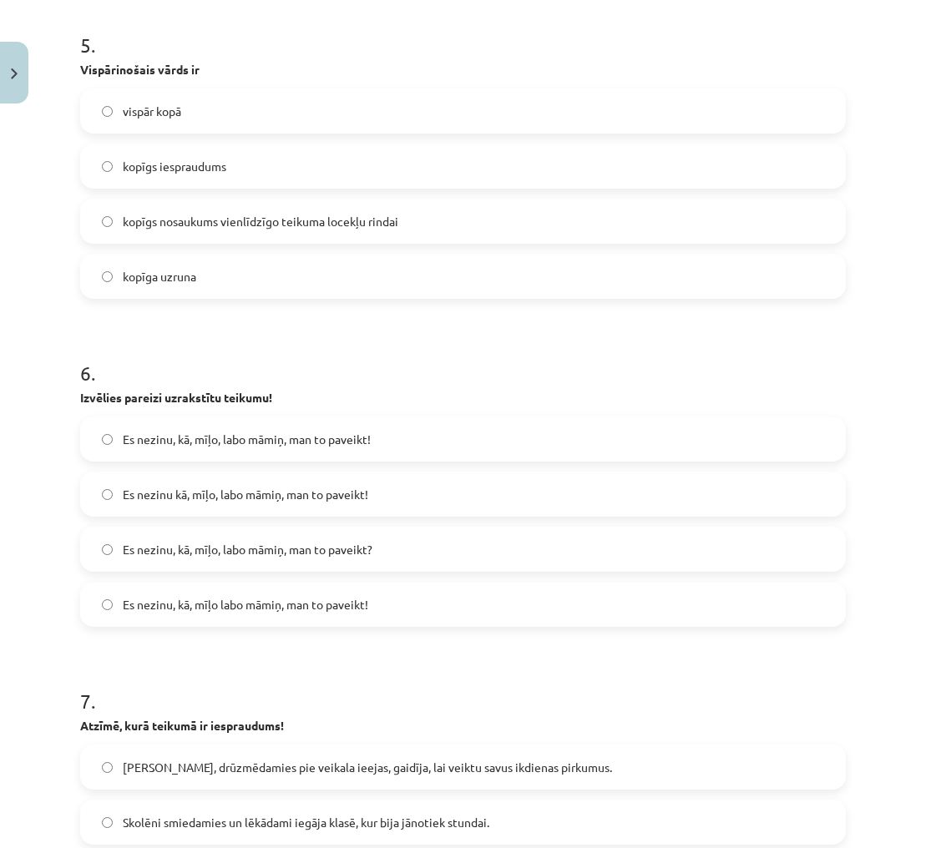
scroll to position [1642, 0]
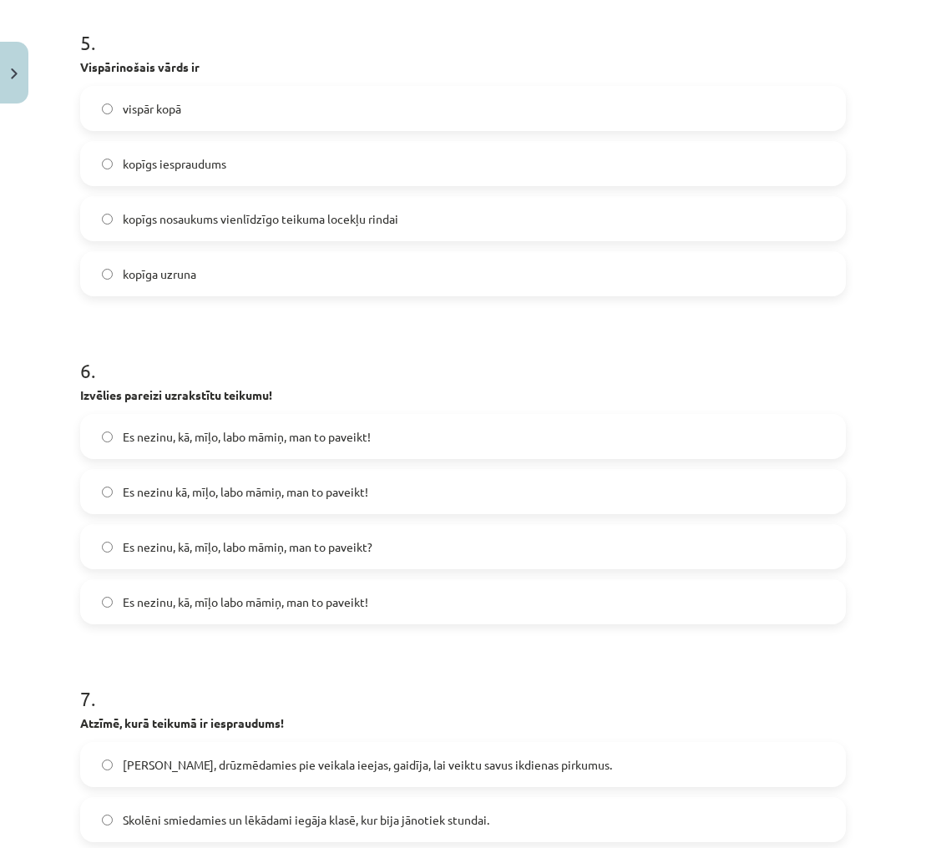
click at [401, 433] on label "Es nezinu, kā, mīļo, labo māmiņ, man to paveikt!" at bounding box center [463, 437] width 762 height 42
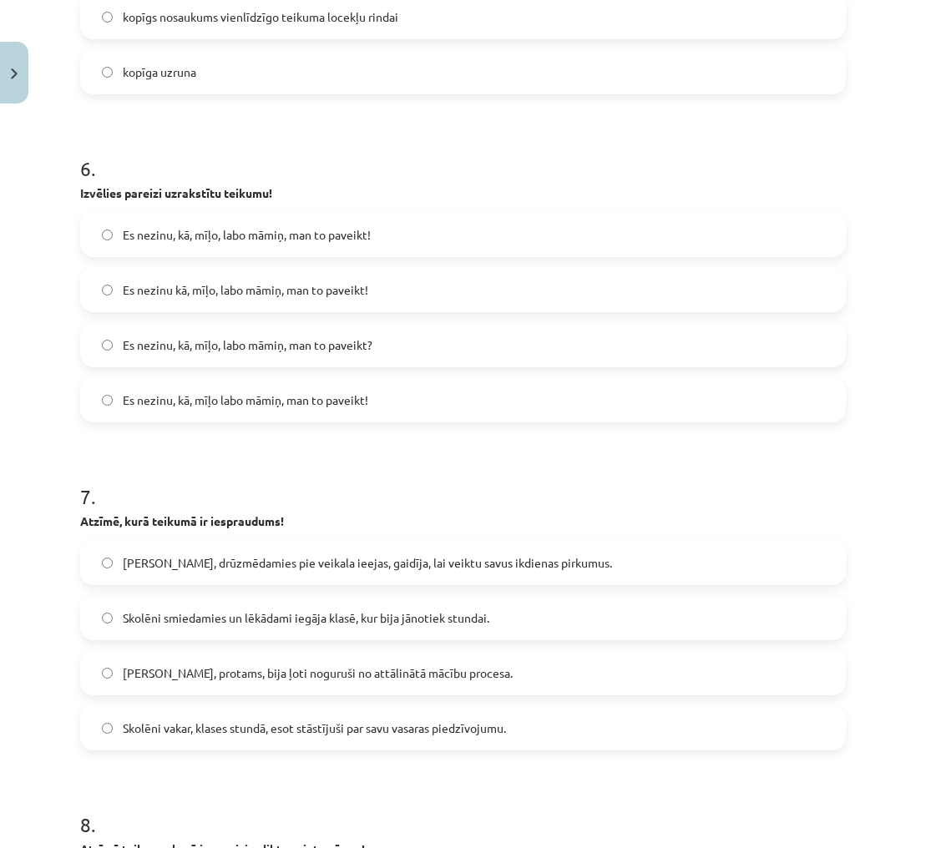
scroll to position [1827, 0]
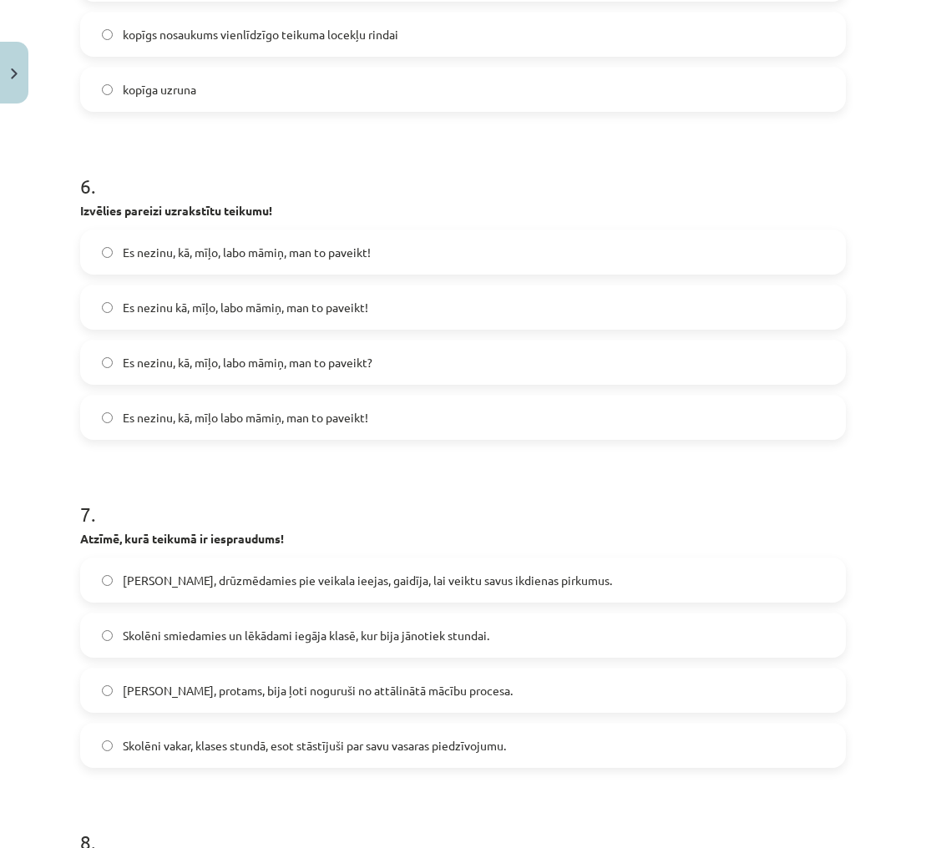
click at [202, 316] on label "Es nezinu kā, mīļo, labo māmiņ, man to paveikt!" at bounding box center [463, 307] width 762 height 42
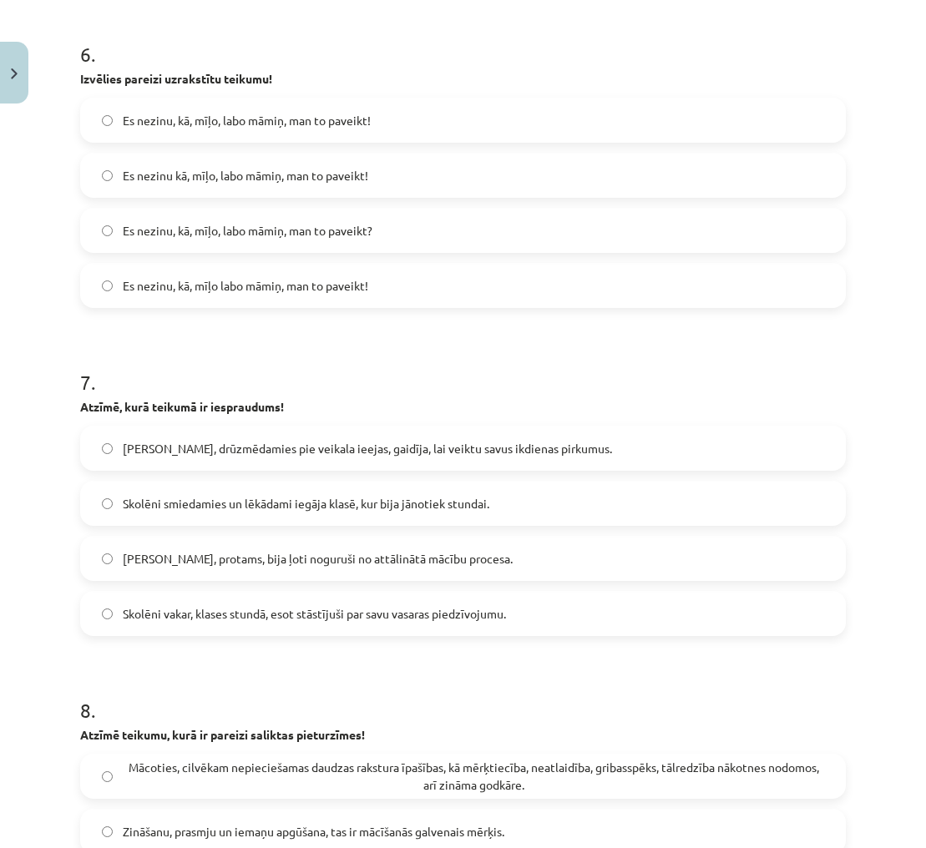
scroll to position [1984, 0]
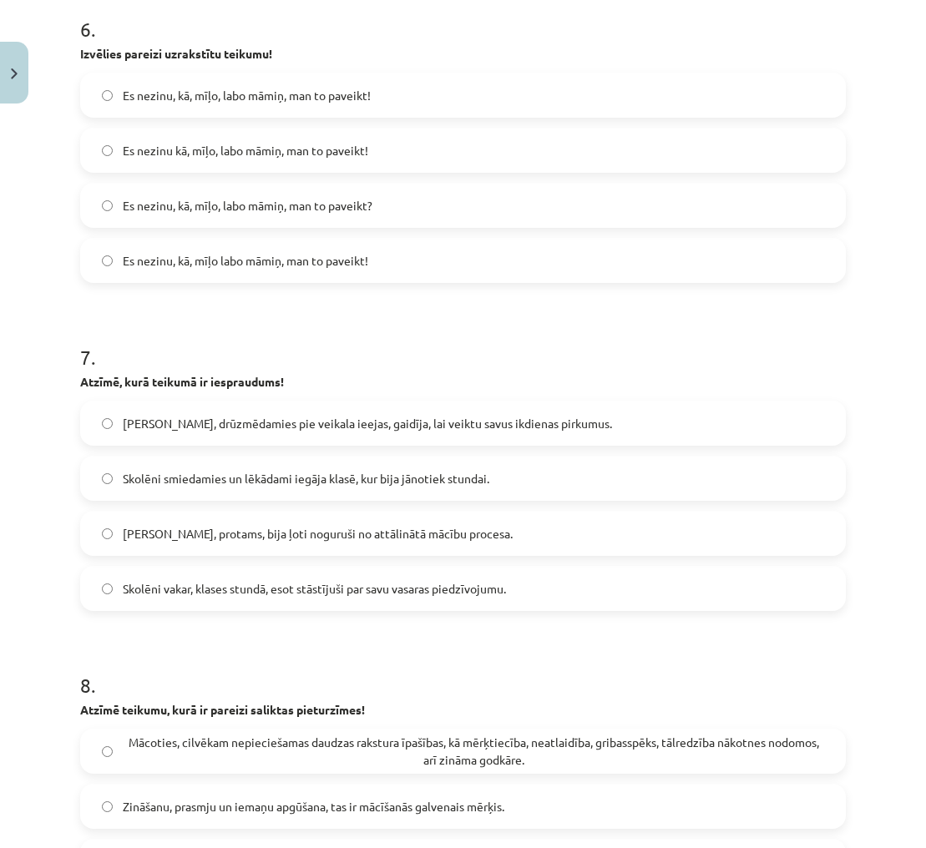
click at [869, 330] on div "Mācību tēma: Latviešu valodas i - 12. klases 1.ieskaites mācību materiāls (c) #…" at bounding box center [463, 424] width 926 height 848
click at [329, 532] on span "Skolotāji, protams, bija ļoti noguruši no attālinātā mācību procesa." at bounding box center [318, 534] width 390 height 18
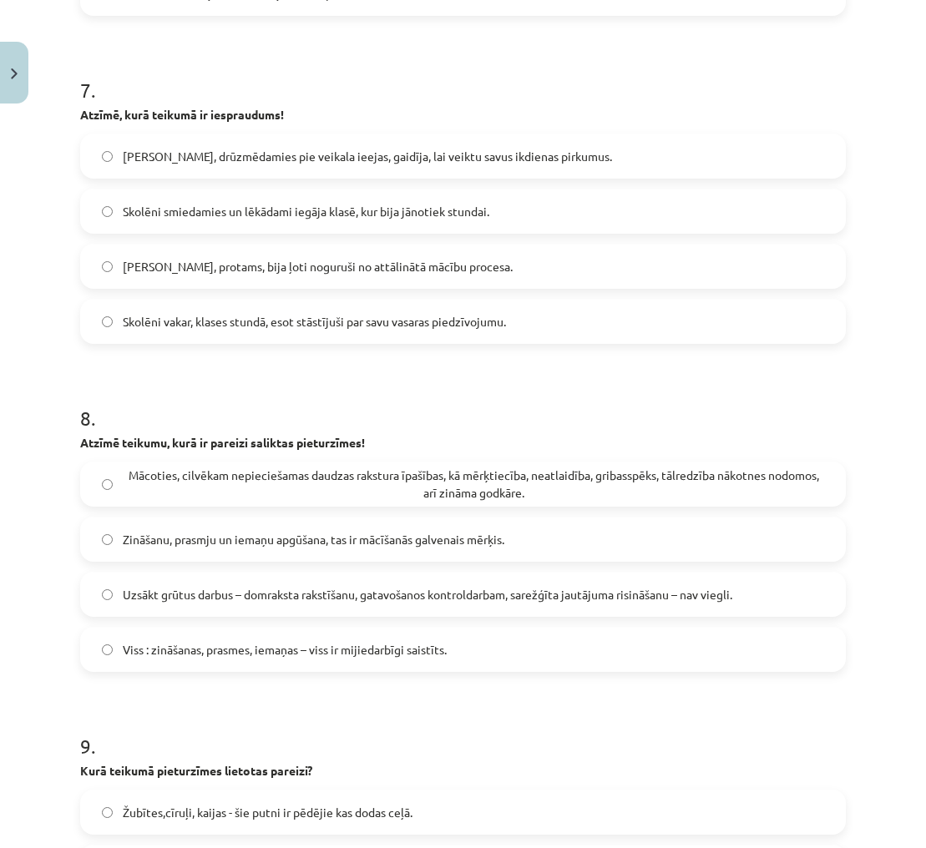
scroll to position [2271, 0]
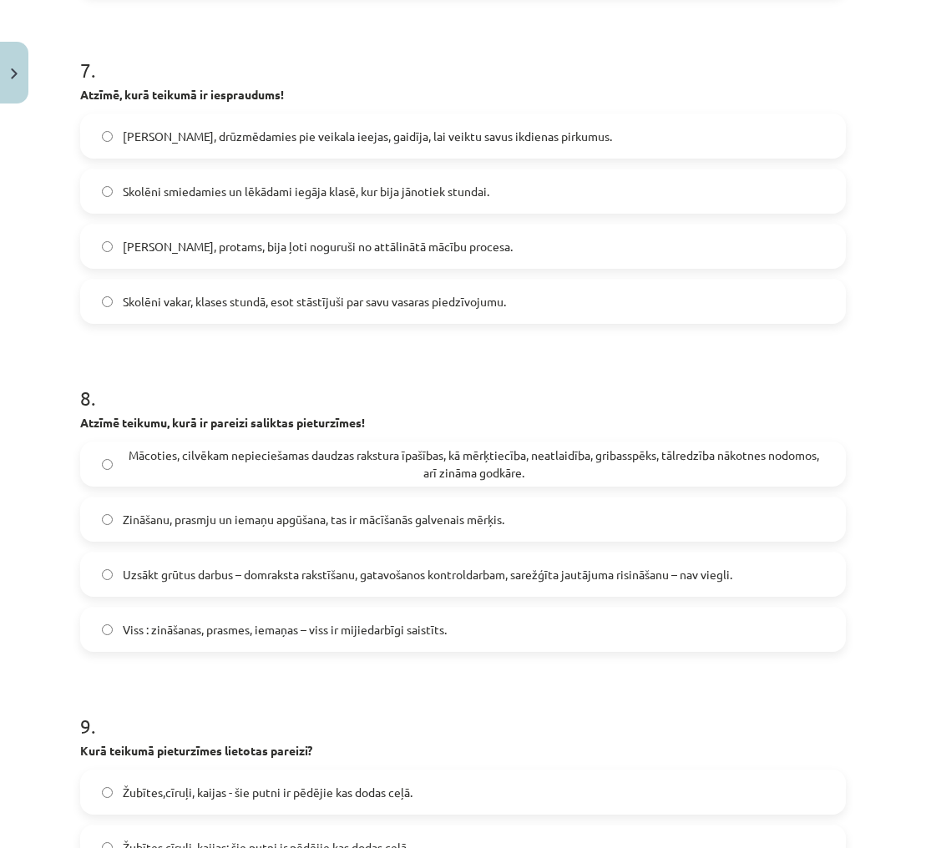
click at [605, 572] on span "Uzsākt grūtus darbus – domraksta rakstīšanu, gatavošanos kontroldarbam, sarežģī…" at bounding box center [427, 575] width 609 height 18
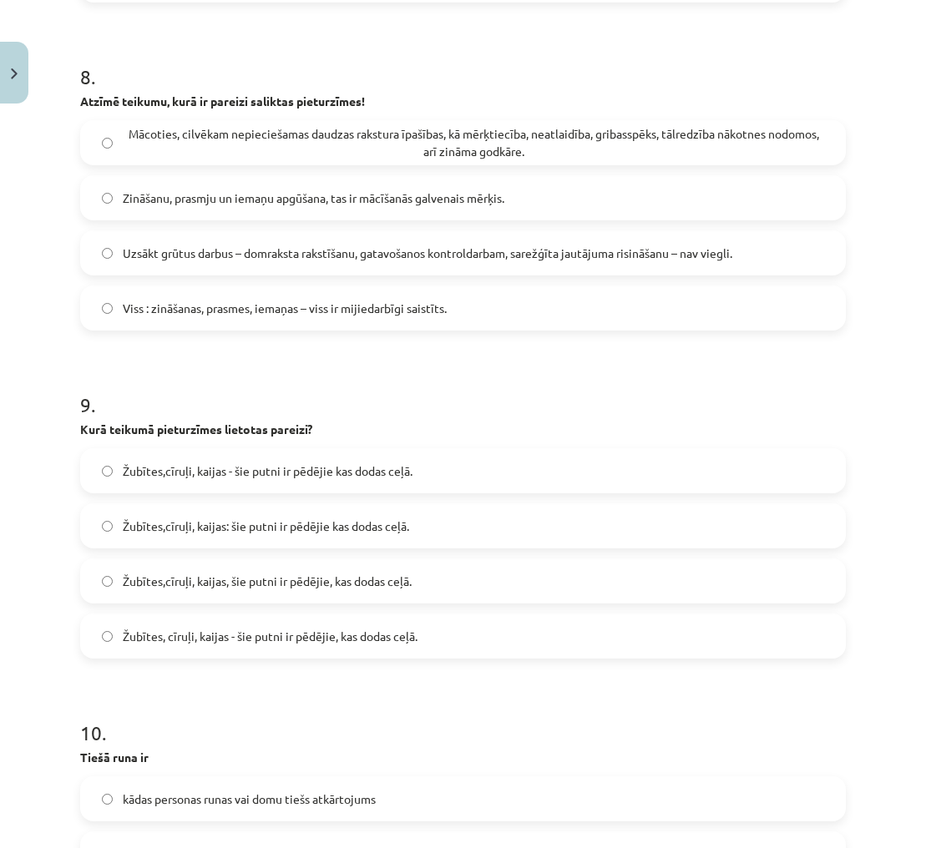
scroll to position [2600, 0]
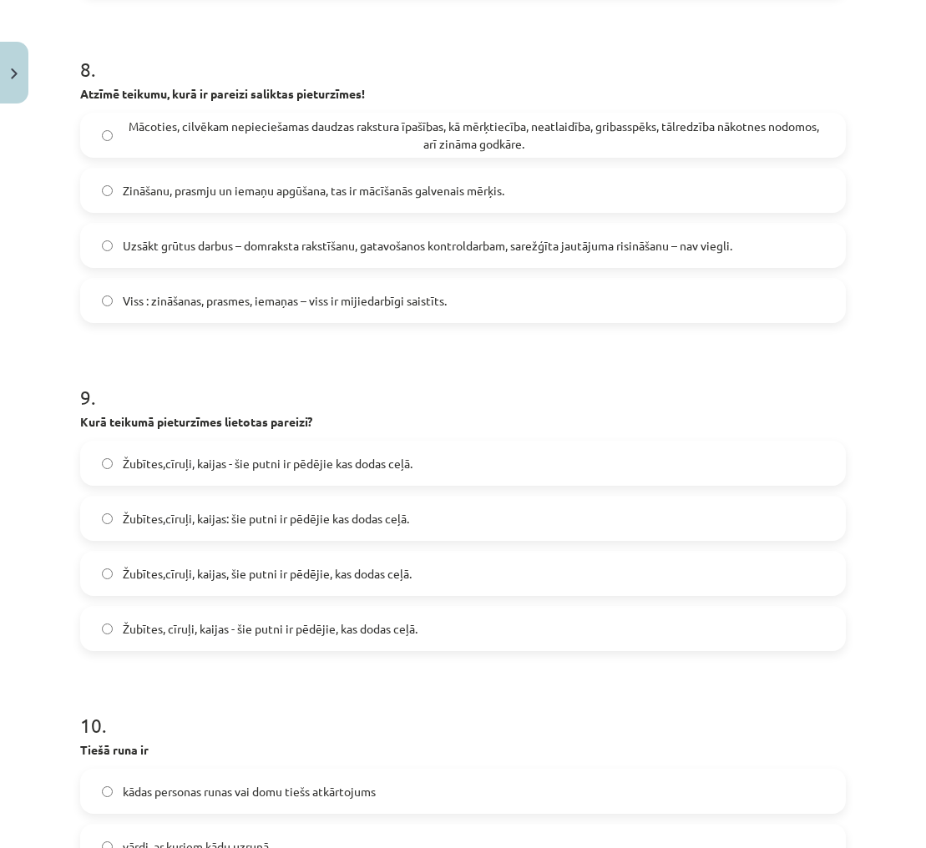
click at [379, 637] on label "Žubītes, cīruļi, kaijas - šie putni ir pēdējie, kas dodas ceļā." at bounding box center [463, 629] width 762 height 42
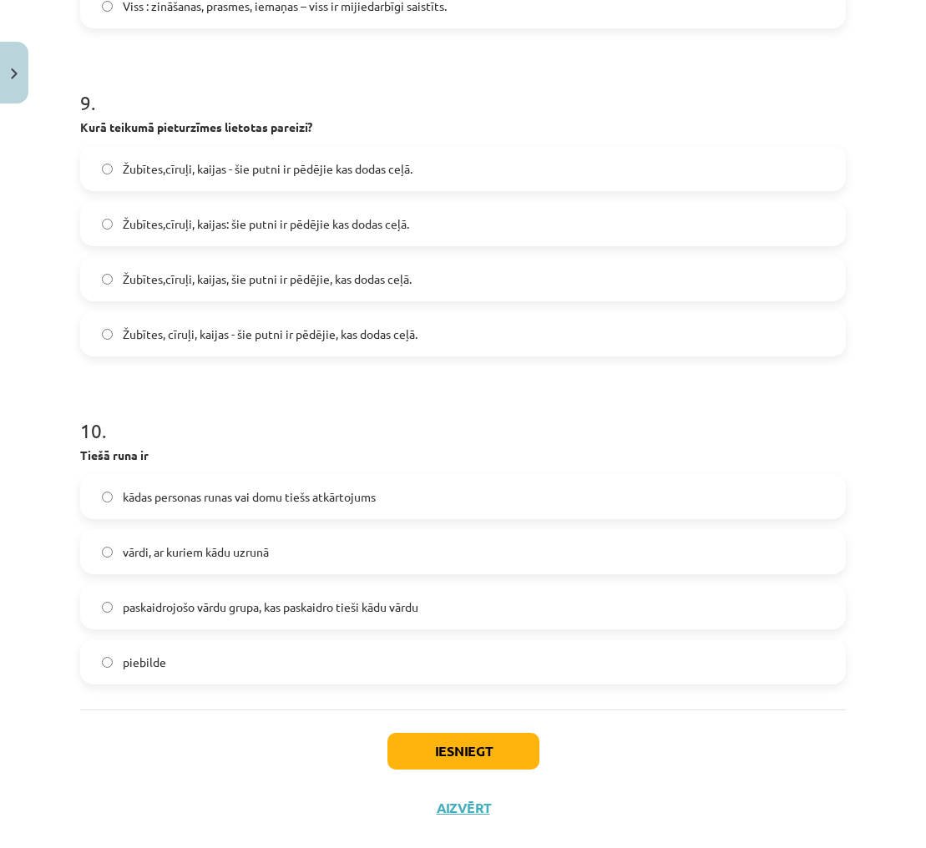
scroll to position [2912, 0]
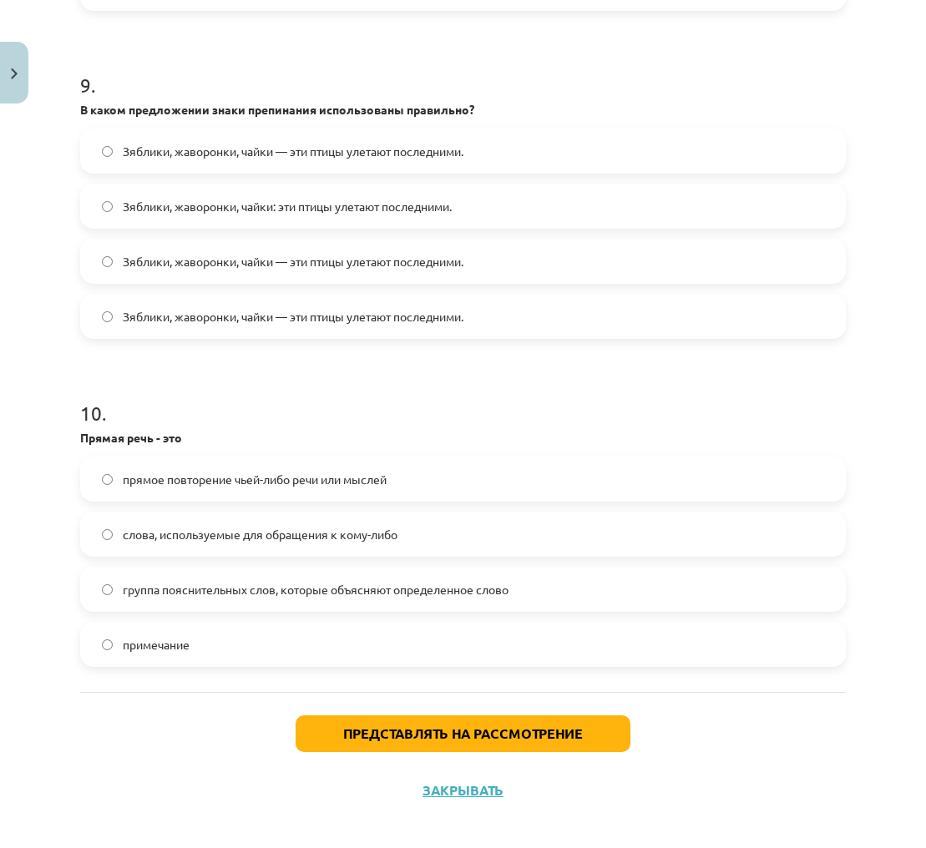
click at [470, 473] on label "прямое повторение чьей-либо речи или мыслей" at bounding box center [463, 479] width 762 height 42
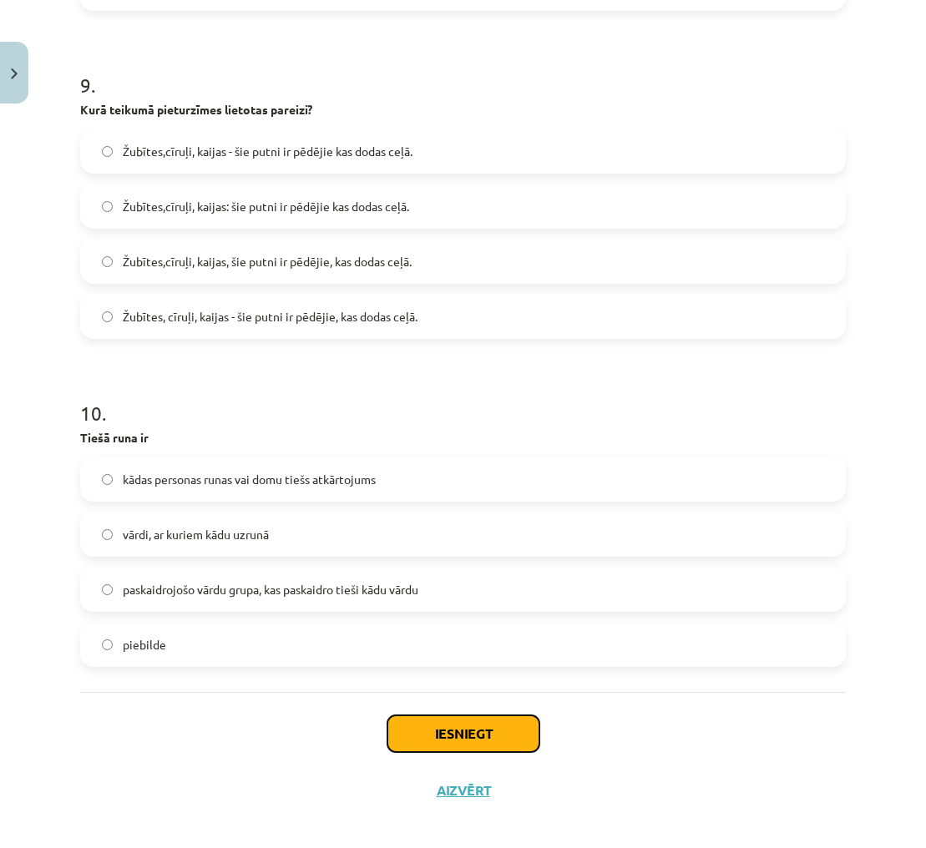
click at [519, 732] on button "Iesniegt" at bounding box center [463, 733] width 152 height 37
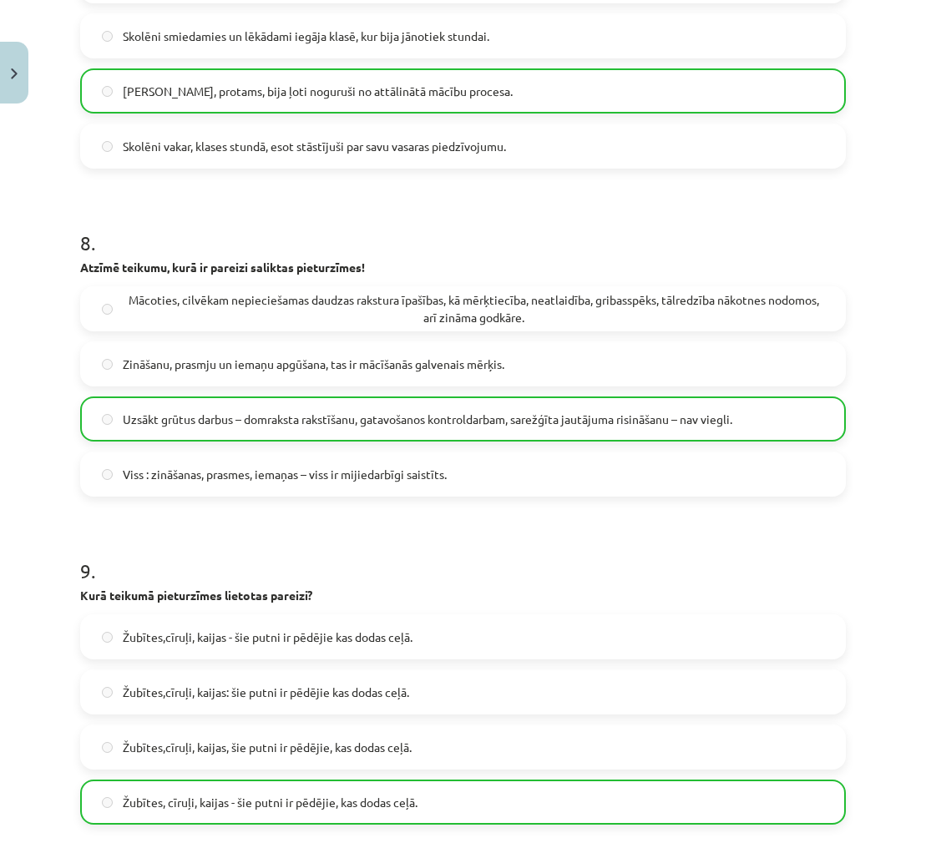
scroll to position [2977, 0]
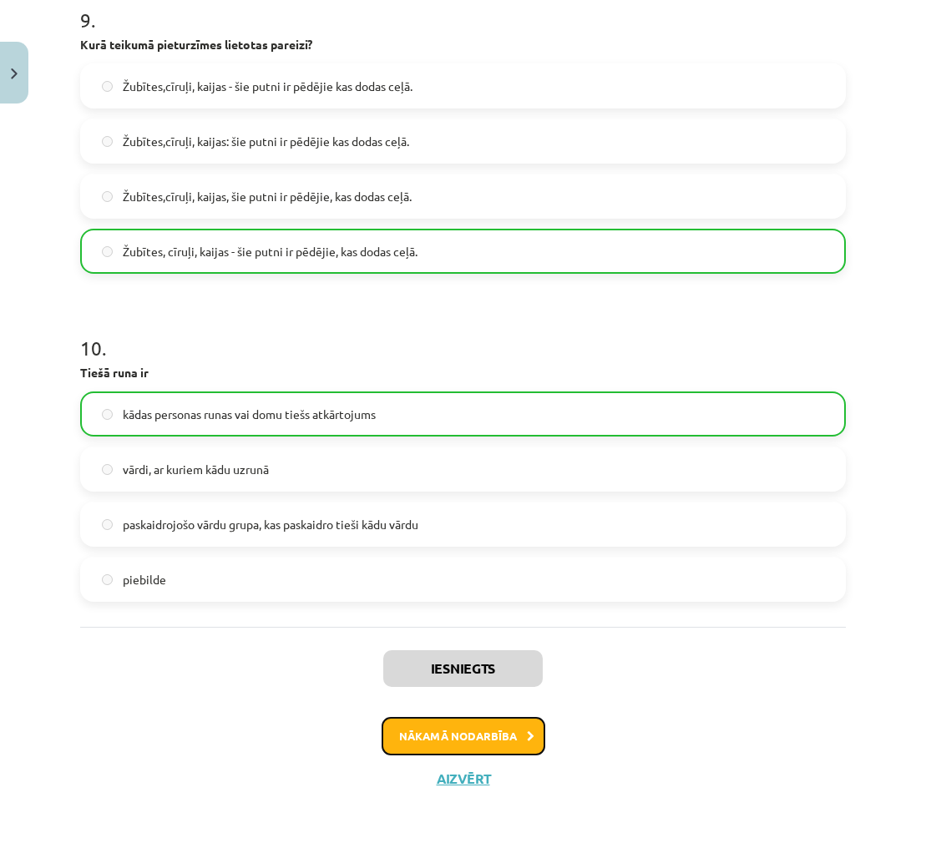
click at [533, 725] on button "Nākamā nodarbība" at bounding box center [463, 736] width 164 height 38
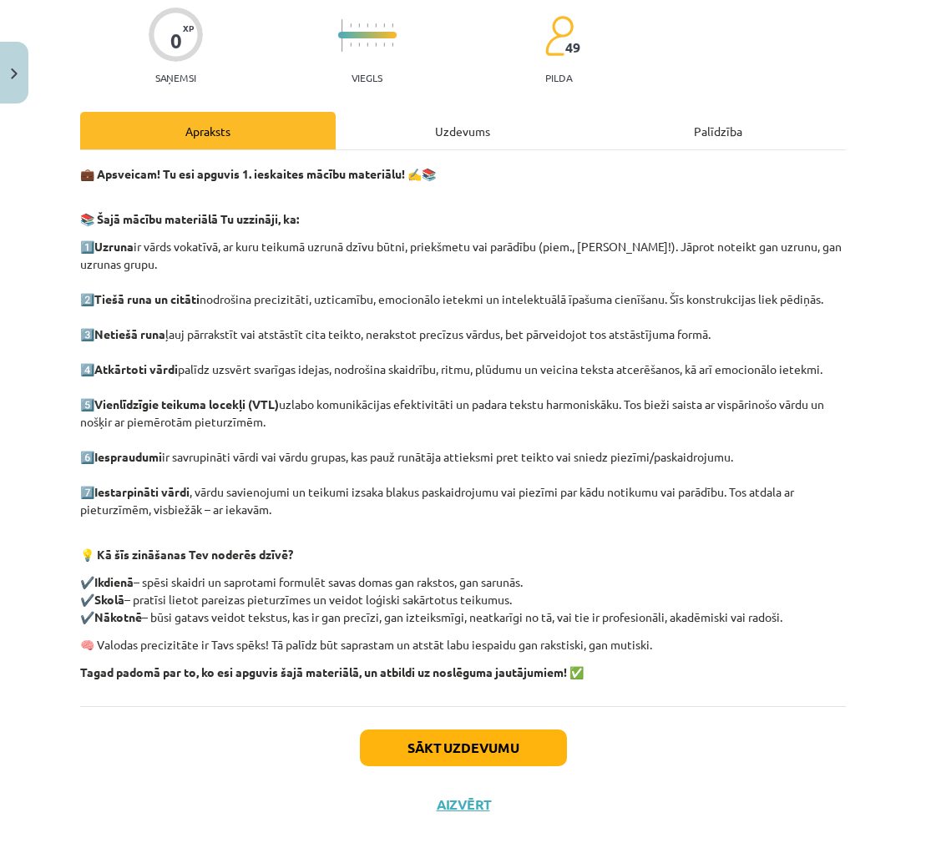
scroll to position [160, 0]
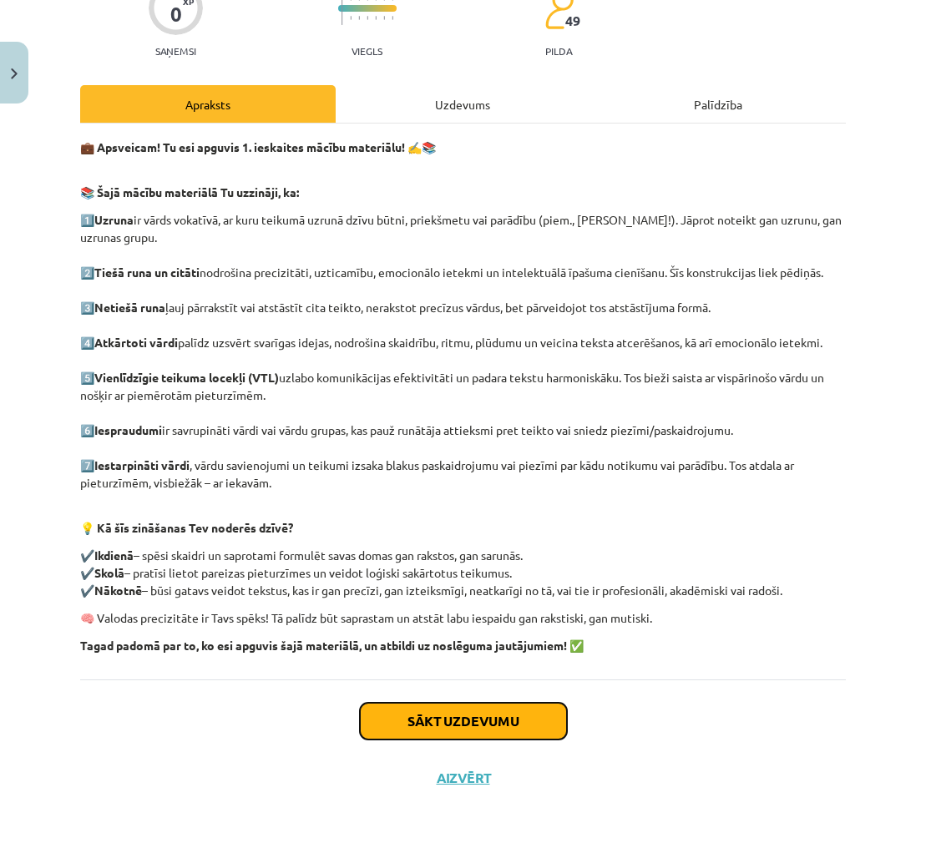
click at [535, 730] on button "Sākt uzdevumu" at bounding box center [463, 721] width 207 height 37
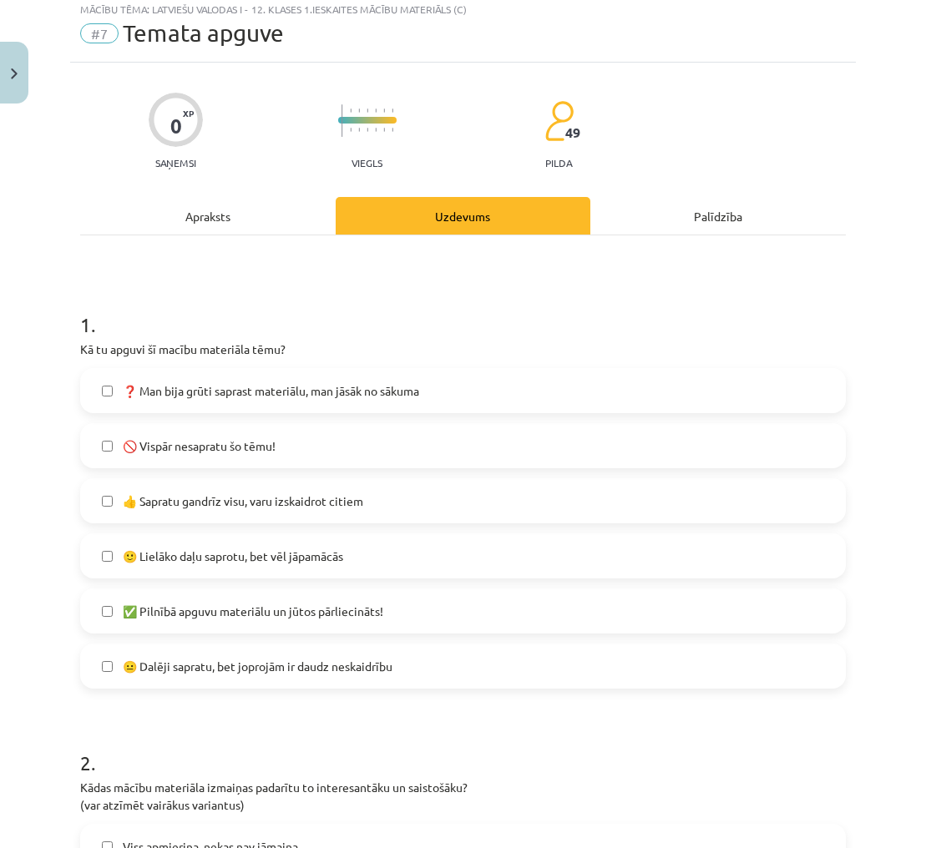
scroll to position [42, 0]
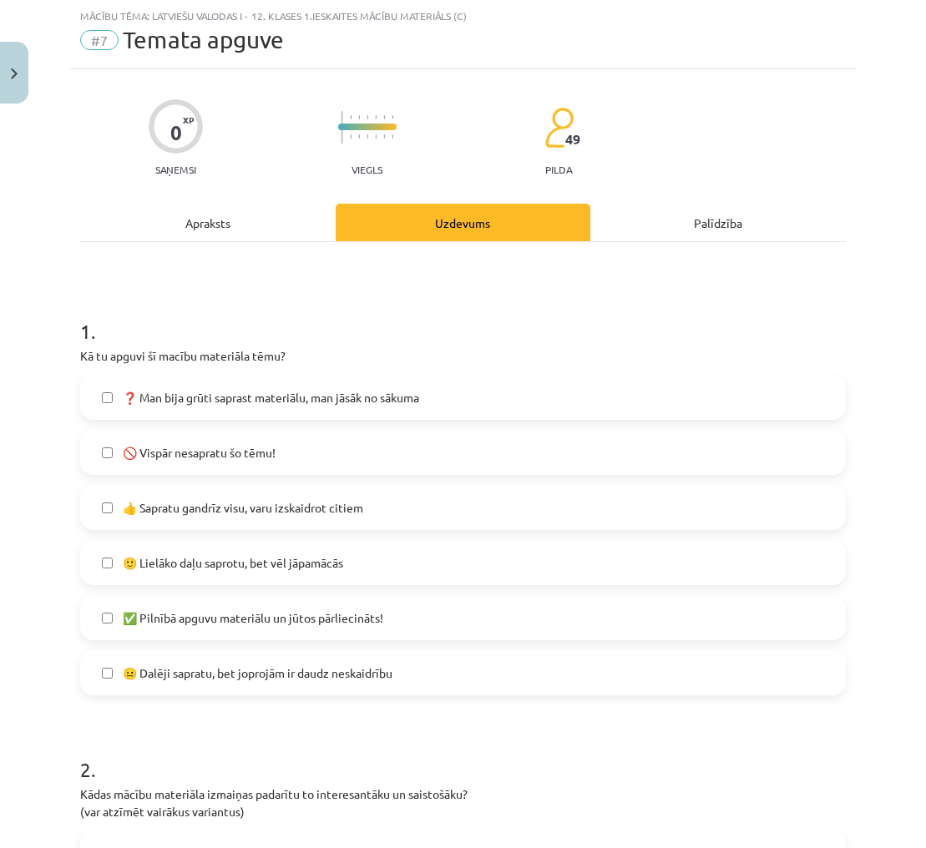
click at [822, 557] on label "🙂 Lielāko daļu saprotu, bet vēl jāpamācās" at bounding box center [463, 563] width 762 height 42
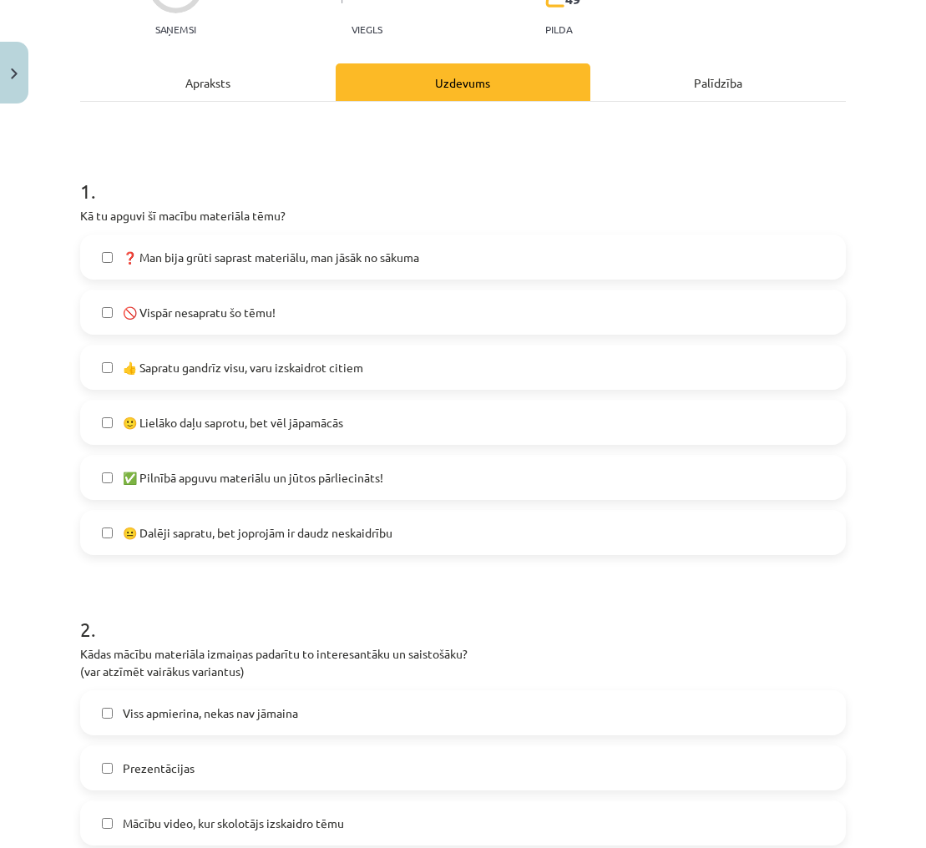
scroll to position [184, 0]
click at [420, 523] on label "😐 Dalēji sapratu, bet joprojām ir daudz neskaidrību" at bounding box center [463, 531] width 762 height 42
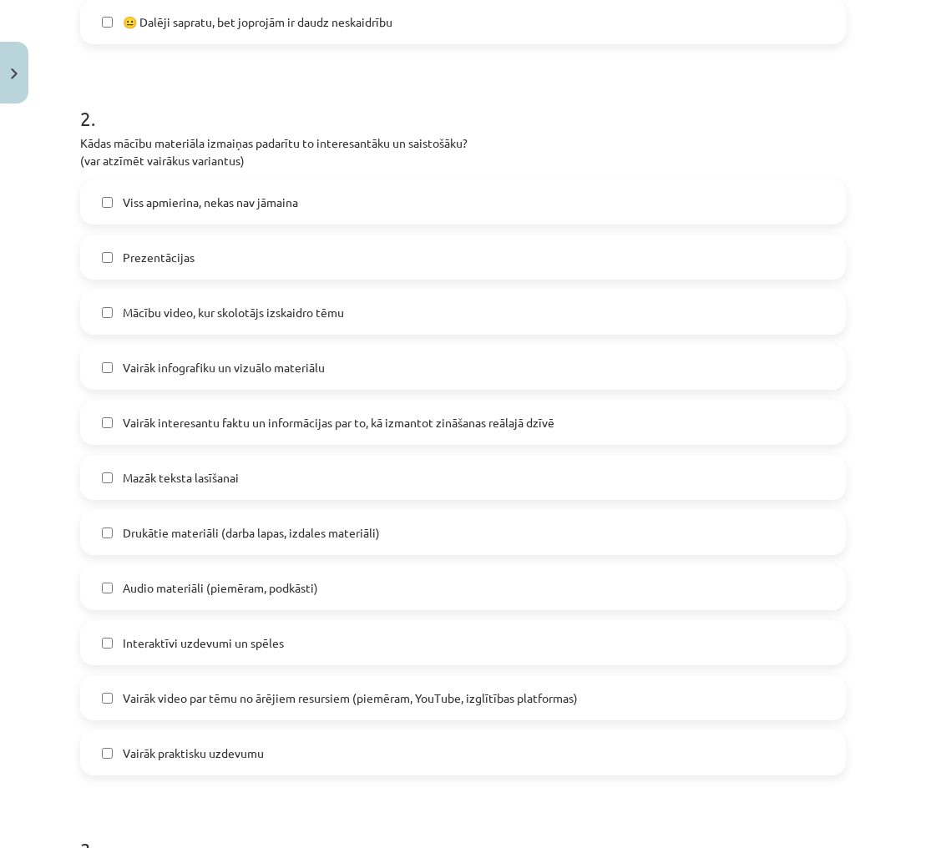
scroll to position [681, 0]
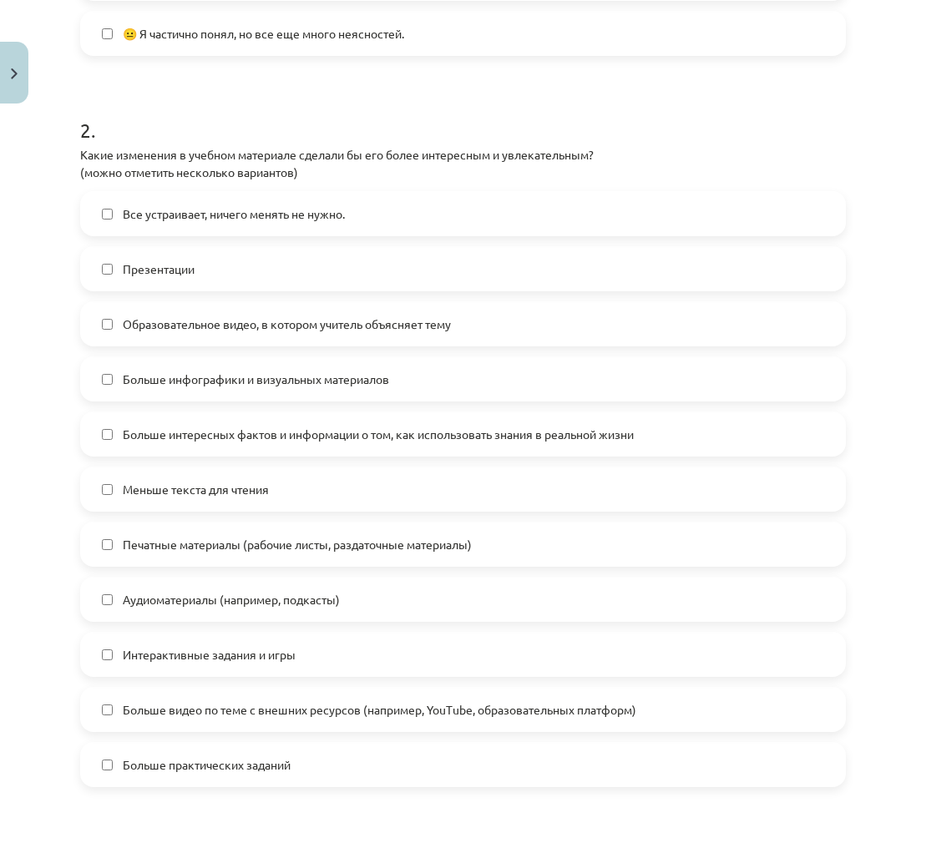
click at [877, 739] on div "Тема урока: Латышский язык. I - 12 класс. Тестовый материал для 1-го класса (c)…" at bounding box center [463, 424] width 926 height 848
click at [816, 754] on label "Больше практических заданий" at bounding box center [463, 765] width 762 height 42
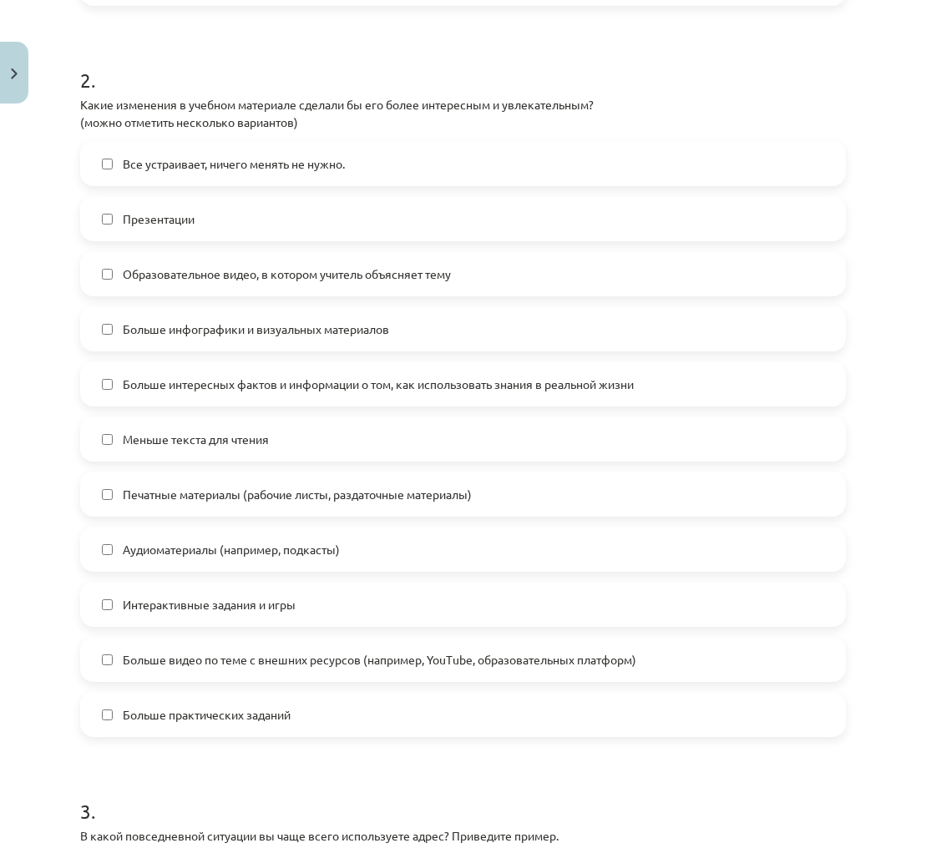
scroll to position [722, 0]
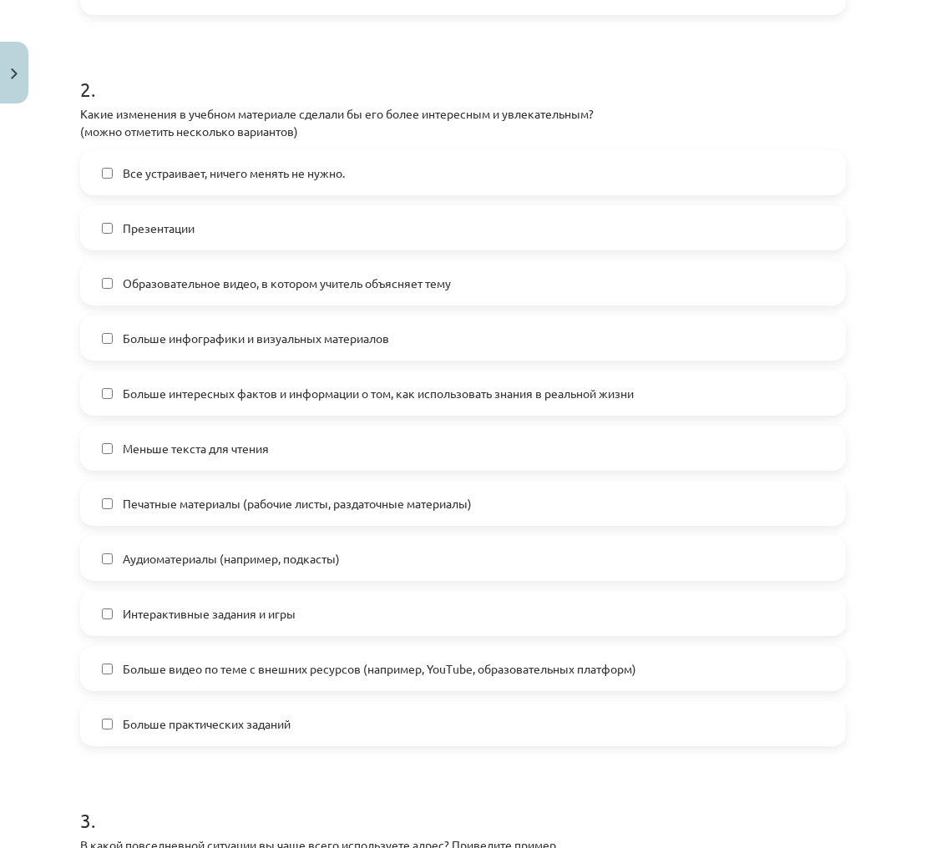
click at [824, 609] on label "Интерактивные задания и игры" at bounding box center [463, 614] width 762 height 42
click at [237, 230] on label "Презентации" at bounding box center [463, 228] width 762 height 42
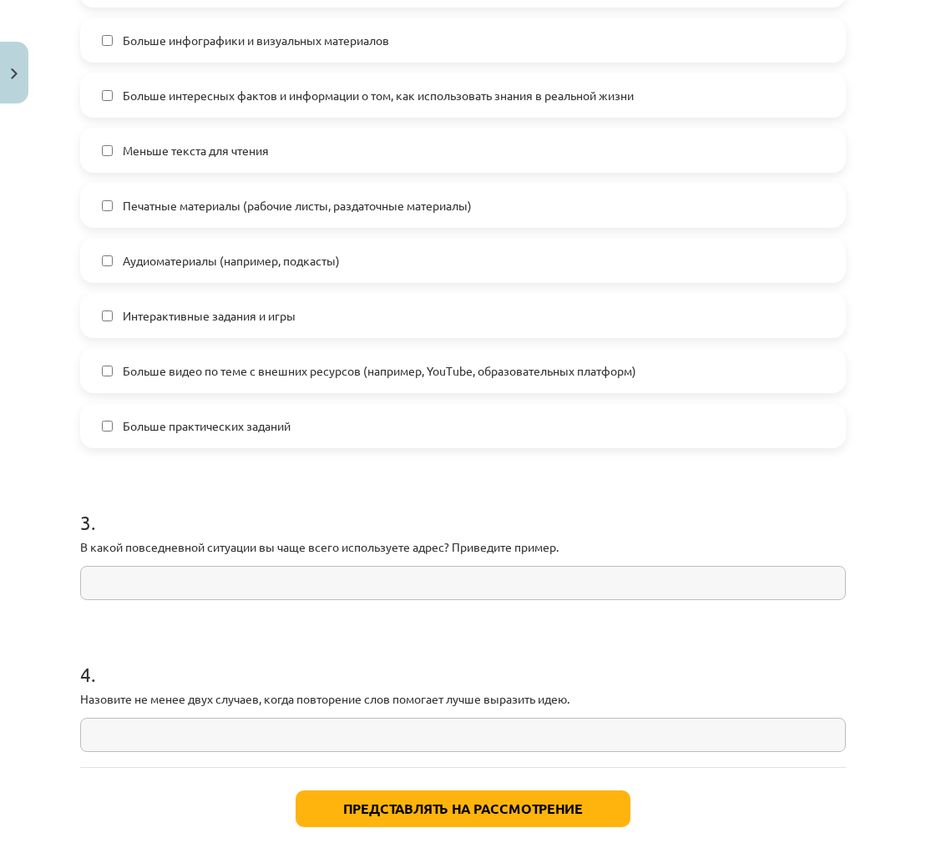
scroll to position [1037, 0]
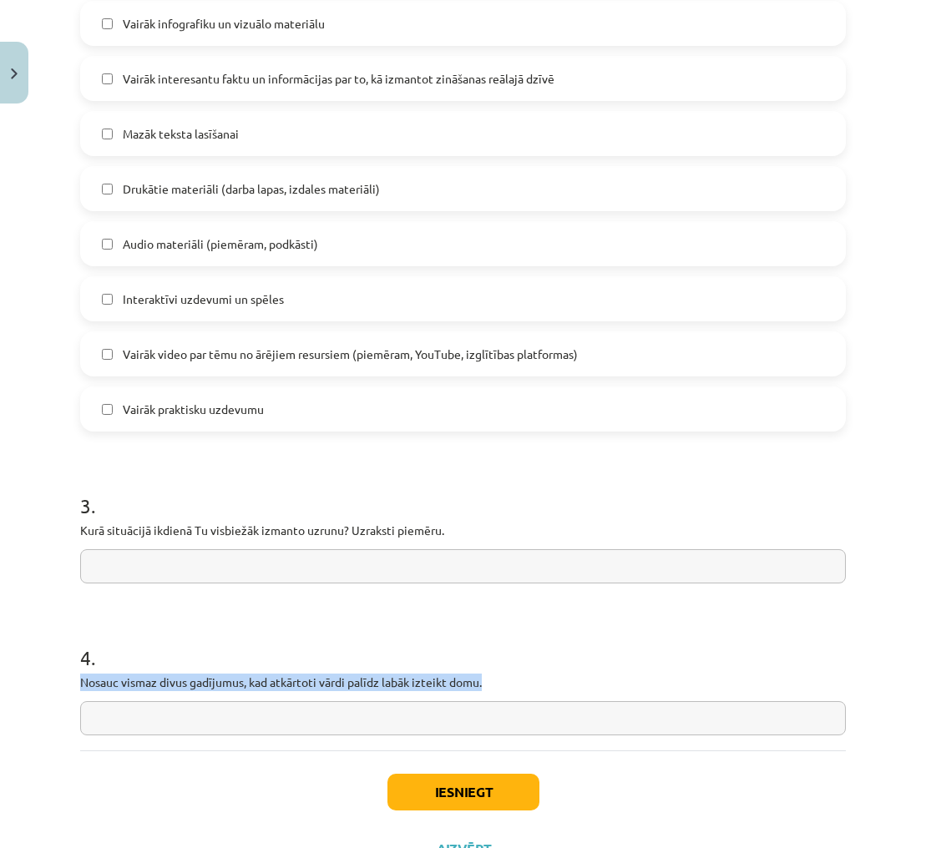
drag, startPoint x: 78, startPoint y: 681, endPoint x: 487, endPoint y: 686, distance: 409.0
copy p "Nosauc vismaz divus gadījumus, kad atkārtoti vārdi palīdz labāk izteikt domu."
click at [672, 724] on input "text" at bounding box center [462, 718] width 765 height 34
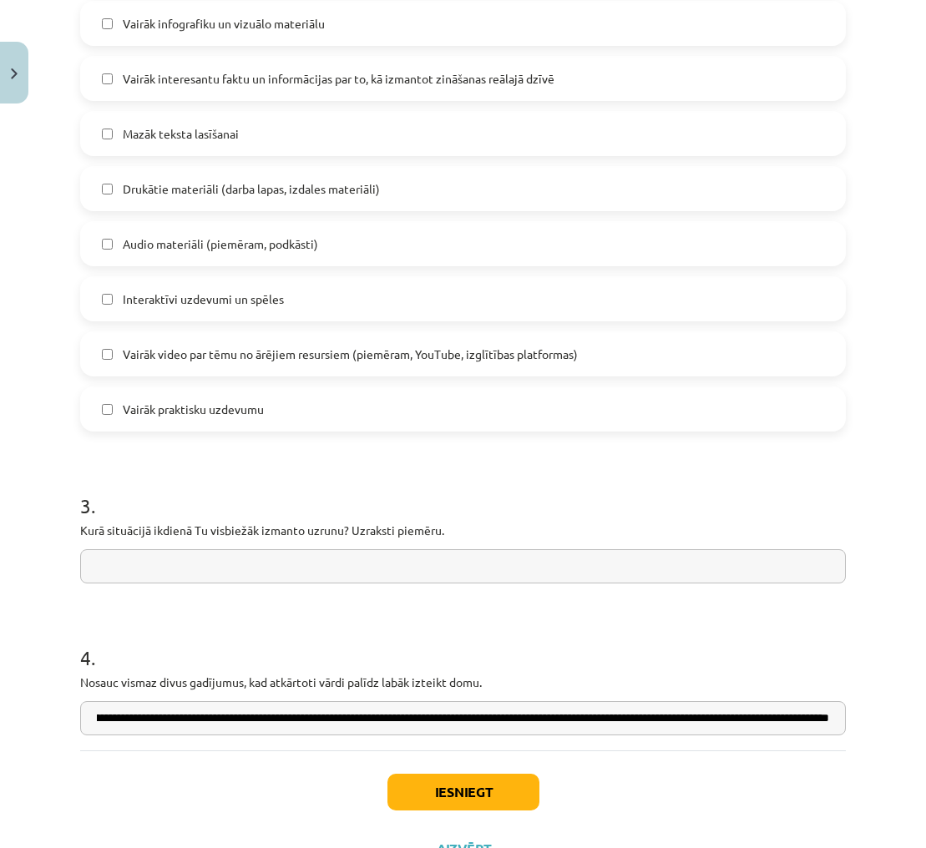
scroll to position [0, 137]
click at [611, 719] on input "**********" at bounding box center [462, 718] width 765 height 34
drag, startPoint x: 824, startPoint y: 719, endPoint x: 841, endPoint y: 723, distance: 18.0
click at [824, 719] on input "**********" at bounding box center [462, 718] width 765 height 34
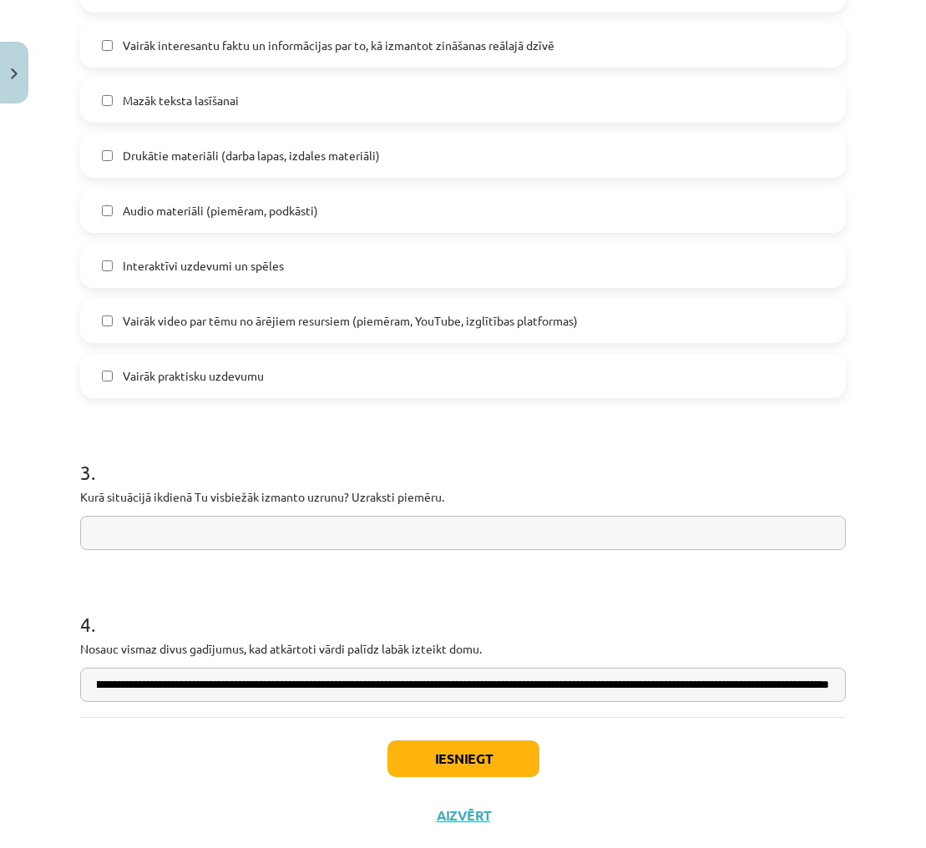
scroll to position [0, 0]
click at [821, 684] on input "**********" at bounding box center [462, 685] width 765 height 34
drag, startPoint x: 828, startPoint y: 684, endPoint x: 838, endPoint y: 681, distance: 10.3
click at [828, 684] on input "**********" at bounding box center [462, 685] width 765 height 34
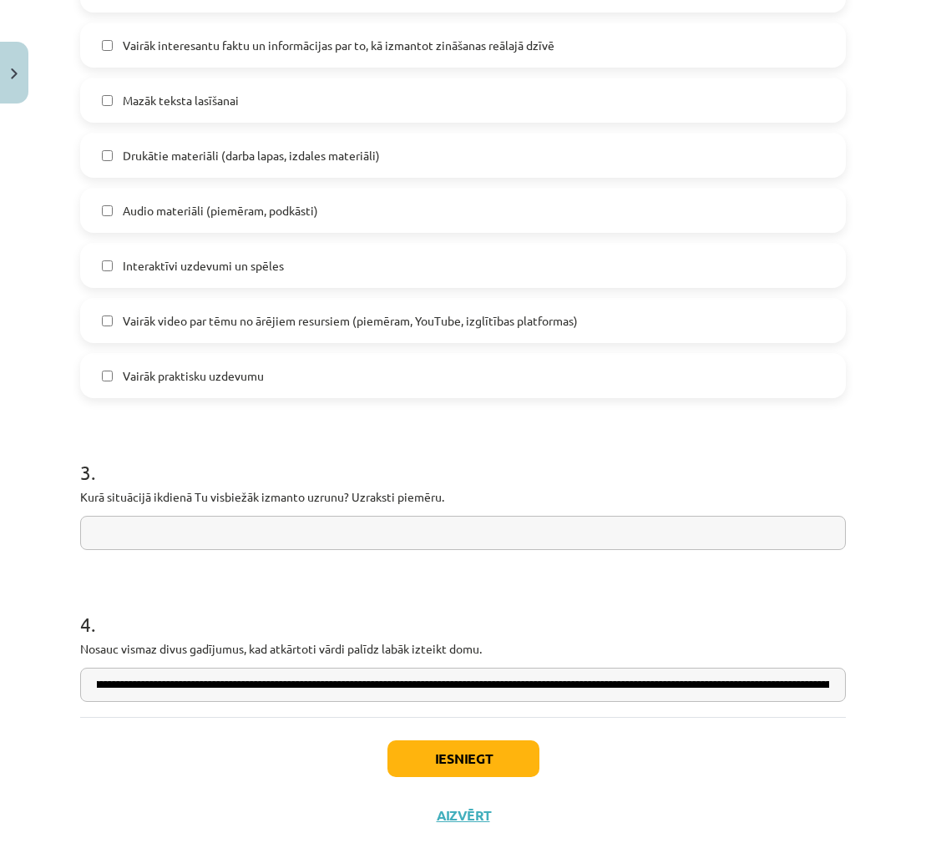
scroll to position [0, 738]
click at [825, 684] on input "**********" at bounding box center [462, 685] width 765 height 34
click at [825, 679] on input "**********" at bounding box center [462, 685] width 765 height 34
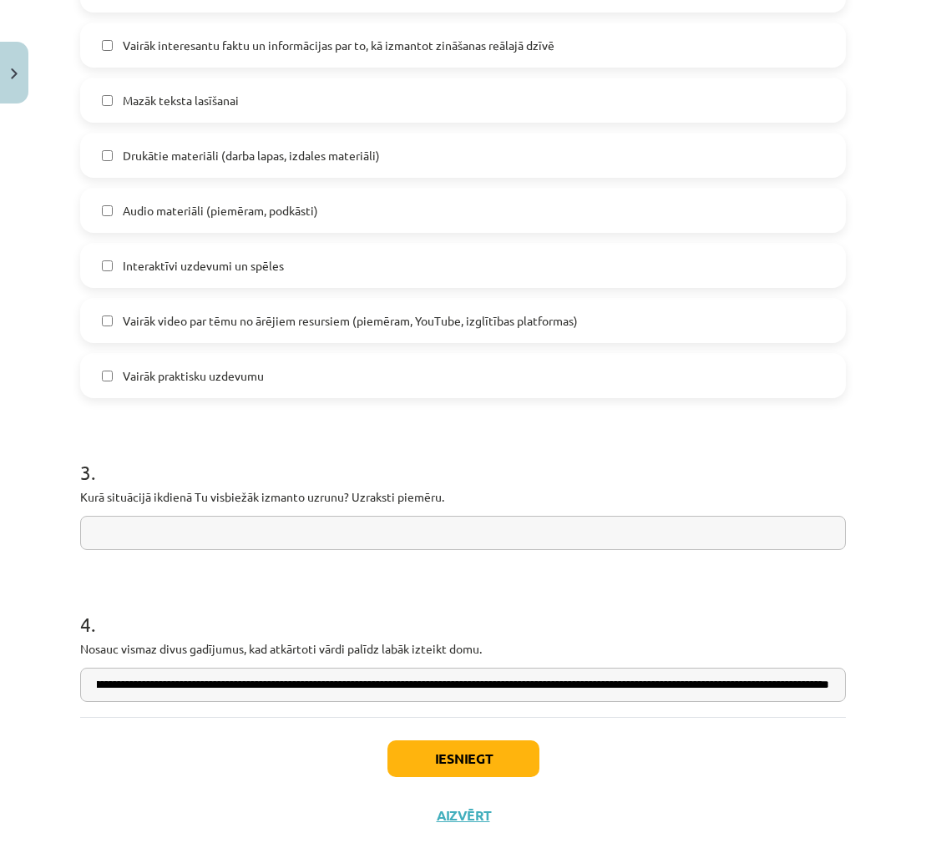
drag, startPoint x: 166, startPoint y: 686, endPoint x: 205, endPoint y: 672, distance: 41.7
click at [166, 686] on input "**********" at bounding box center [462, 685] width 765 height 34
drag, startPoint x: 117, startPoint y: 687, endPoint x: 167, endPoint y: 681, distance: 50.4
click at [117, 687] on input "**********" at bounding box center [462, 685] width 765 height 34
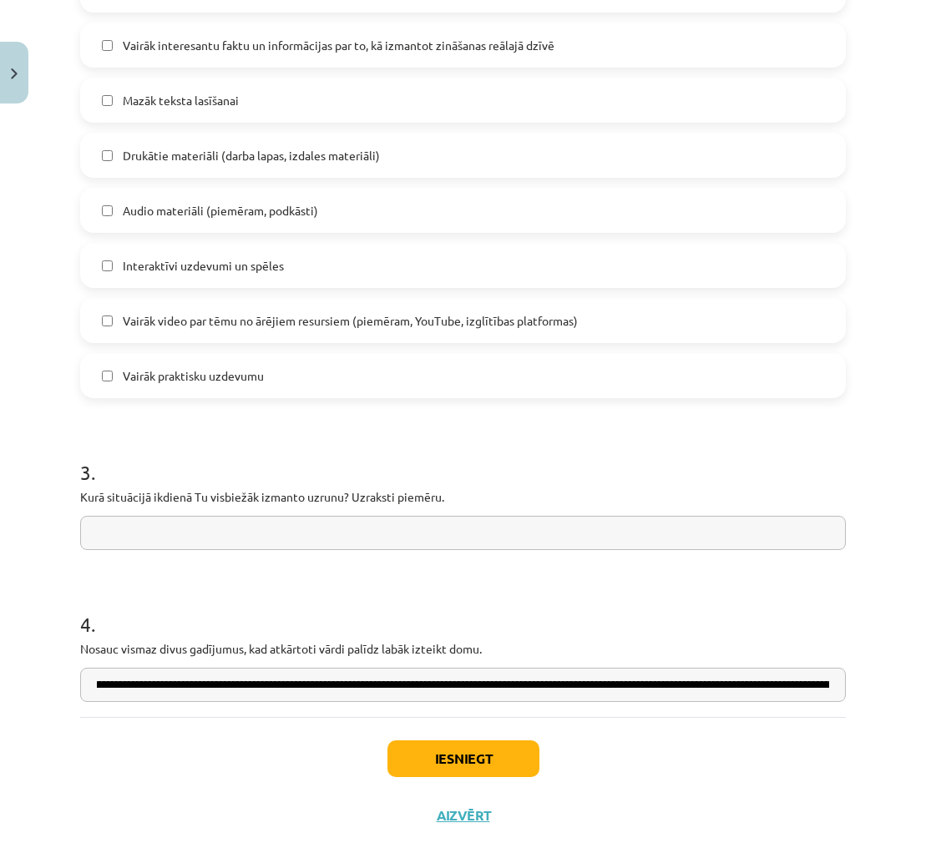
scroll to position [0, 338]
click at [110, 686] on input "**********" at bounding box center [462, 685] width 765 height 34
click at [796, 686] on input "**********" at bounding box center [462, 685] width 765 height 34
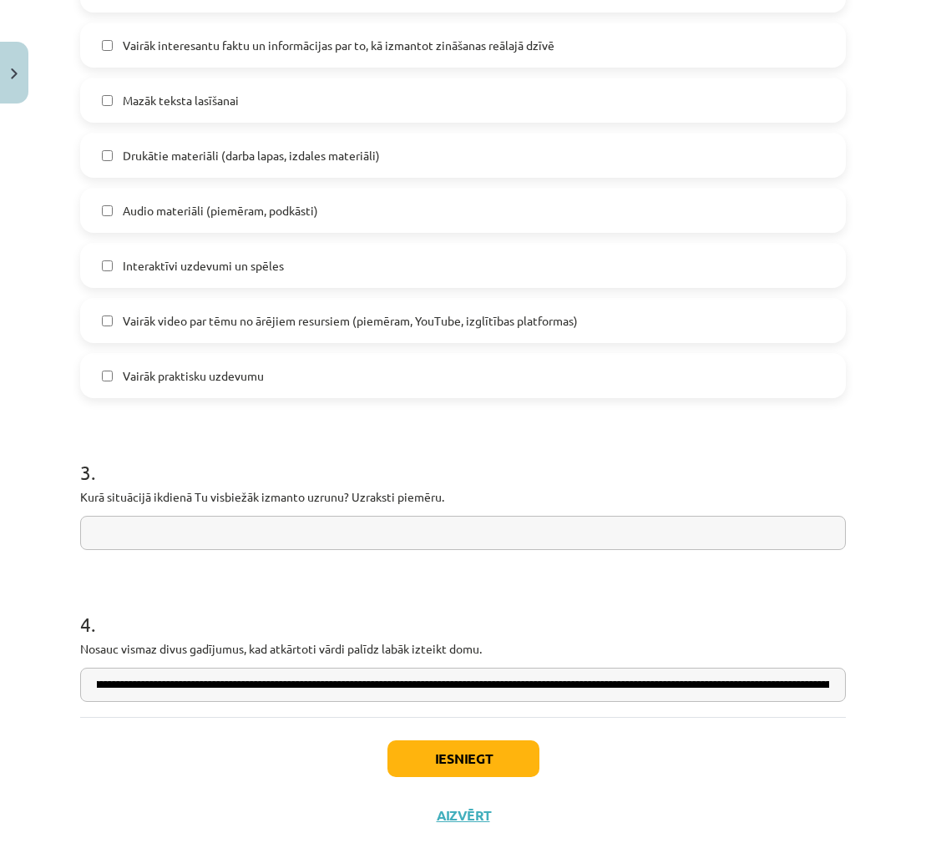
click at [828, 687] on input "**********" at bounding box center [462, 685] width 765 height 34
click at [816, 689] on input "**********" at bounding box center [462, 685] width 765 height 34
click at [825, 685] on input "**********" at bounding box center [462, 685] width 765 height 34
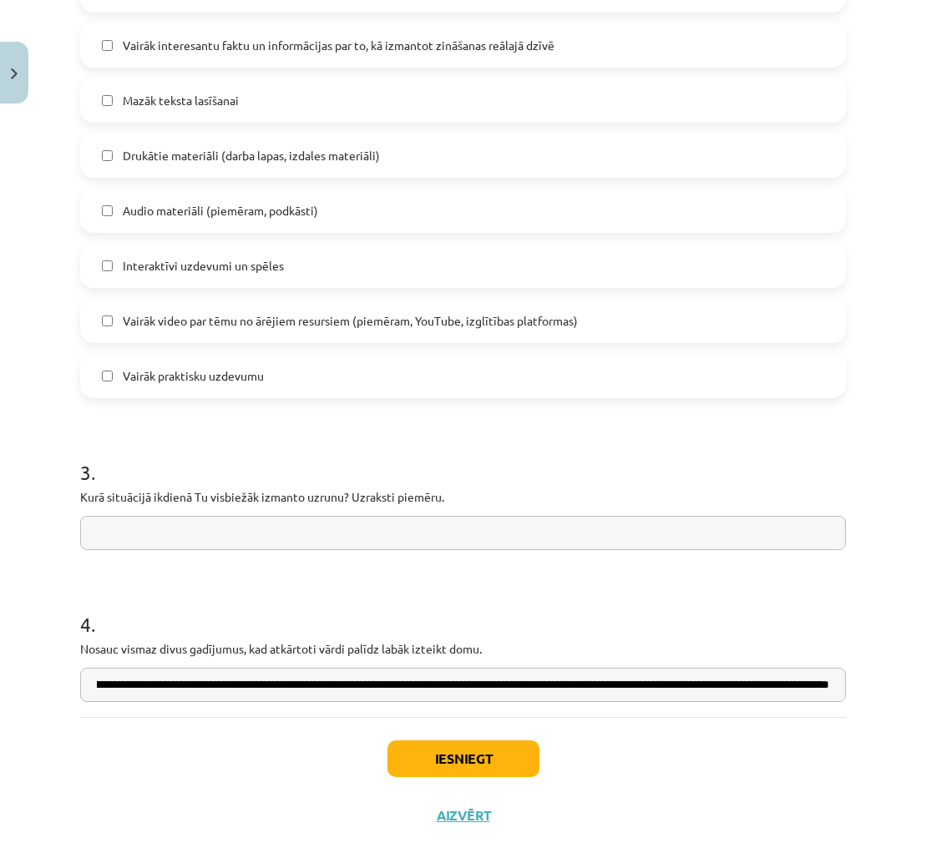
scroll to position [0, 1077]
drag, startPoint x: 645, startPoint y: 683, endPoint x: 656, endPoint y: 685, distance: 11.1
click at [646, 683] on input "**********" at bounding box center [462, 685] width 765 height 34
click at [826, 681] on input "**********" at bounding box center [462, 685] width 765 height 34
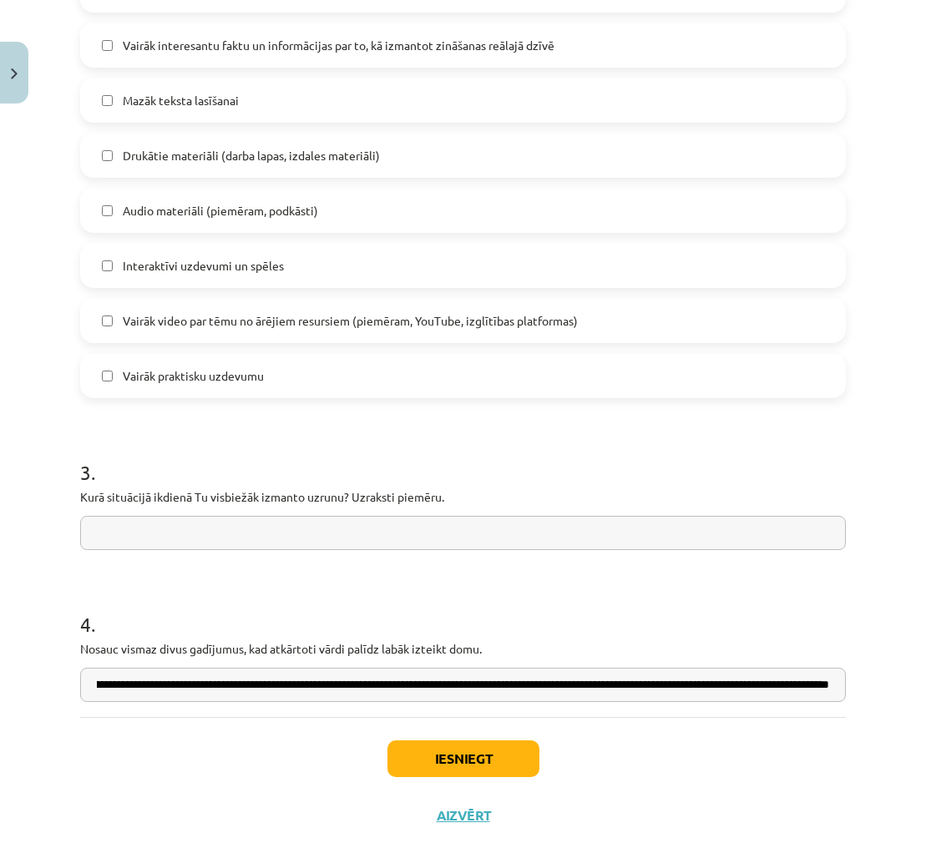
scroll to position [0, 837]
click at [743, 684] on input "**********" at bounding box center [462, 685] width 765 height 34
drag, startPoint x: 830, startPoint y: 688, endPoint x: 295, endPoint y: 684, distance: 535.0
click at [295, 684] on input "**********" at bounding box center [462, 685] width 765 height 34
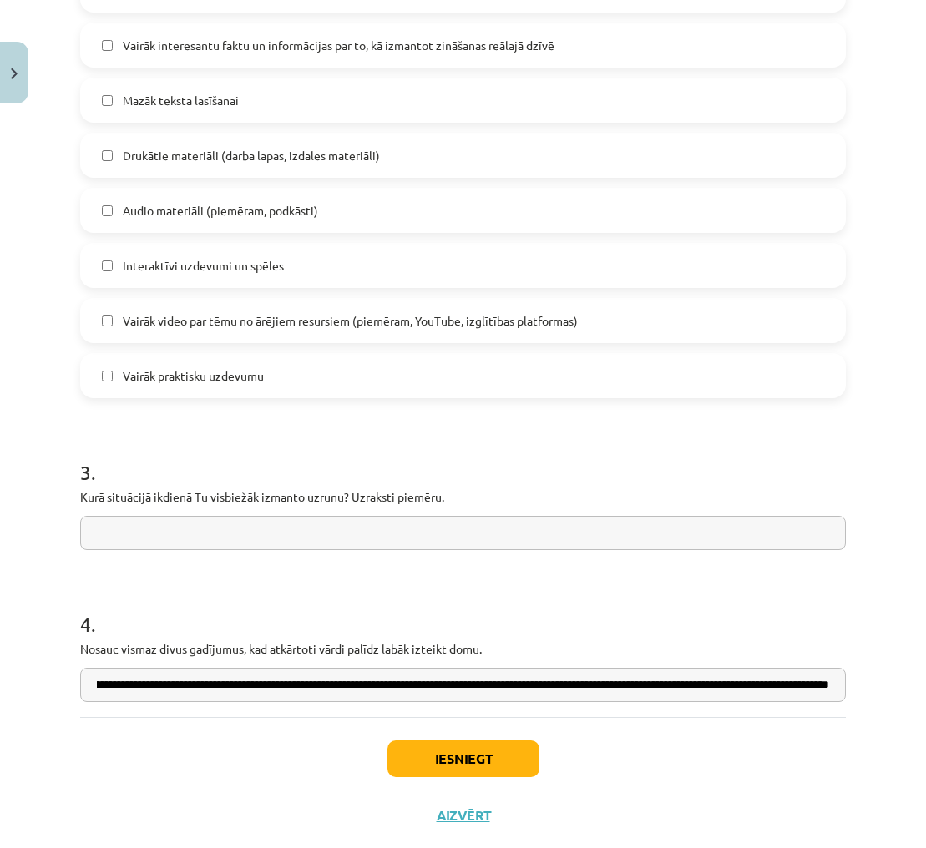
scroll to position [0, 0]
drag, startPoint x: 829, startPoint y: 686, endPoint x: 73, endPoint y: 678, distance: 755.4
click at [703, 684] on input "**********" at bounding box center [462, 685] width 765 height 34
click at [749, 686] on input "**********" at bounding box center [462, 685] width 765 height 34
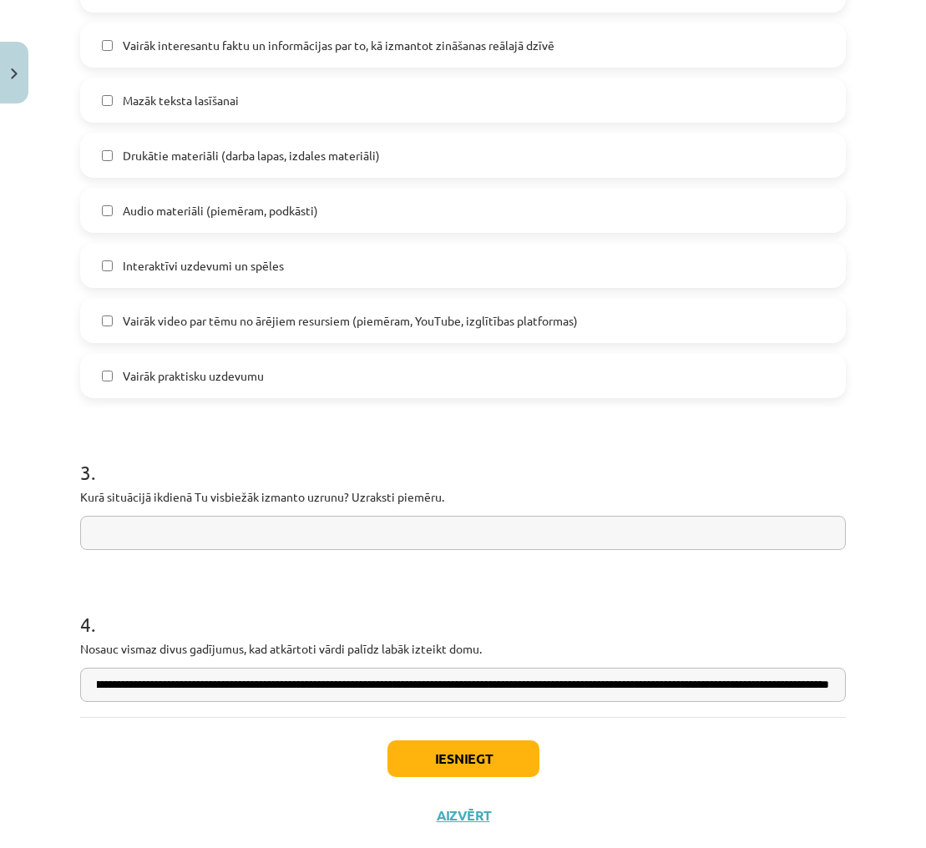
scroll to position [0, 156]
drag, startPoint x: 749, startPoint y: 686, endPoint x: 841, endPoint y: 685, distance: 91.8
click at [841, 685] on input "**********" at bounding box center [462, 685] width 765 height 34
click at [748, 684] on input "**********" at bounding box center [462, 685] width 765 height 34
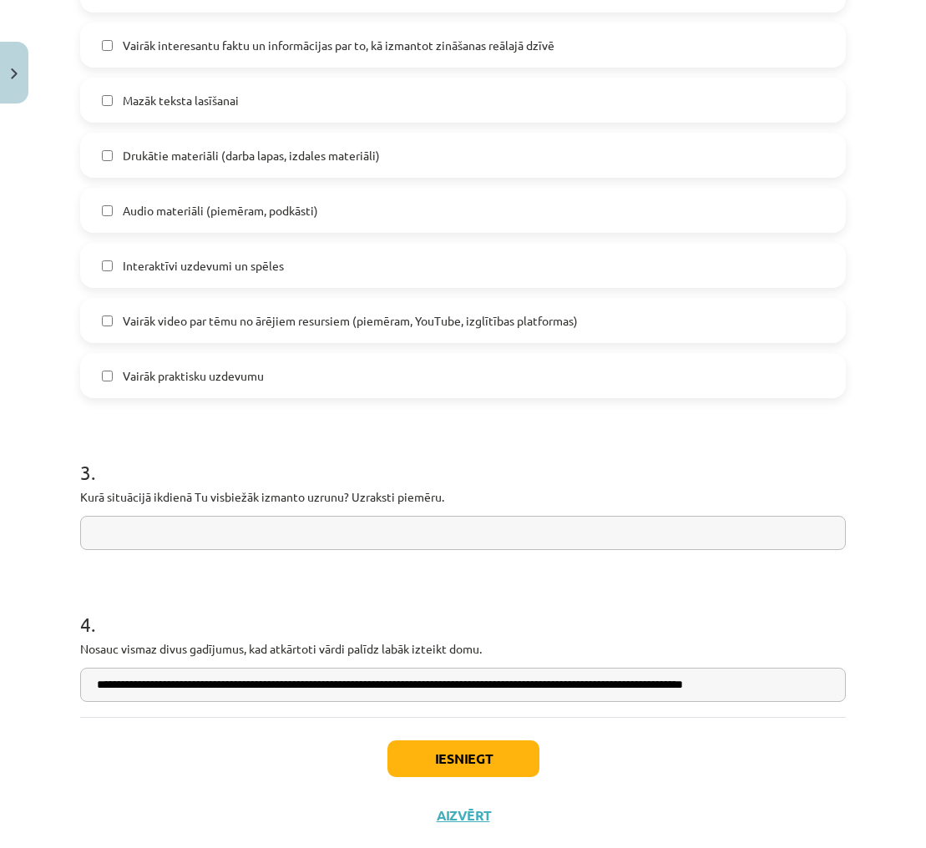
click at [790, 686] on input "**********" at bounding box center [462, 685] width 765 height 34
type input "**********"
click at [476, 537] on input "text" at bounding box center [462, 533] width 765 height 34
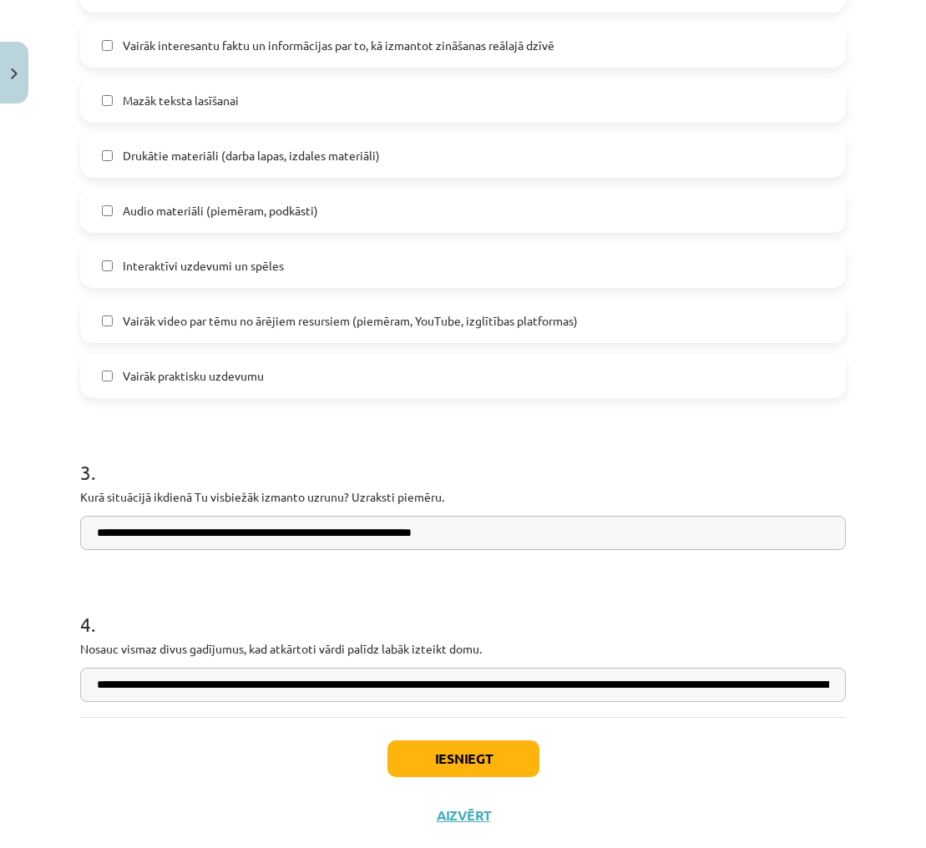
click at [498, 528] on input "**********" at bounding box center [462, 533] width 765 height 34
drag, startPoint x: 492, startPoint y: 536, endPoint x: 163, endPoint y: 536, distance: 329.7
click at [163, 536] on input "**********" at bounding box center [462, 533] width 765 height 34
type input "*"
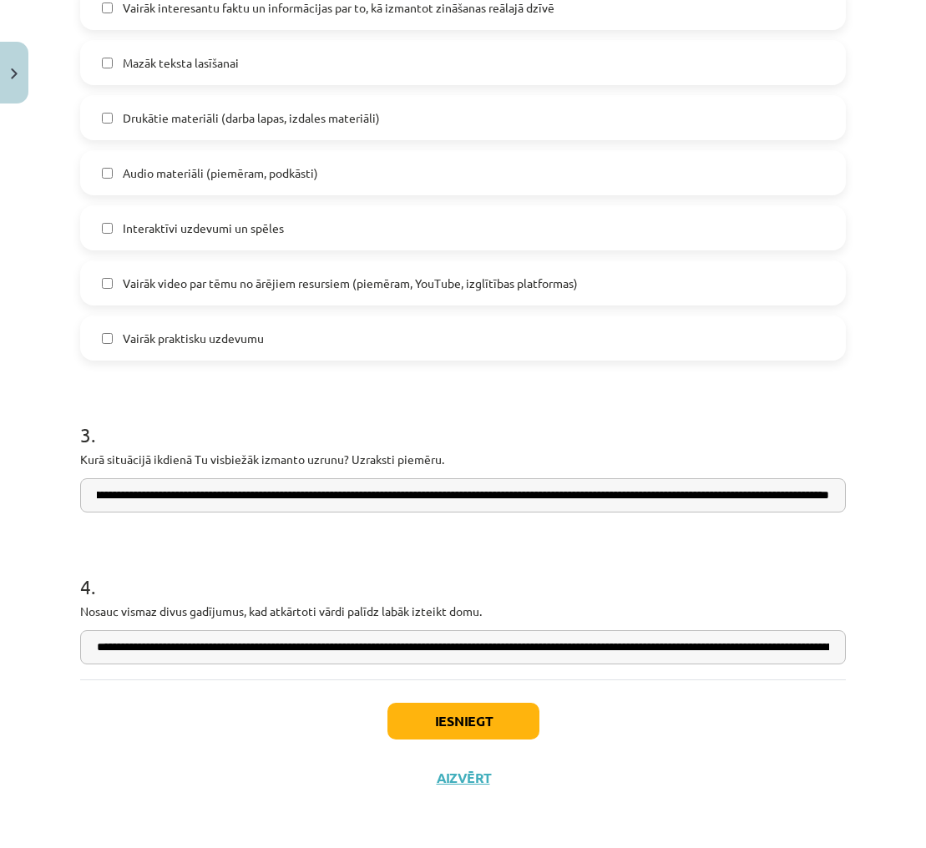
type input "**********"
click at [655, 705] on div "Iesniegt Aizvērt" at bounding box center [462, 737] width 765 height 117
click at [475, 711] on button "Iesniegt" at bounding box center [463, 721] width 152 height 37
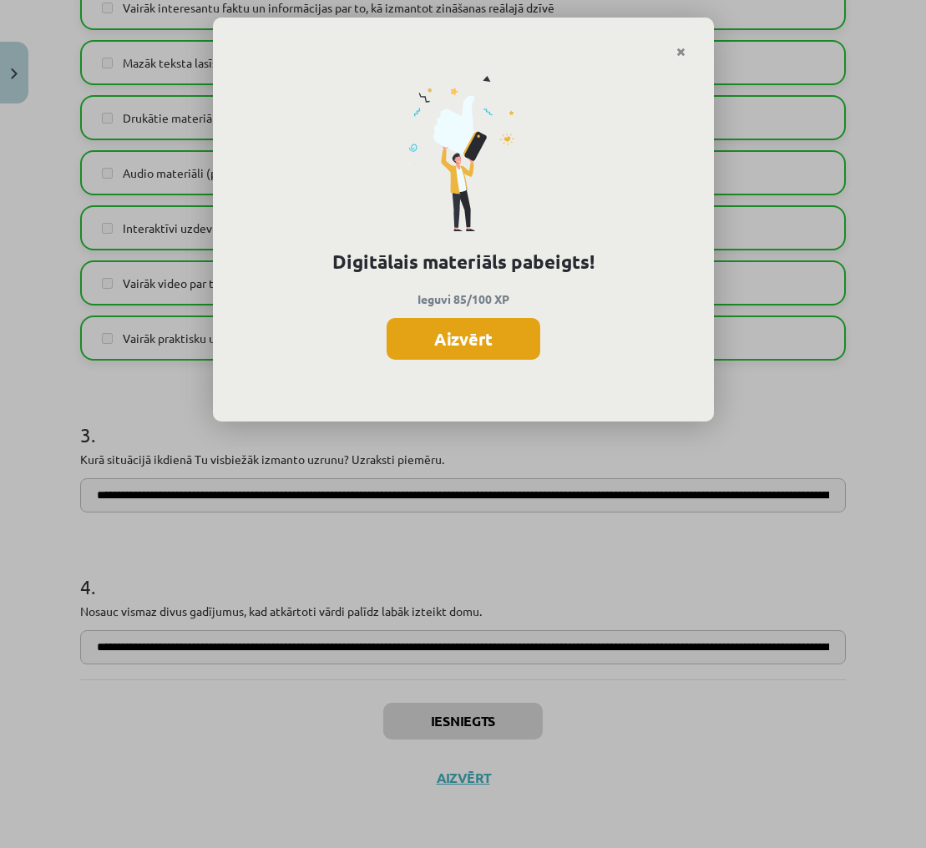
click at [492, 350] on button "Aizvērt" at bounding box center [463, 339] width 154 height 42
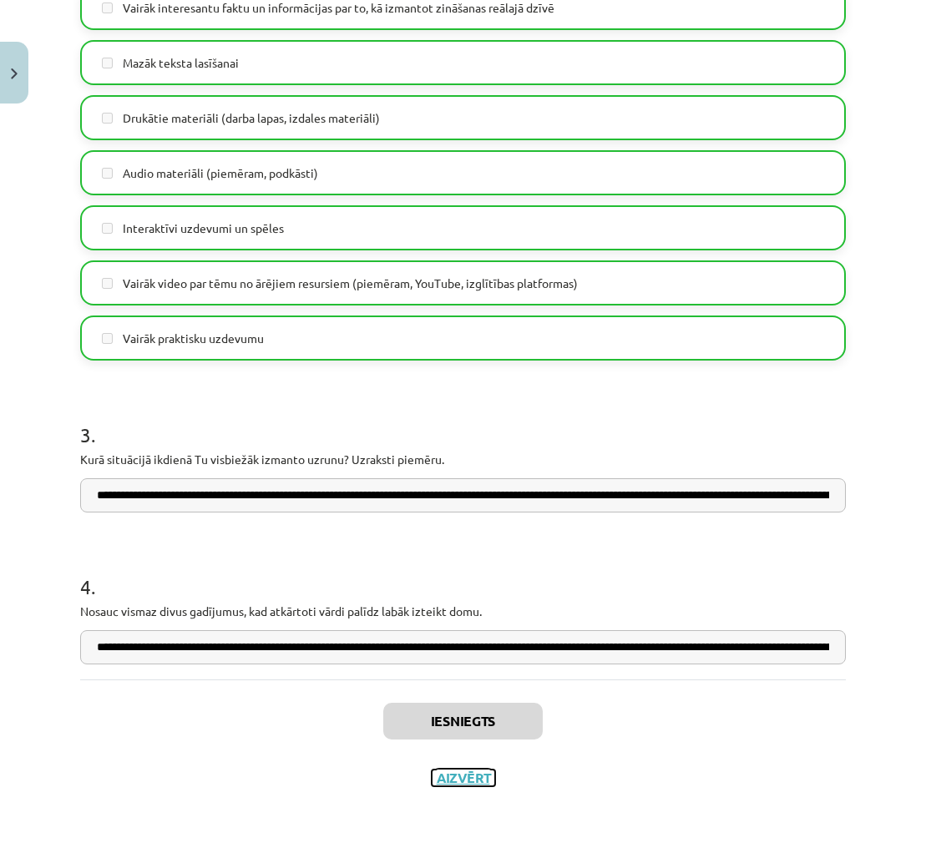
click at [482, 781] on button "Aizvērt" at bounding box center [462, 778] width 63 height 17
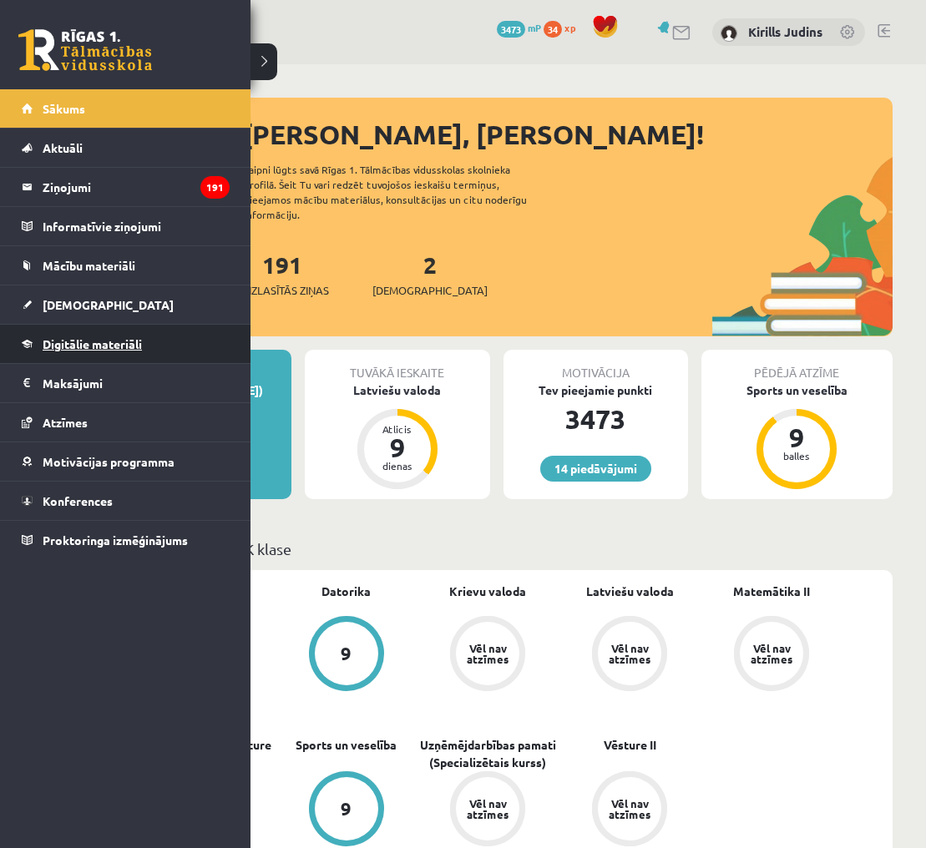
click at [55, 346] on span "Digitālie materiāli" at bounding box center [92, 343] width 99 height 15
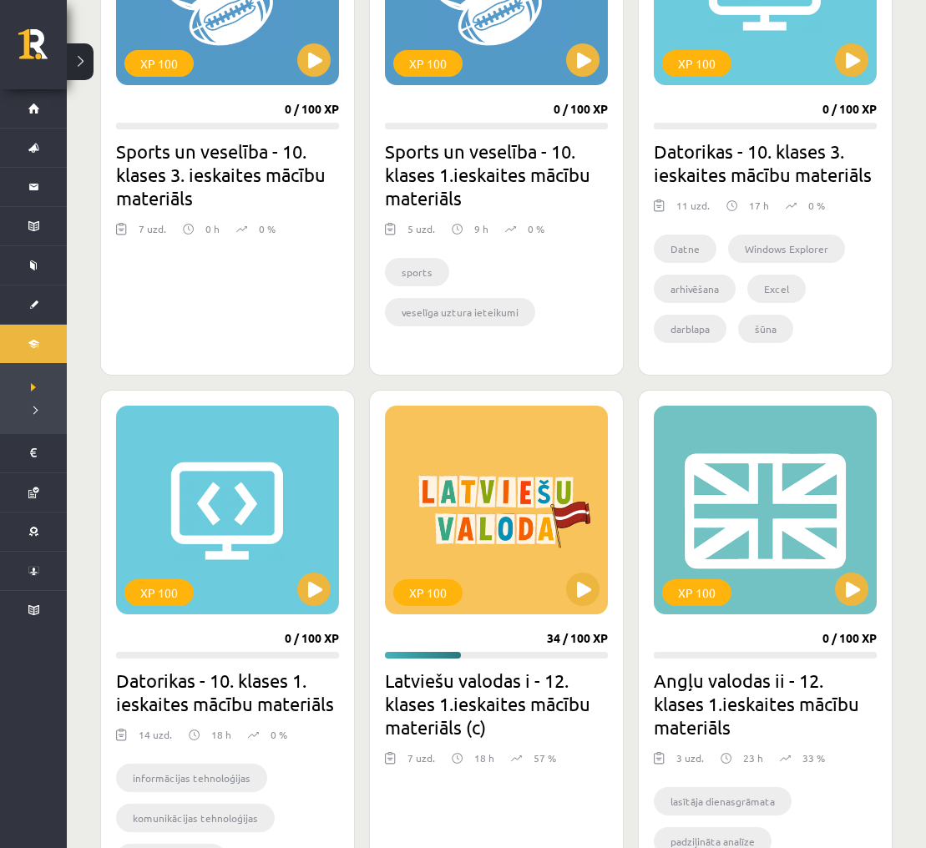
scroll to position [1184, 0]
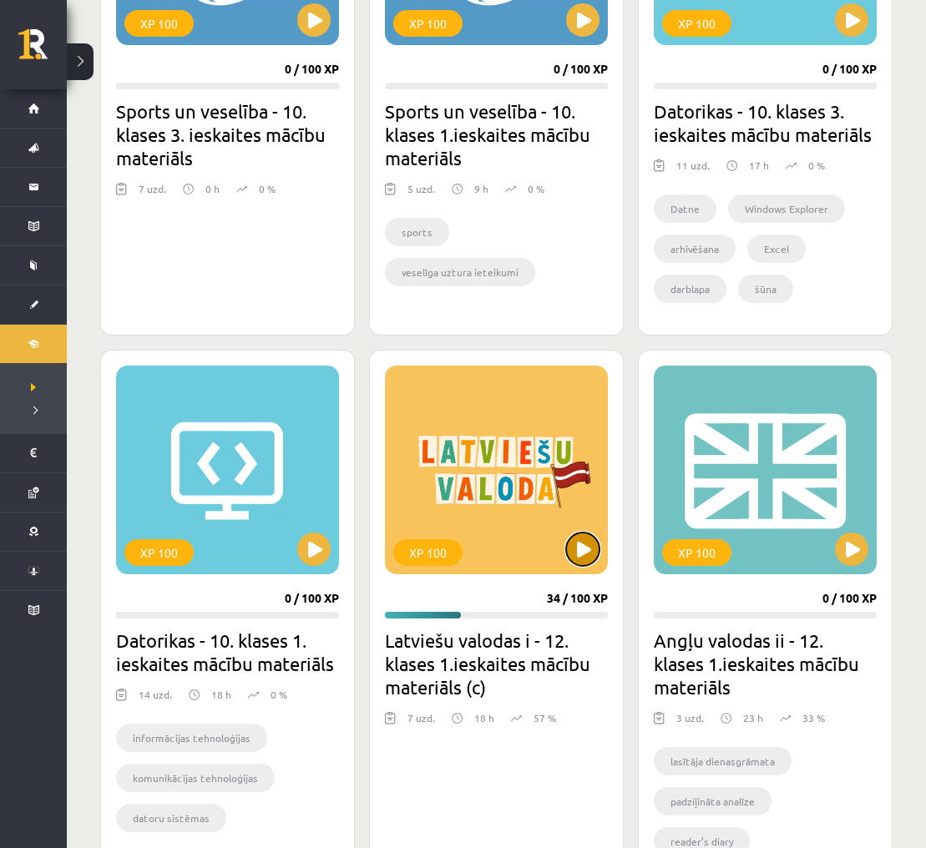
click at [590, 550] on button at bounding box center [582, 548] width 33 height 33
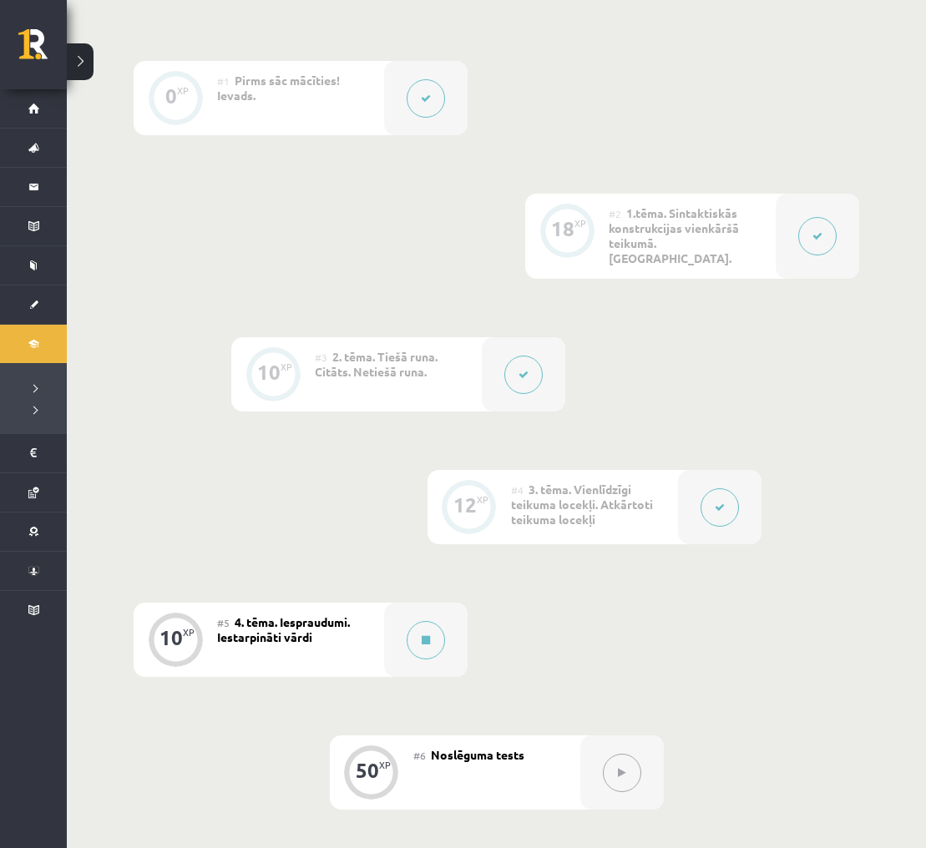
scroll to position [395, 0]
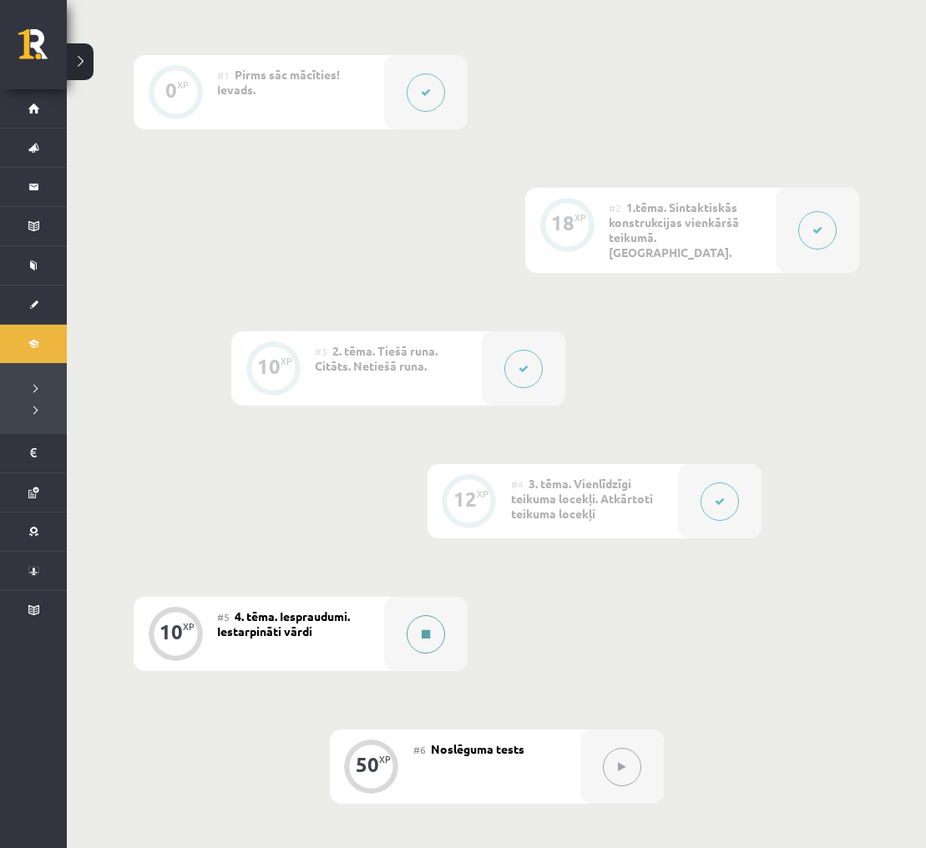
click at [431, 625] on button at bounding box center [425, 634] width 38 height 38
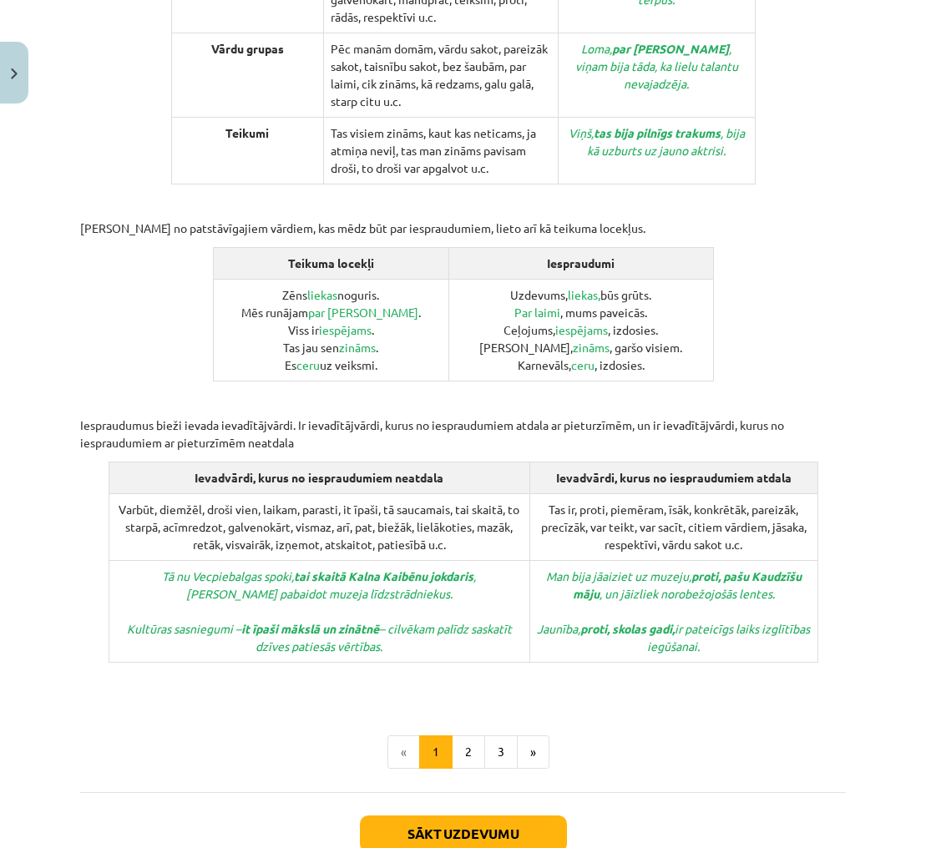
scroll to position [567, 0]
click at [497, 734] on button "3" at bounding box center [500, 750] width 33 height 33
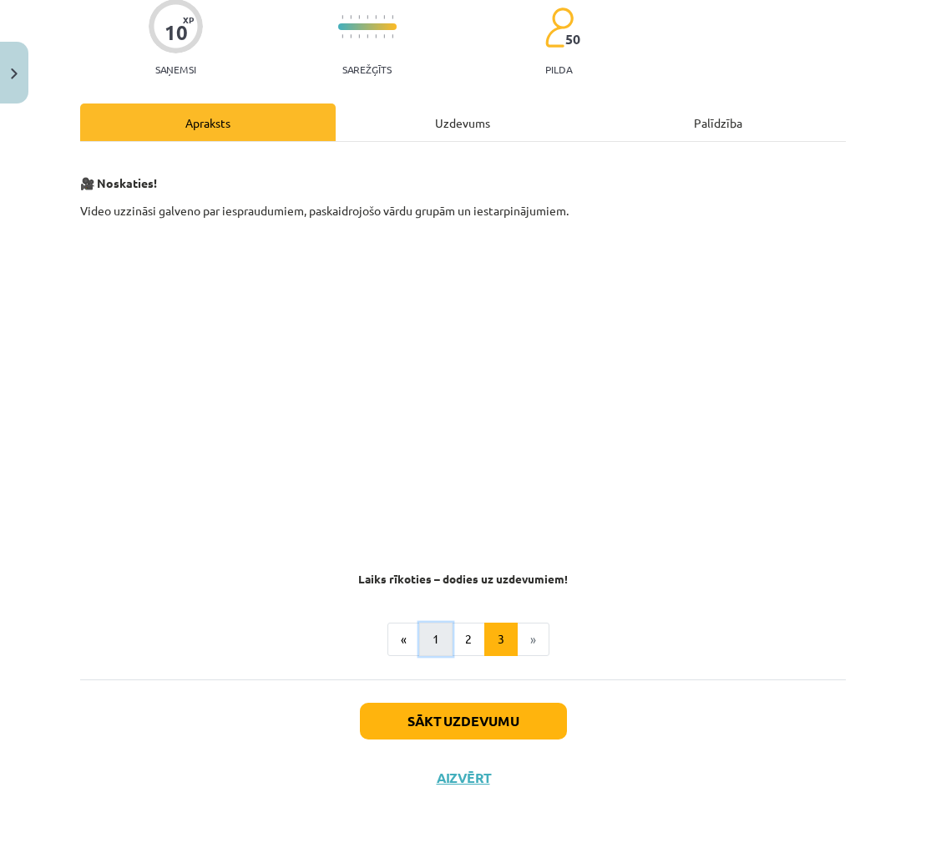
click at [446, 635] on button "1" at bounding box center [435, 639] width 33 height 33
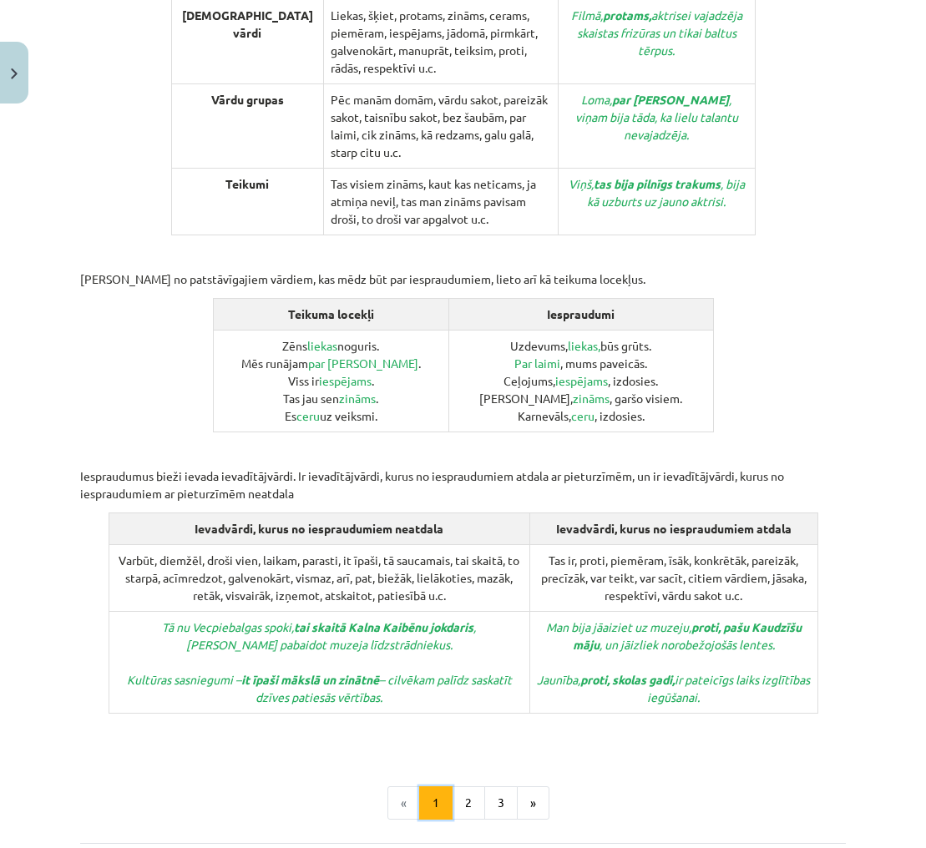
scroll to position [559, 0]
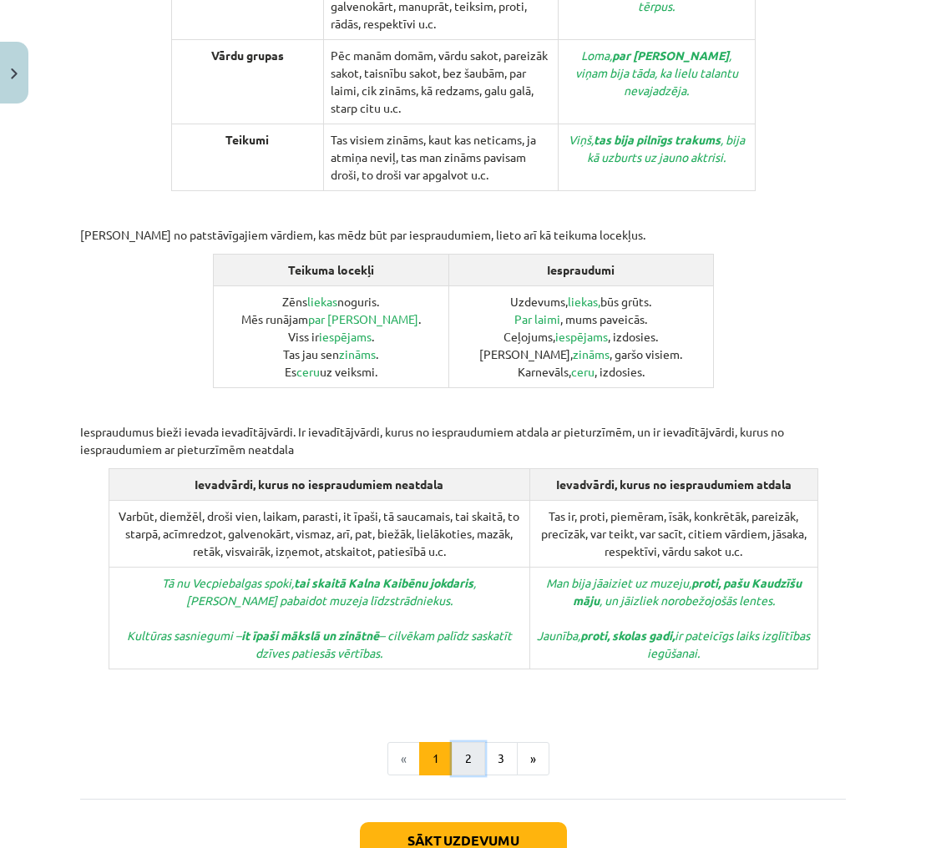
click at [463, 742] on button "2" at bounding box center [468, 758] width 33 height 33
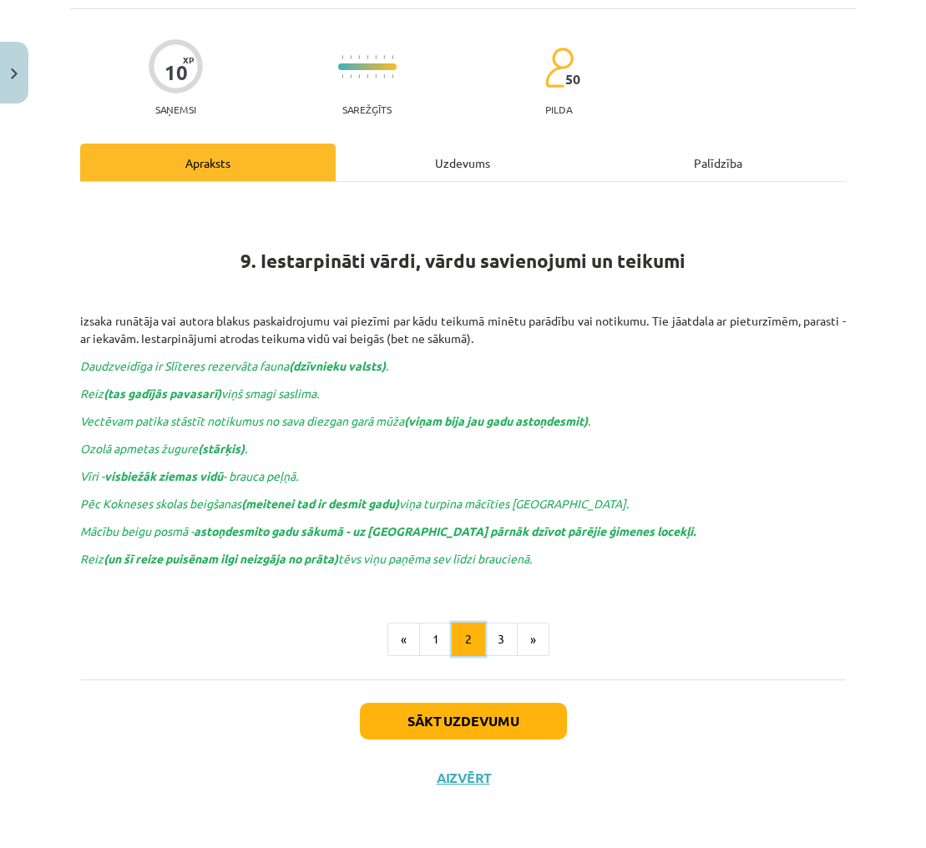
scroll to position [100, 0]
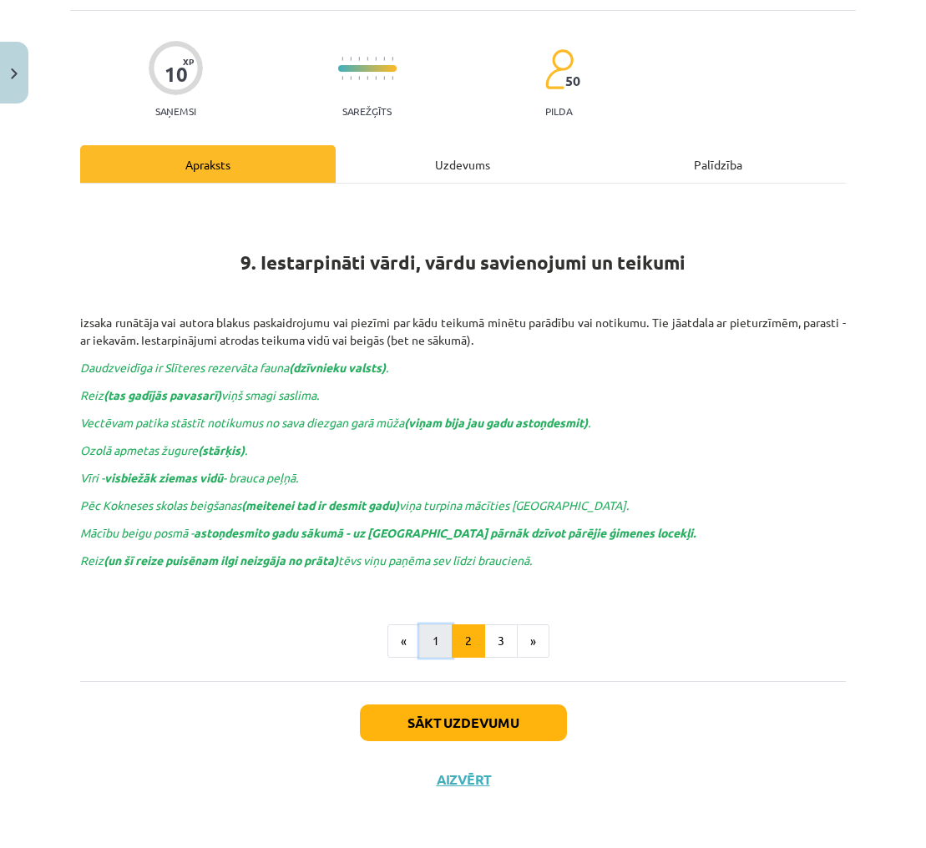
click at [429, 642] on button "1" at bounding box center [435, 640] width 33 height 33
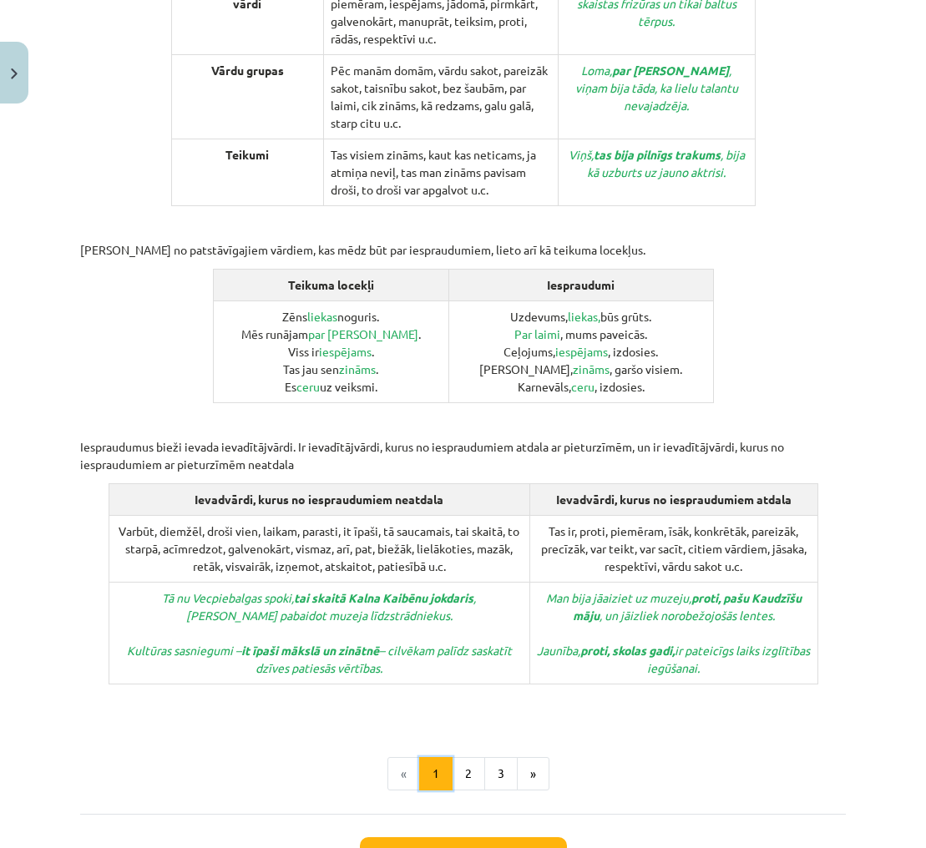
scroll to position [623, 0]
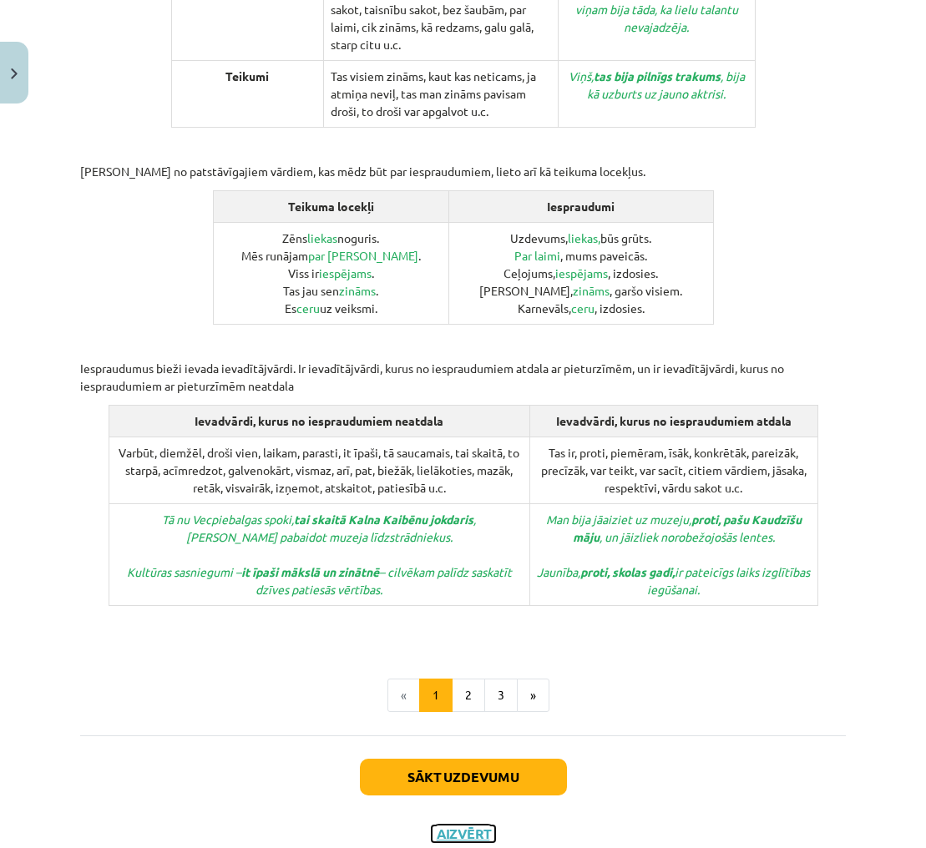
click at [455, 825] on button "Aizvērt" at bounding box center [462, 833] width 63 height 17
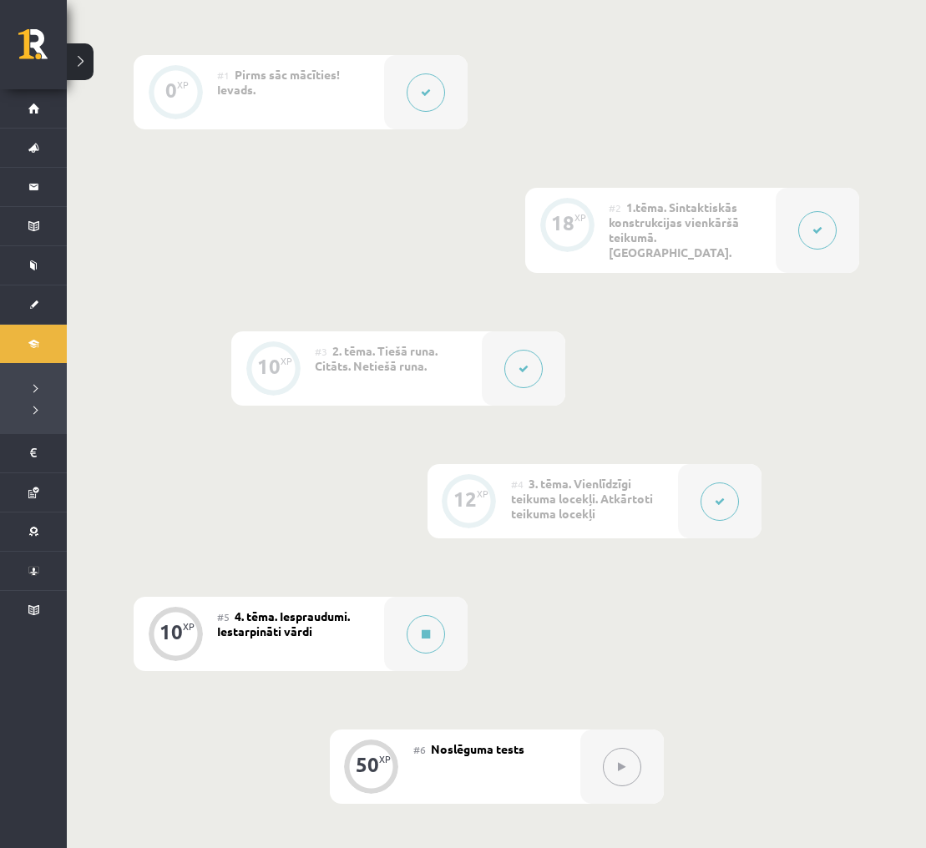
scroll to position [343, 0]
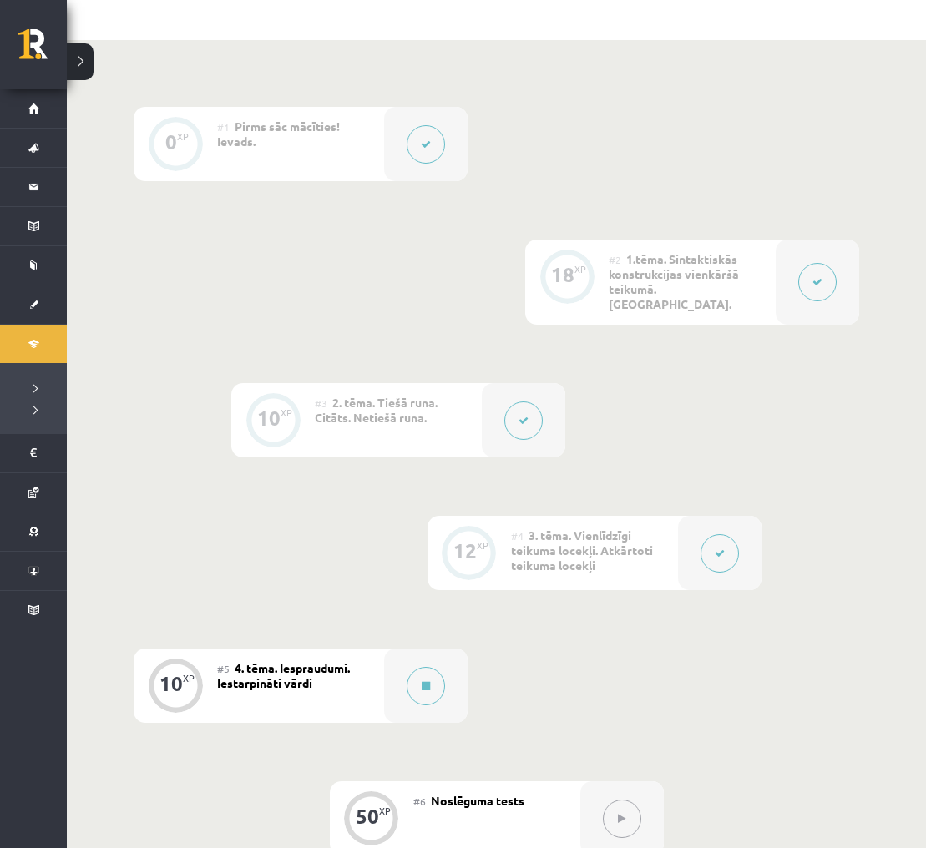
click at [816, 278] on icon at bounding box center [817, 282] width 10 height 10
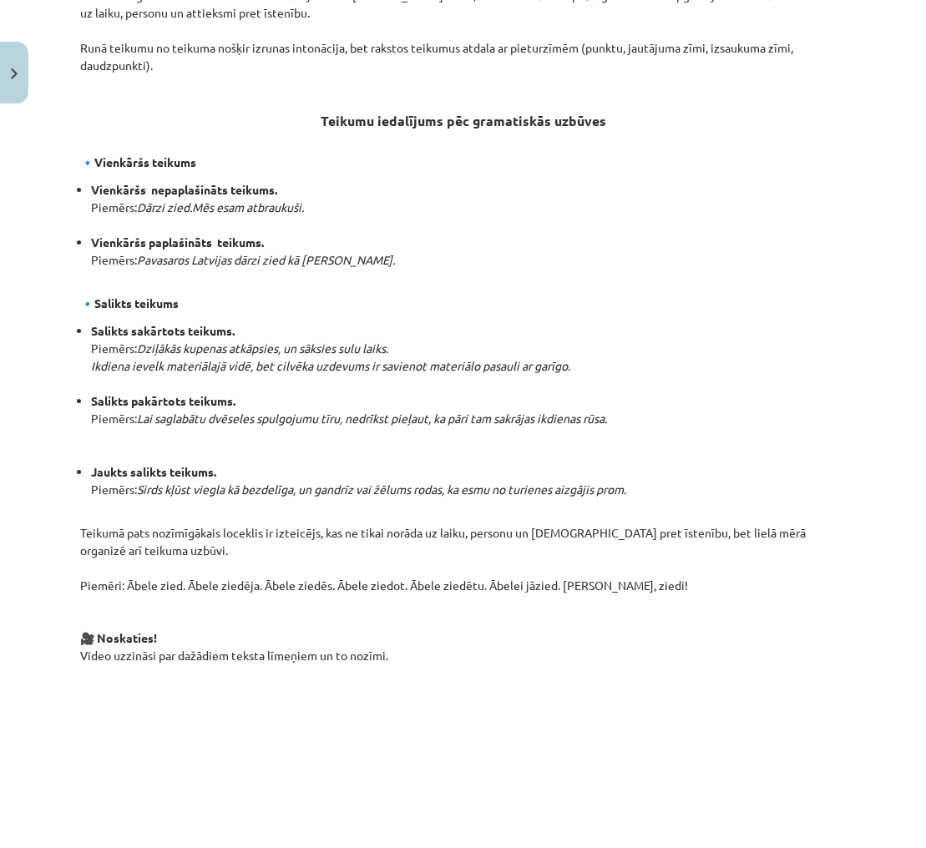
scroll to position [640, 0]
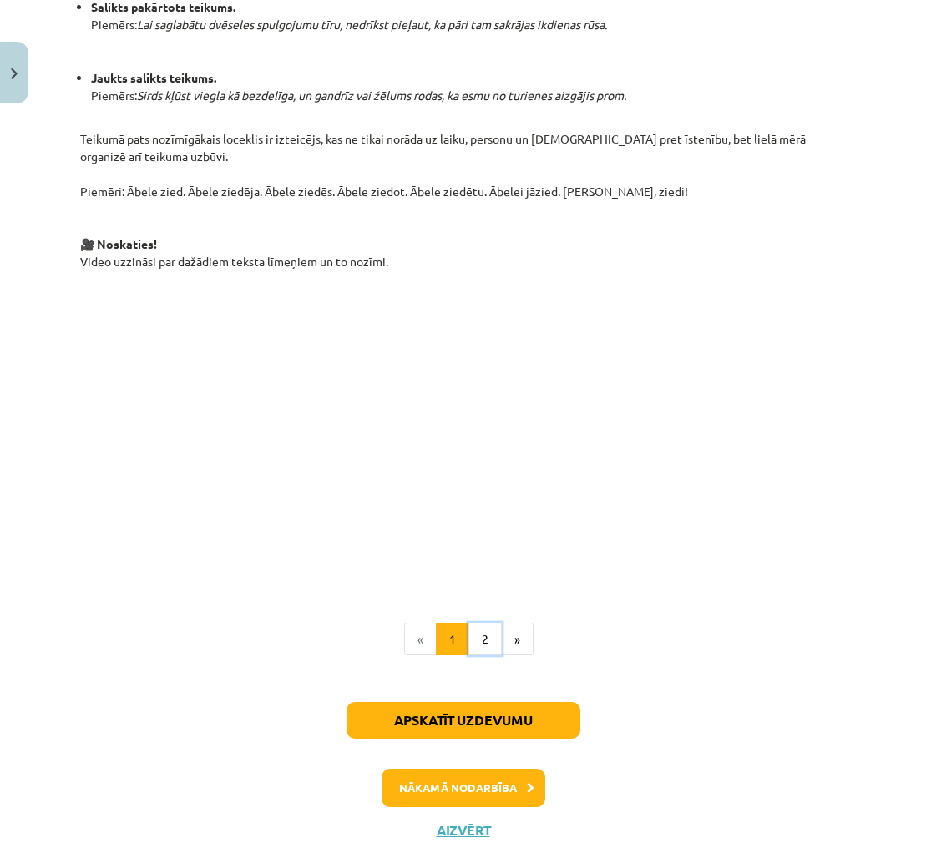
click at [480, 623] on button "2" at bounding box center [484, 639] width 33 height 33
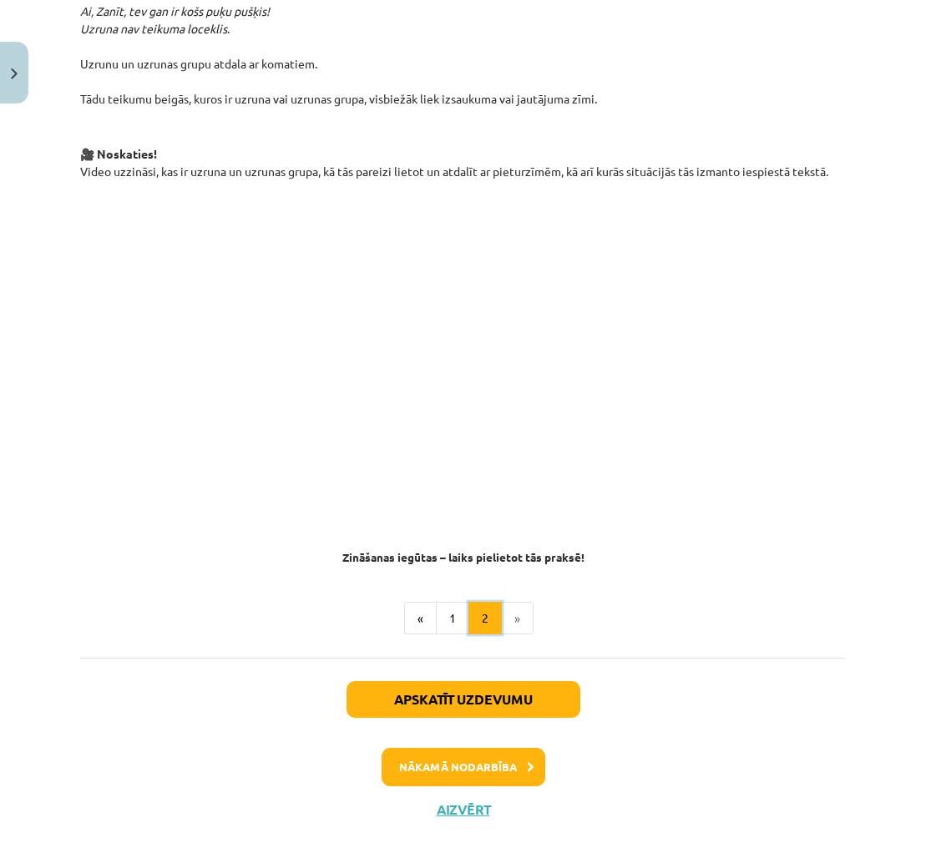
scroll to position [760, 0]
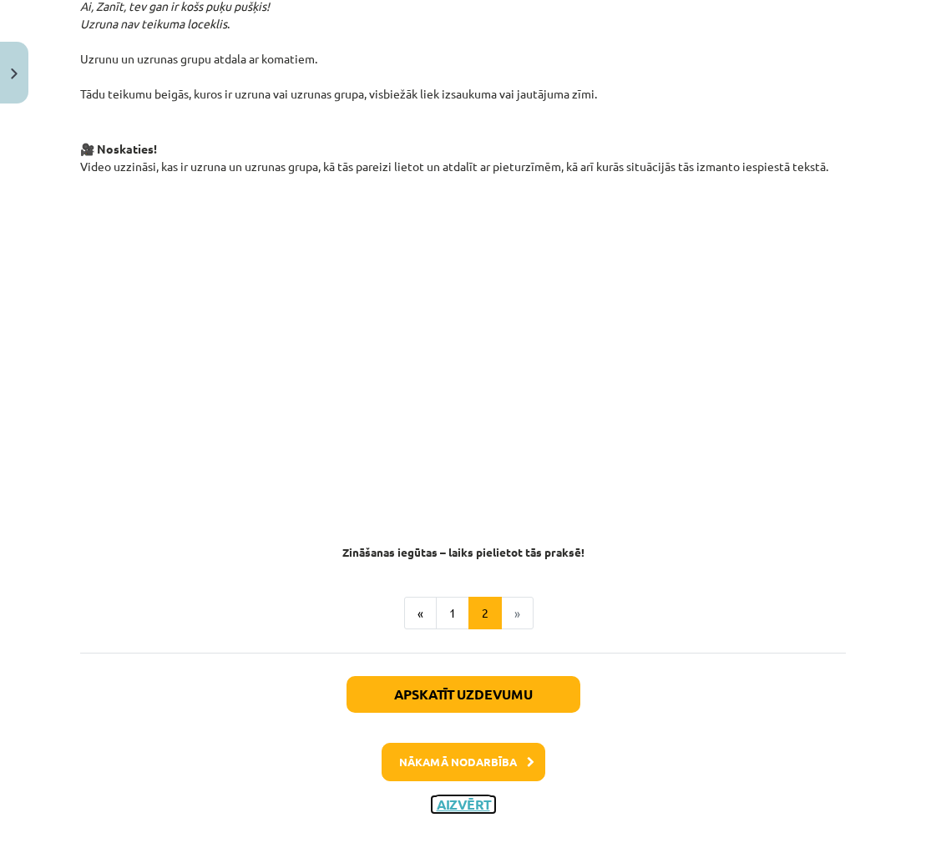
click at [480, 796] on button "Aizvērt" at bounding box center [462, 804] width 63 height 17
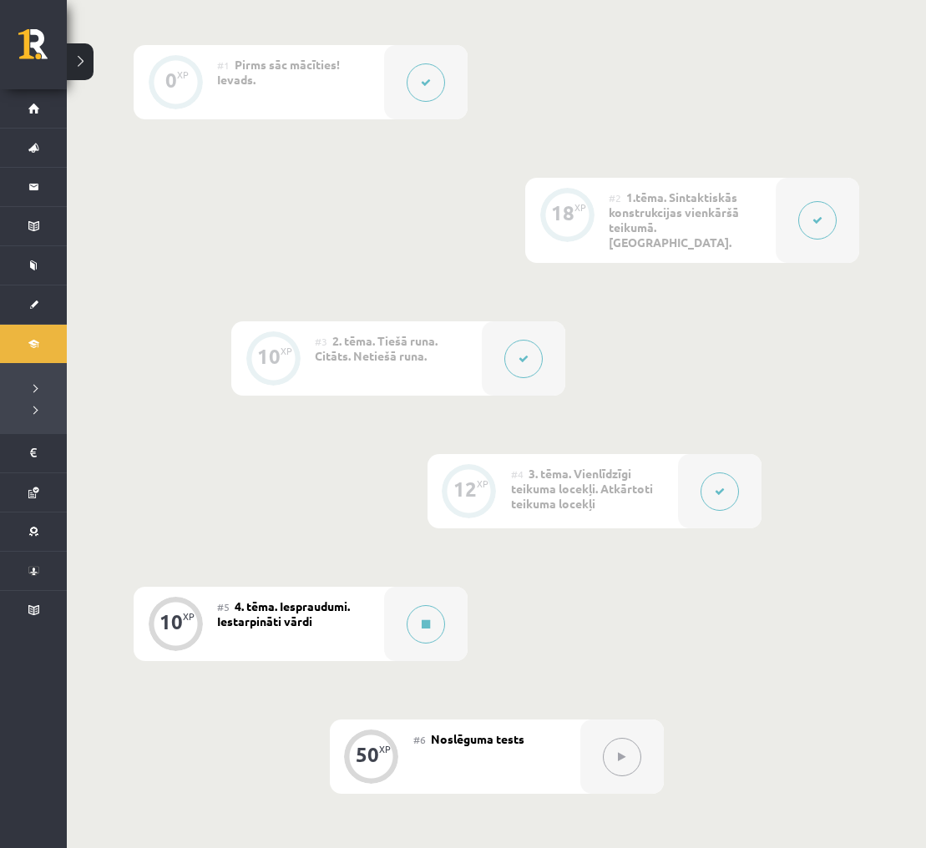
scroll to position [404, 0]
click at [426, 620] on icon at bounding box center [425, 625] width 8 height 10
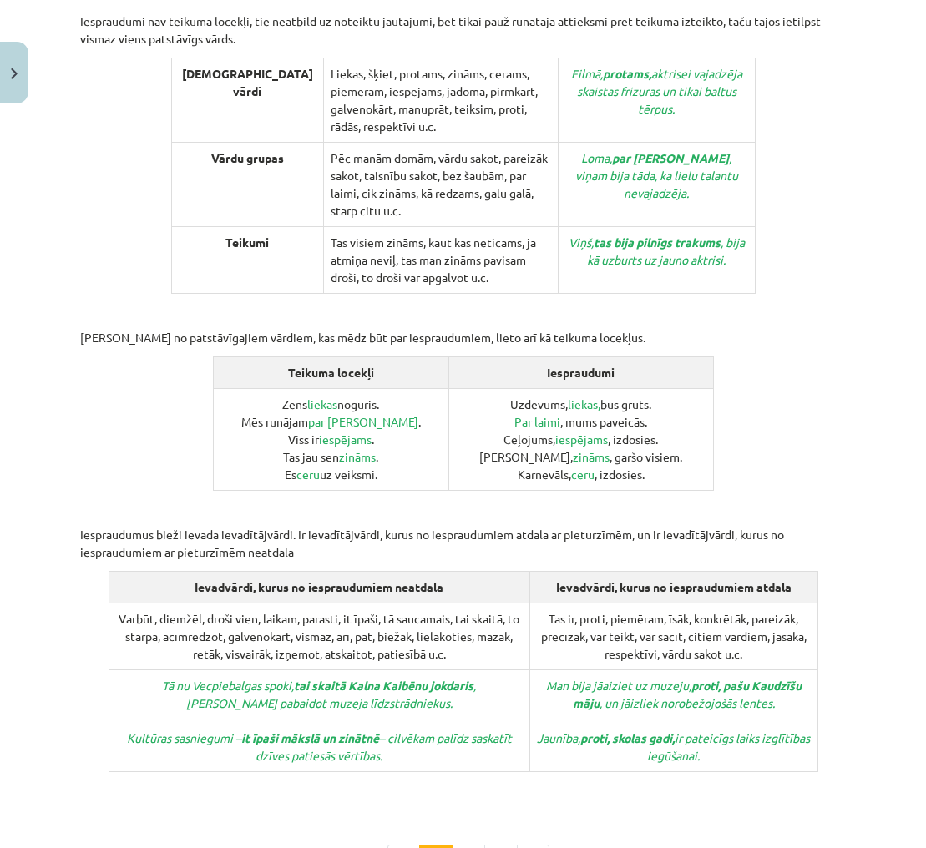
scroll to position [623, 0]
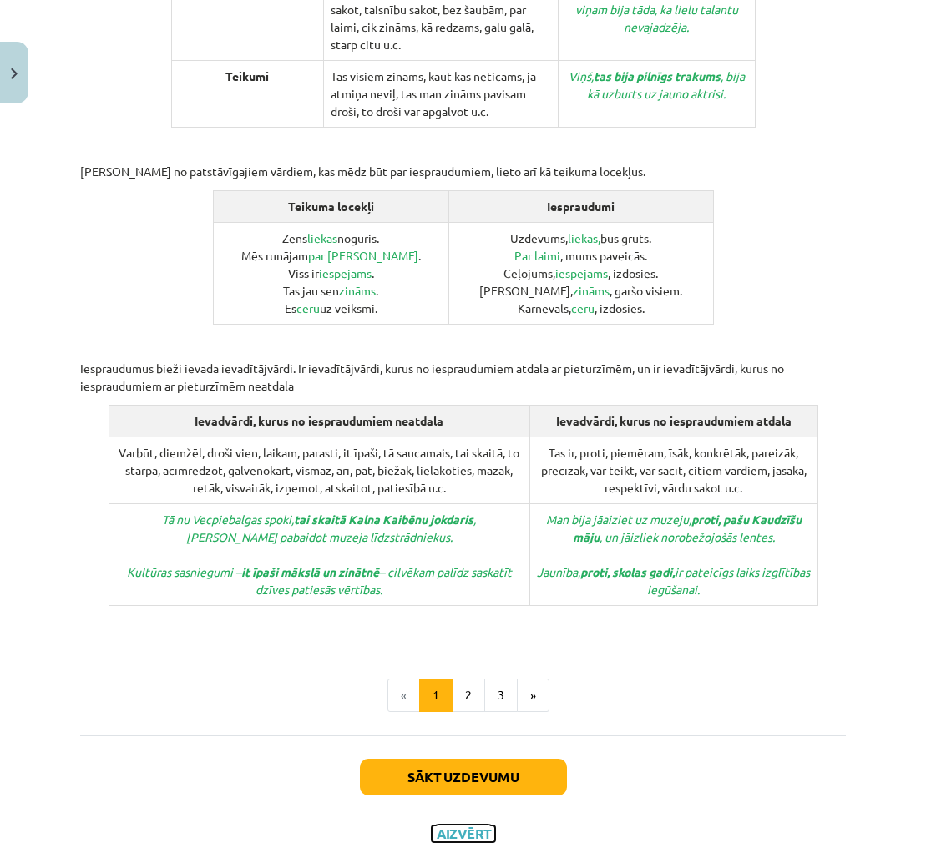
click at [465, 825] on button "Aizvērt" at bounding box center [462, 833] width 63 height 17
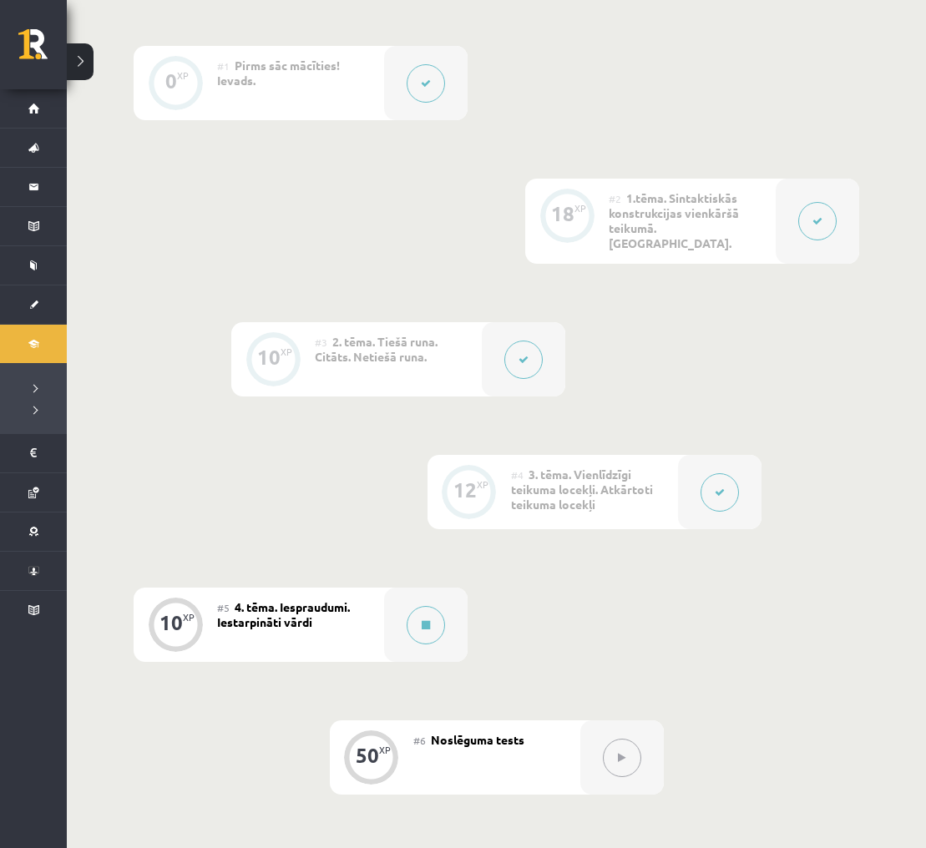
click at [705, 482] on button at bounding box center [719, 492] width 38 height 38
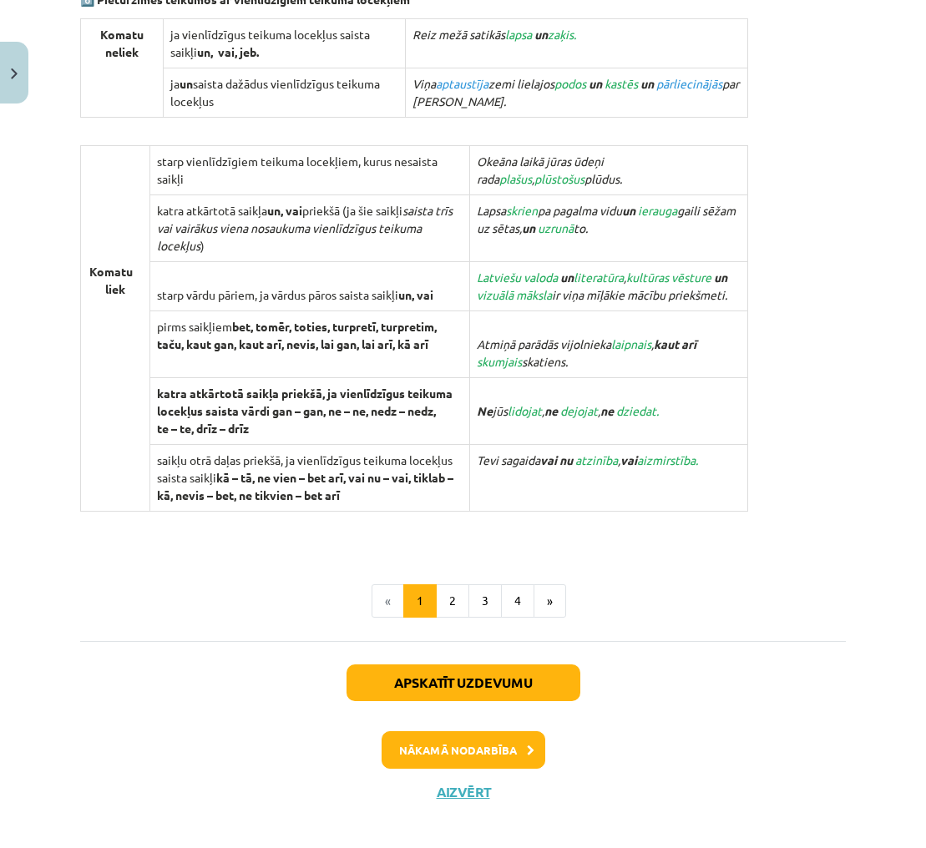
scroll to position [1507, 0]
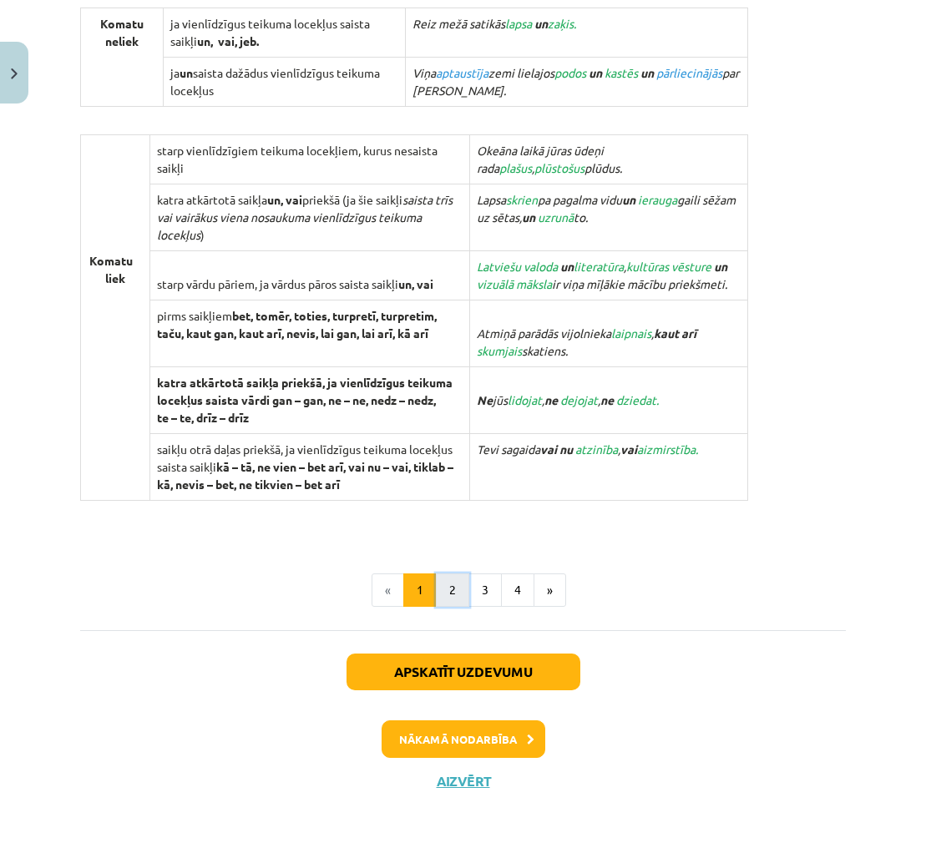
click at [450, 581] on button "2" at bounding box center [452, 589] width 33 height 33
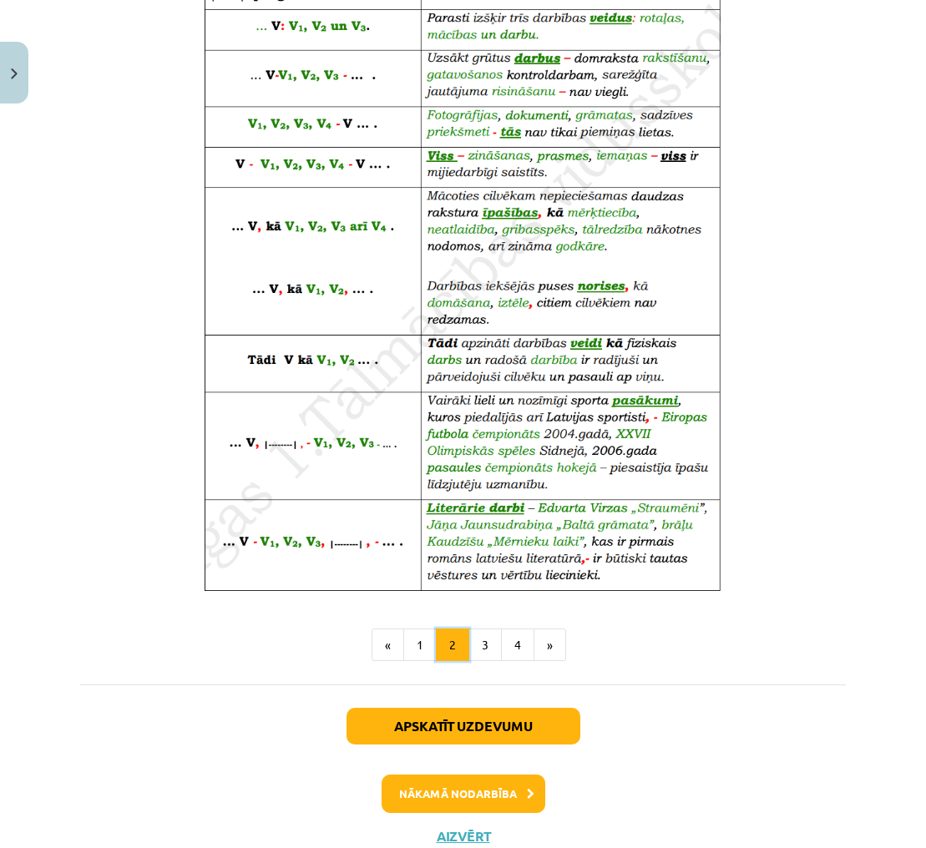
scroll to position [852, 0]
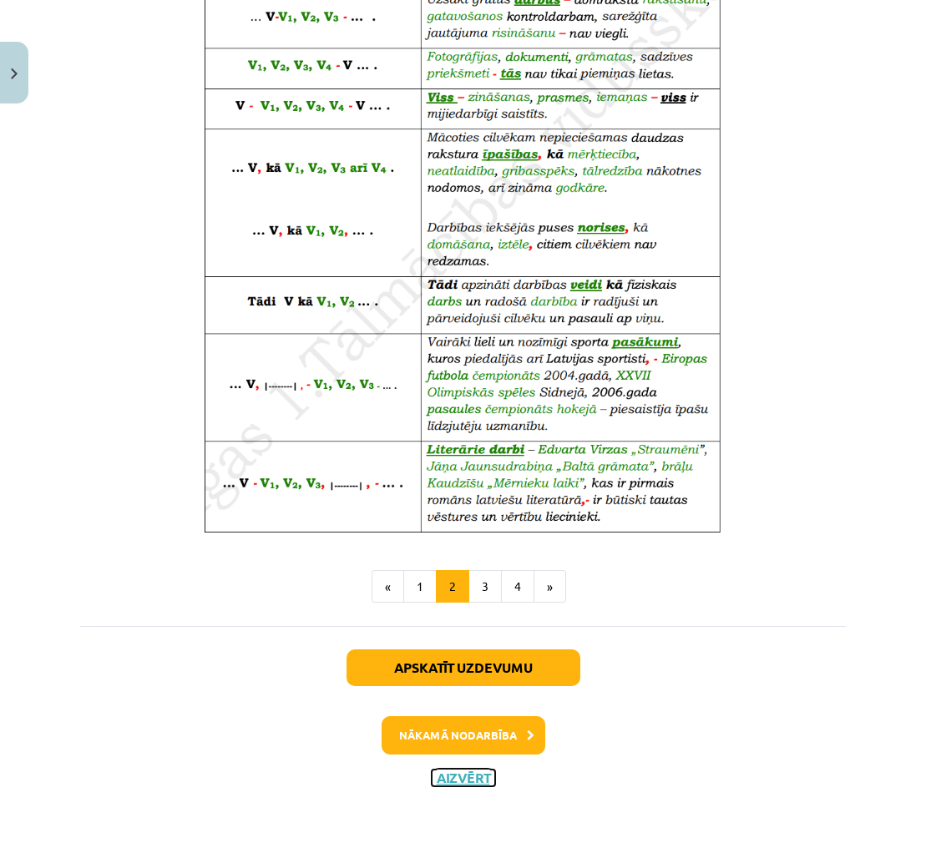
click at [482, 782] on button "Aizvērt" at bounding box center [462, 778] width 63 height 17
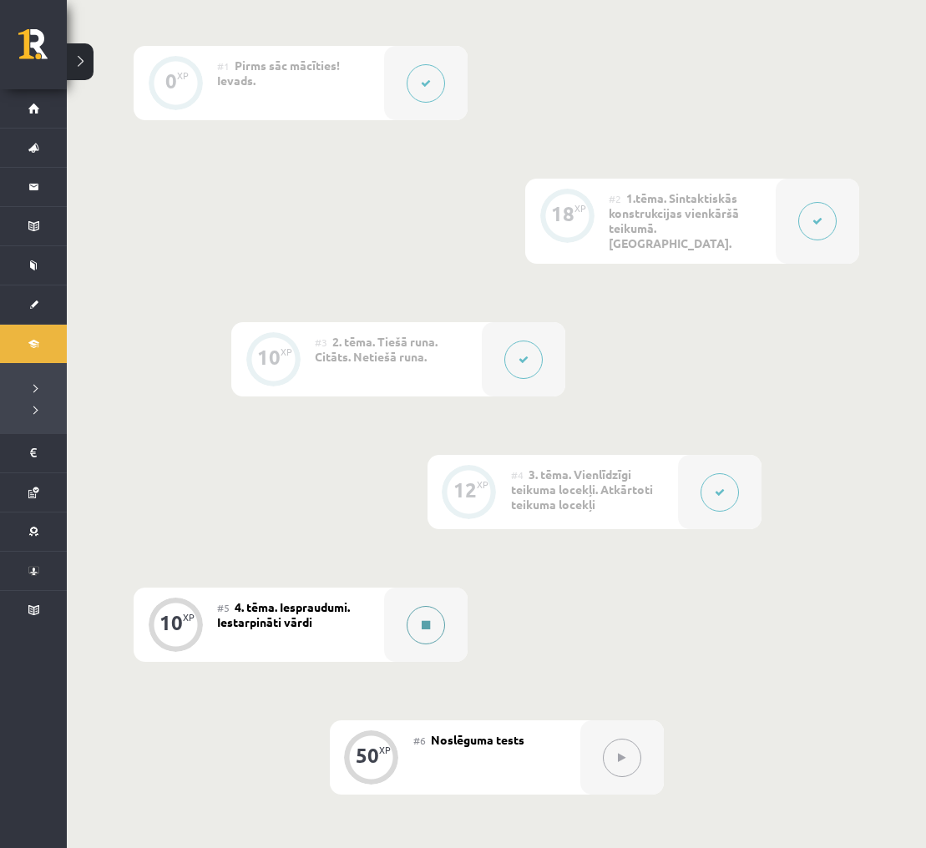
click at [412, 615] on button at bounding box center [425, 625] width 38 height 38
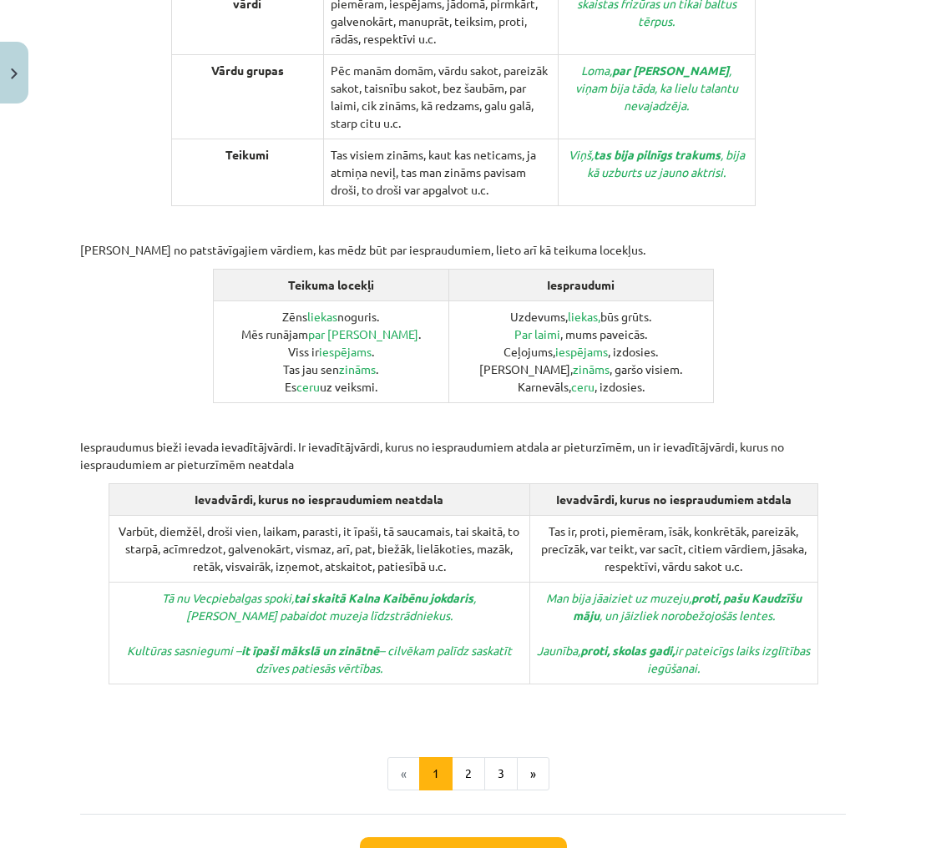
scroll to position [545, 0]
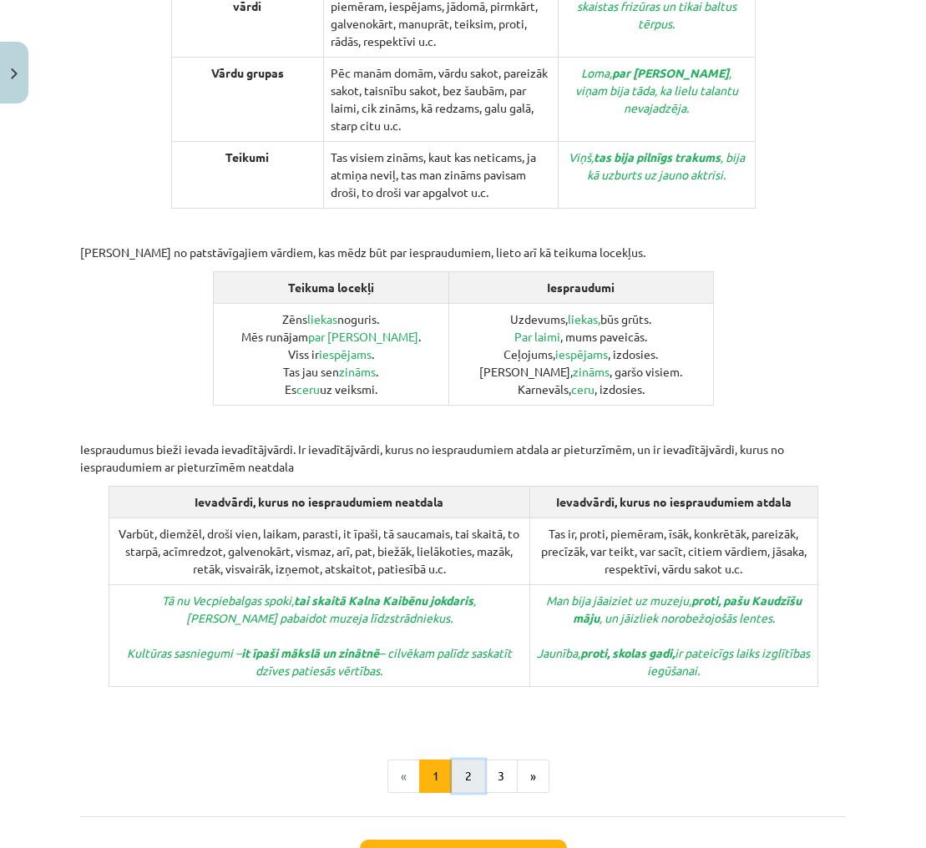
click at [468, 759] on button "2" at bounding box center [468, 775] width 33 height 33
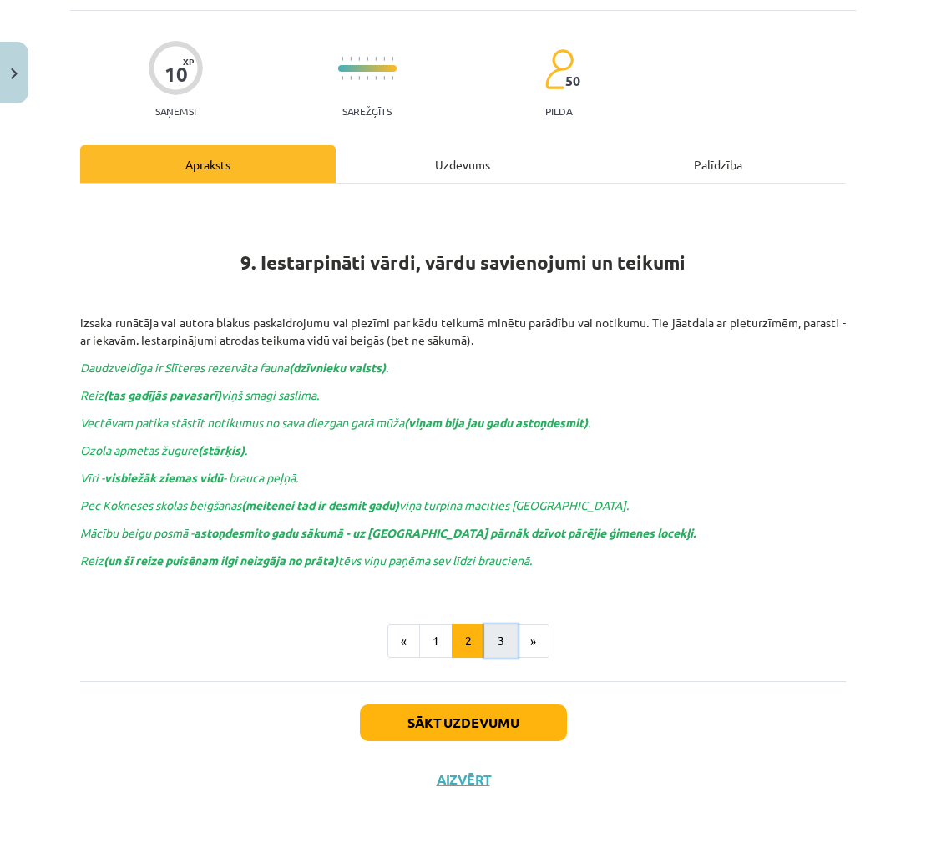
click at [499, 630] on button "3" at bounding box center [500, 640] width 33 height 33
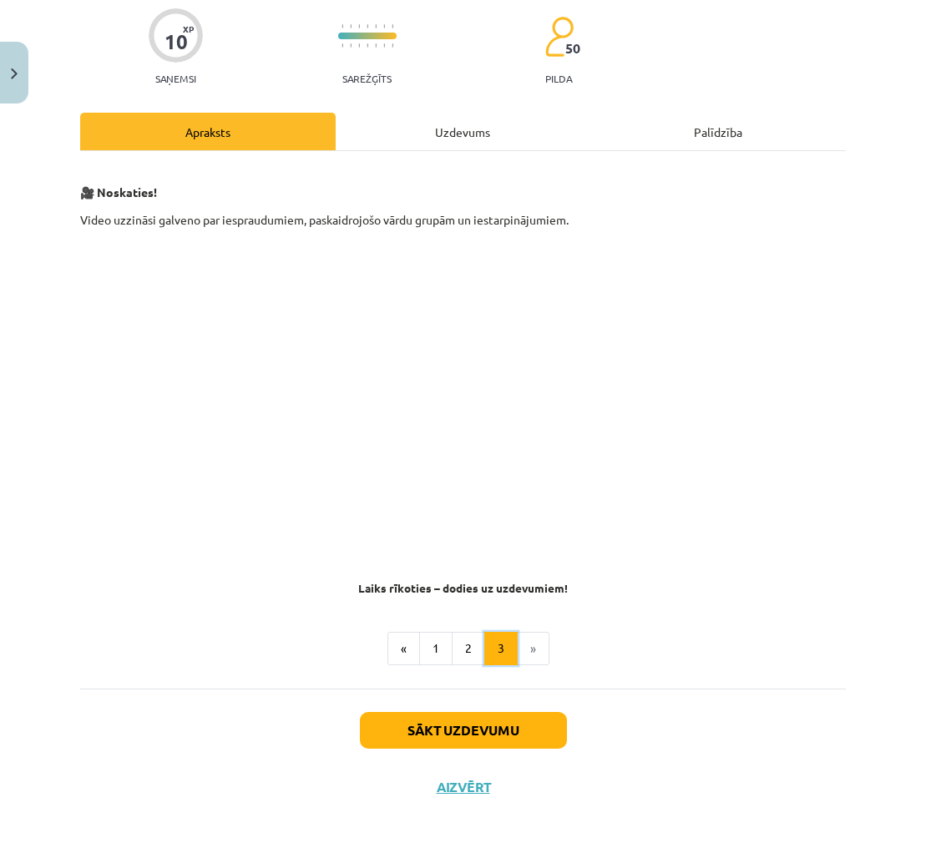
scroll to position [142, 0]
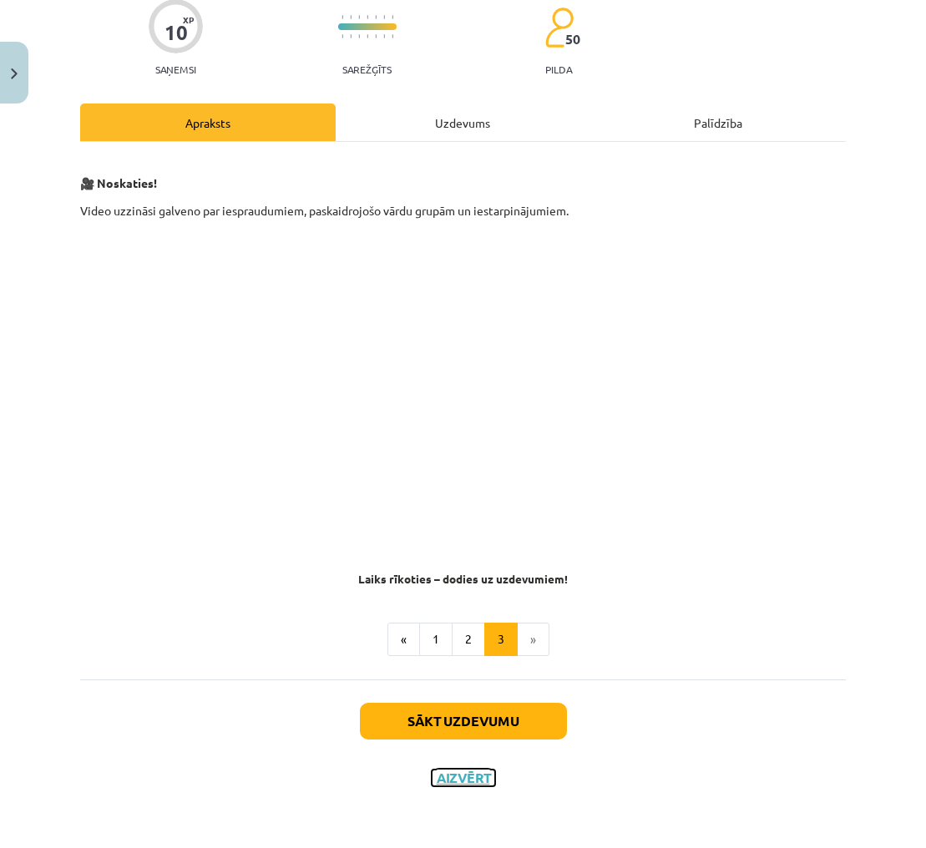
click at [478, 780] on button "Aizvērt" at bounding box center [462, 778] width 63 height 17
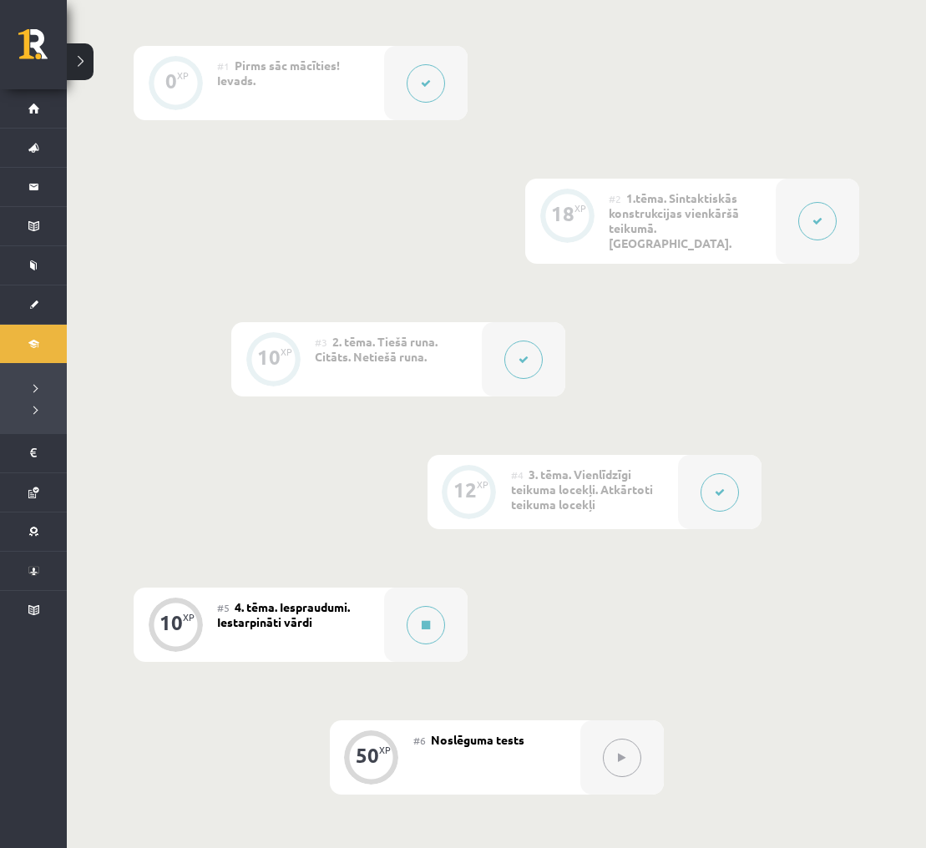
scroll to position [392, 0]
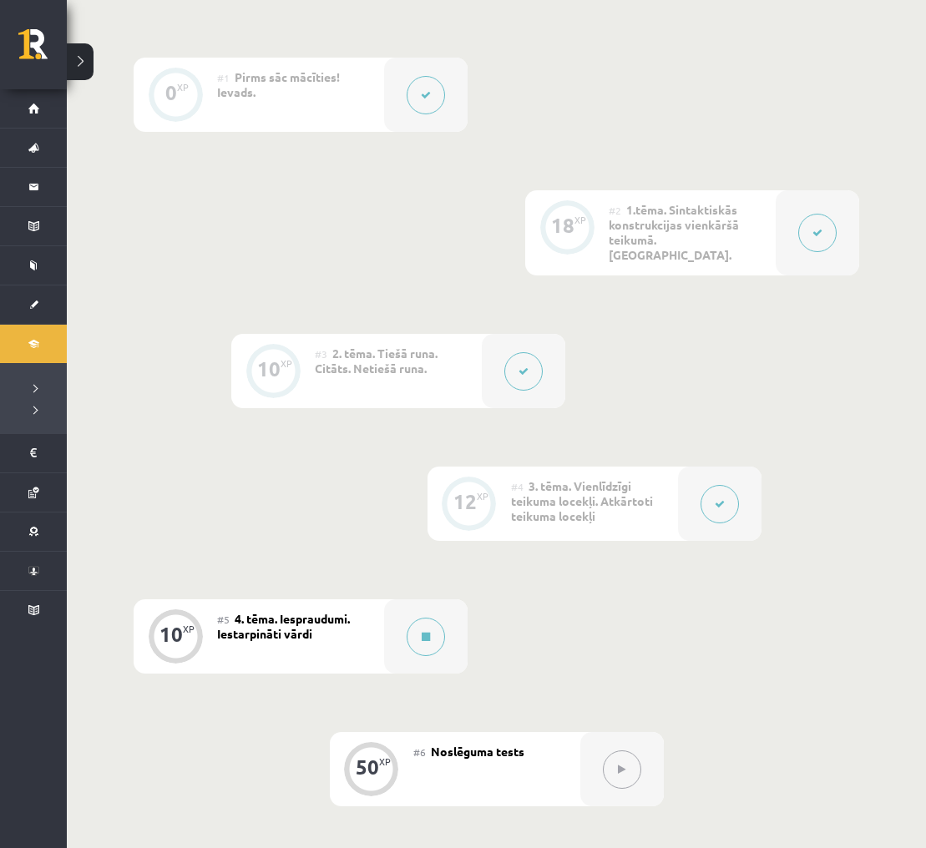
click at [712, 488] on button at bounding box center [719, 504] width 38 height 38
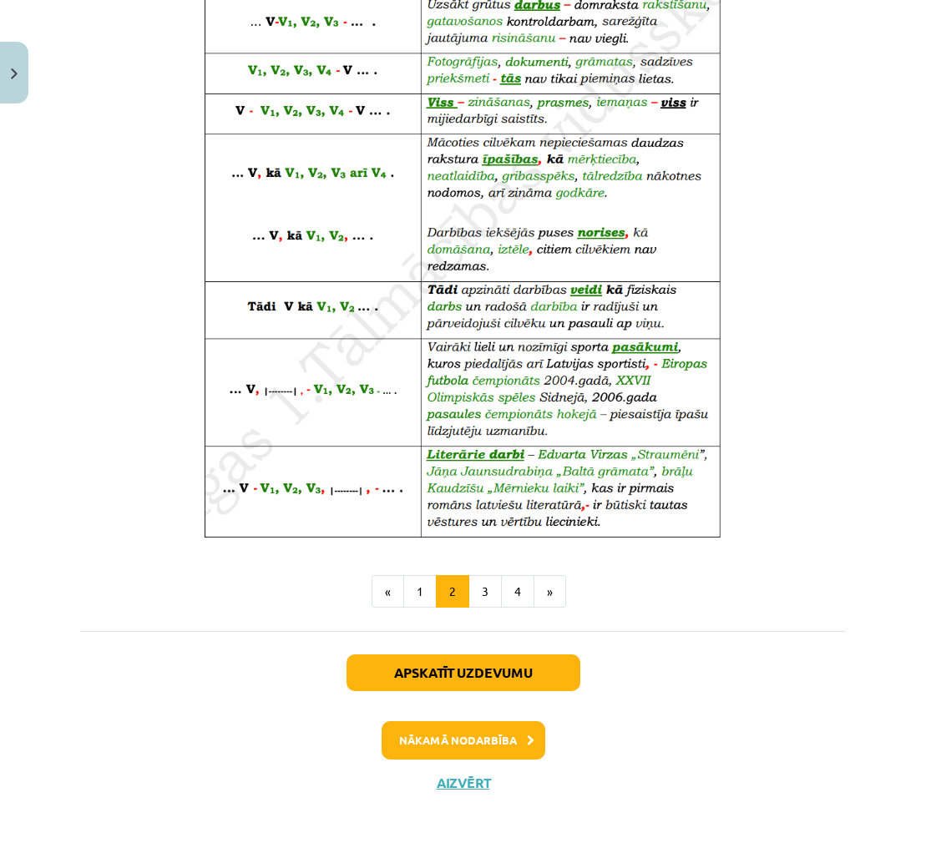
scroll to position [852, 0]
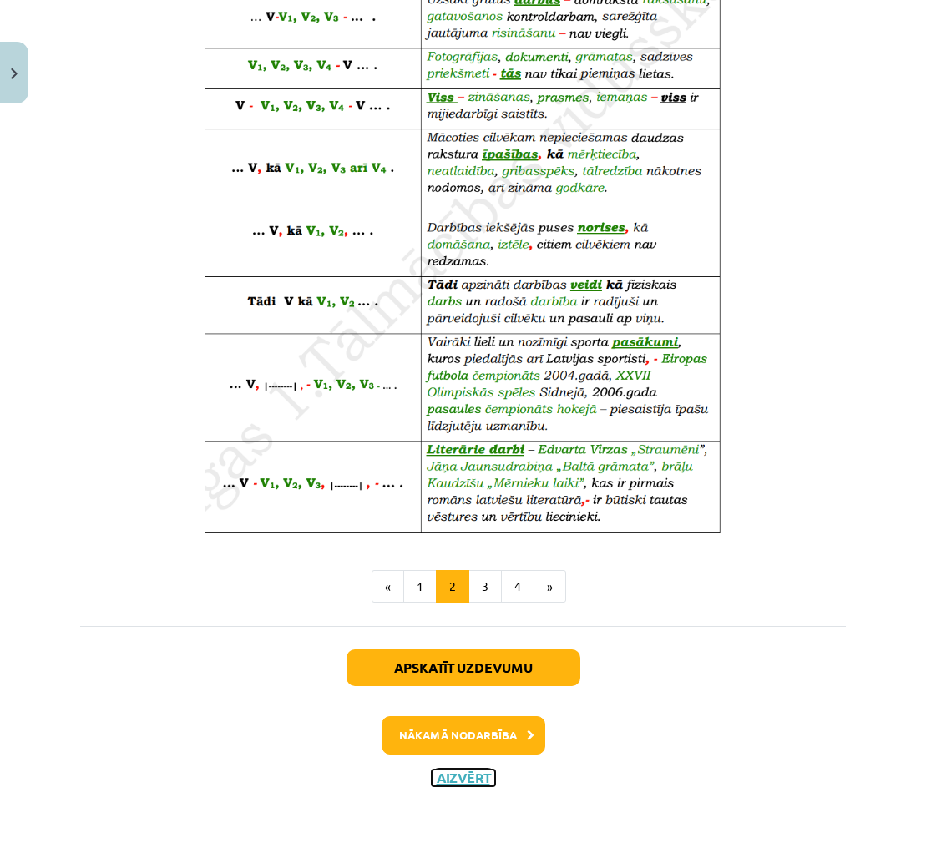
click at [449, 780] on button "Aizvērt" at bounding box center [462, 778] width 63 height 17
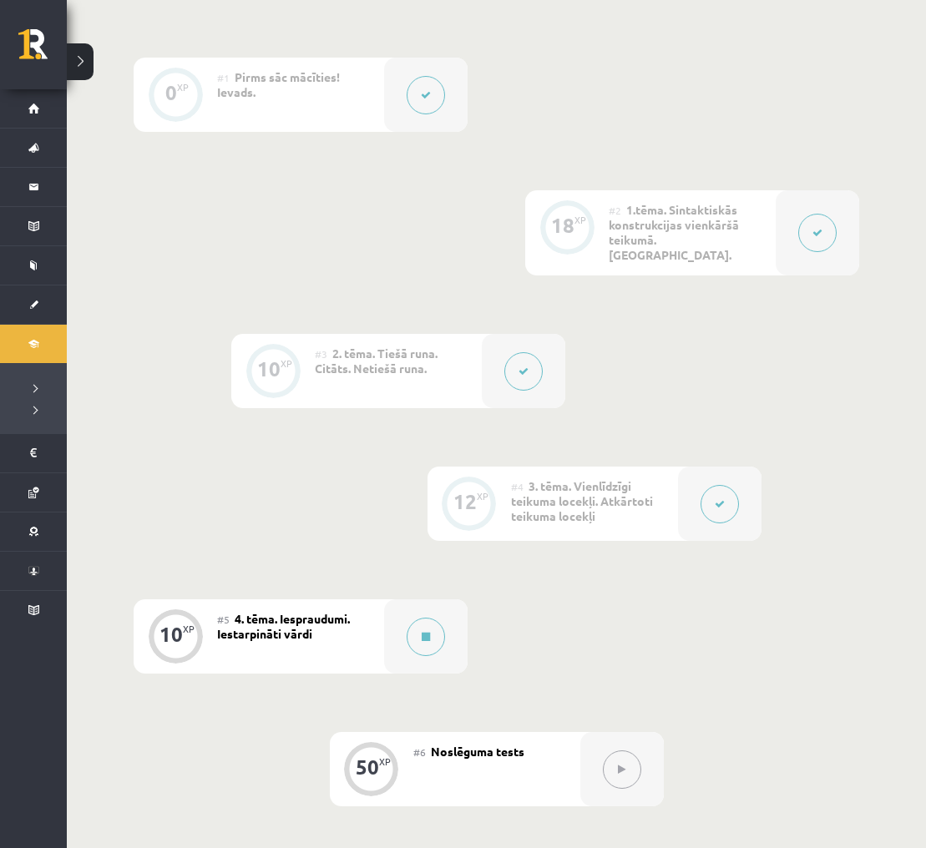
click at [519, 366] on icon at bounding box center [523, 371] width 10 height 10
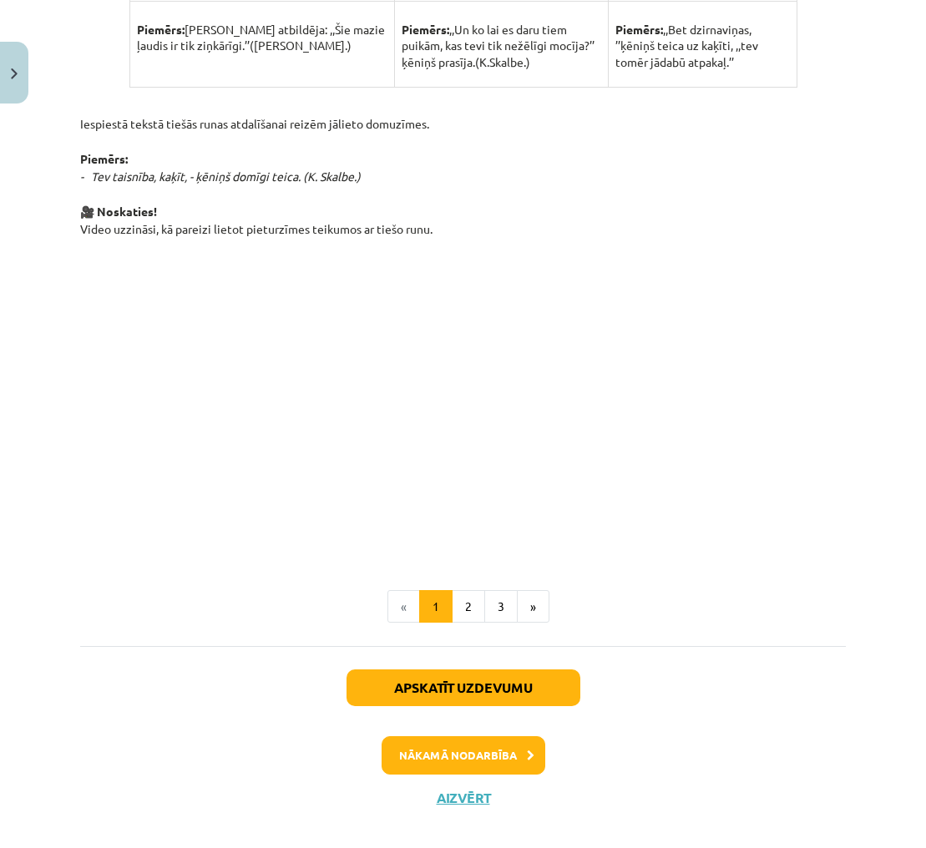
scroll to position [1098, 0]
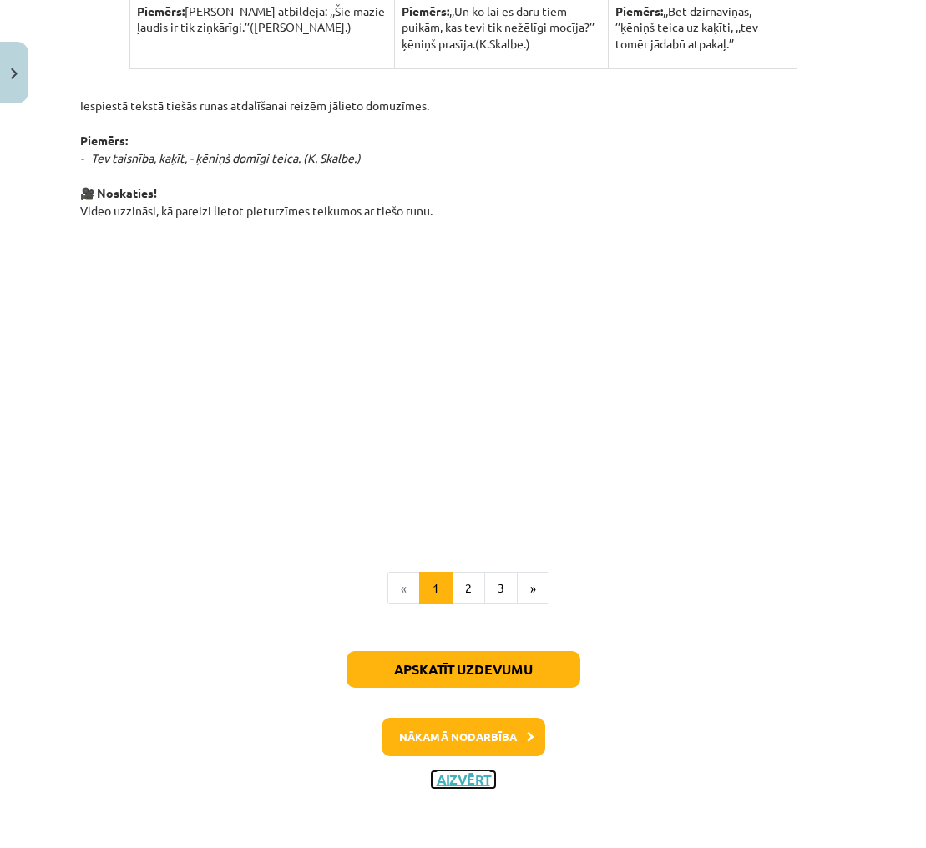
click at [462, 780] on button "Aizvērt" at bounding box center [462, 779] width 63 height 17
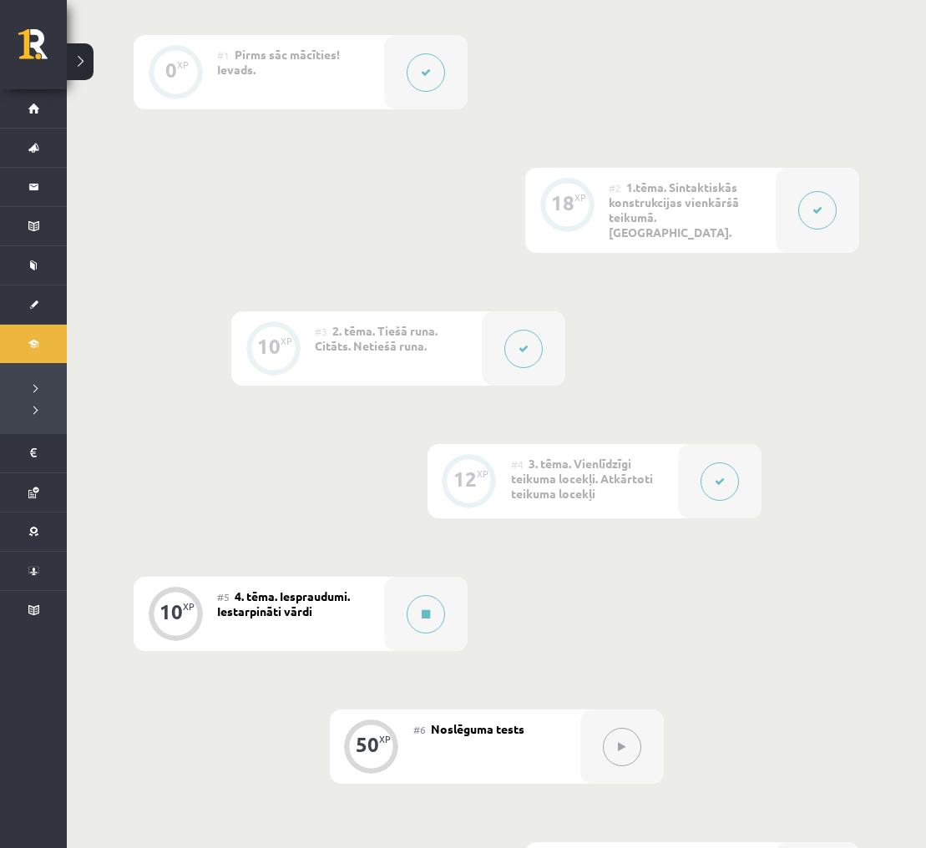
scroll to position [426, 0]
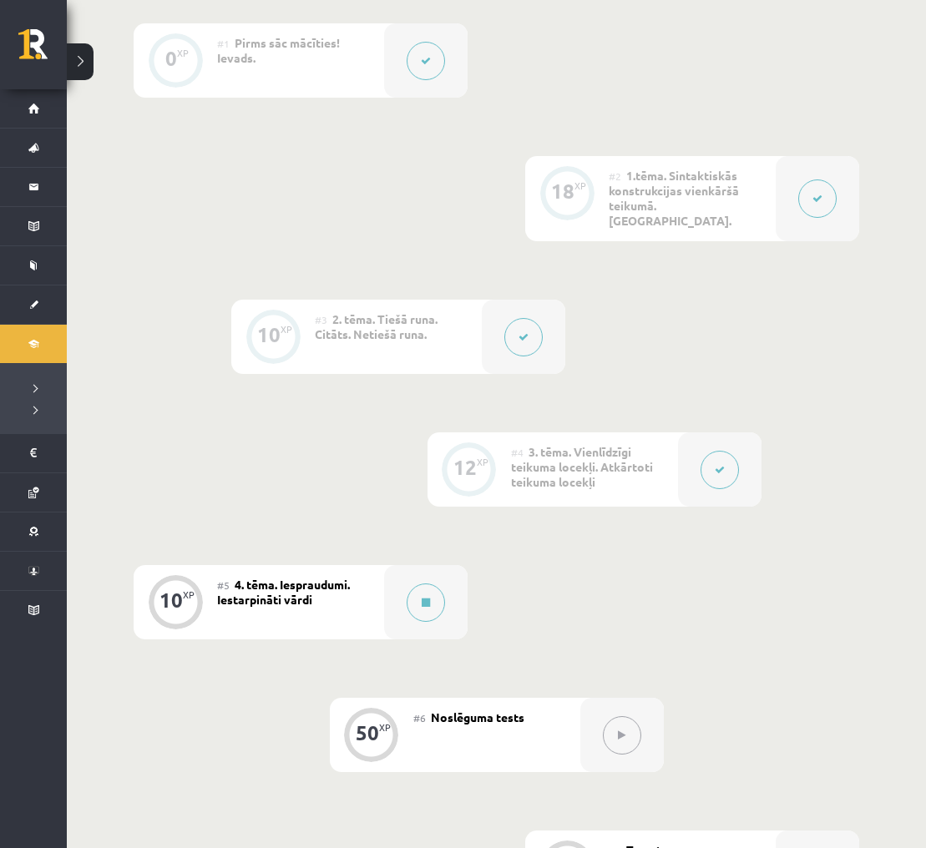
click at [710, 458] on button at bounding box center [719, 470] width 38 height 38
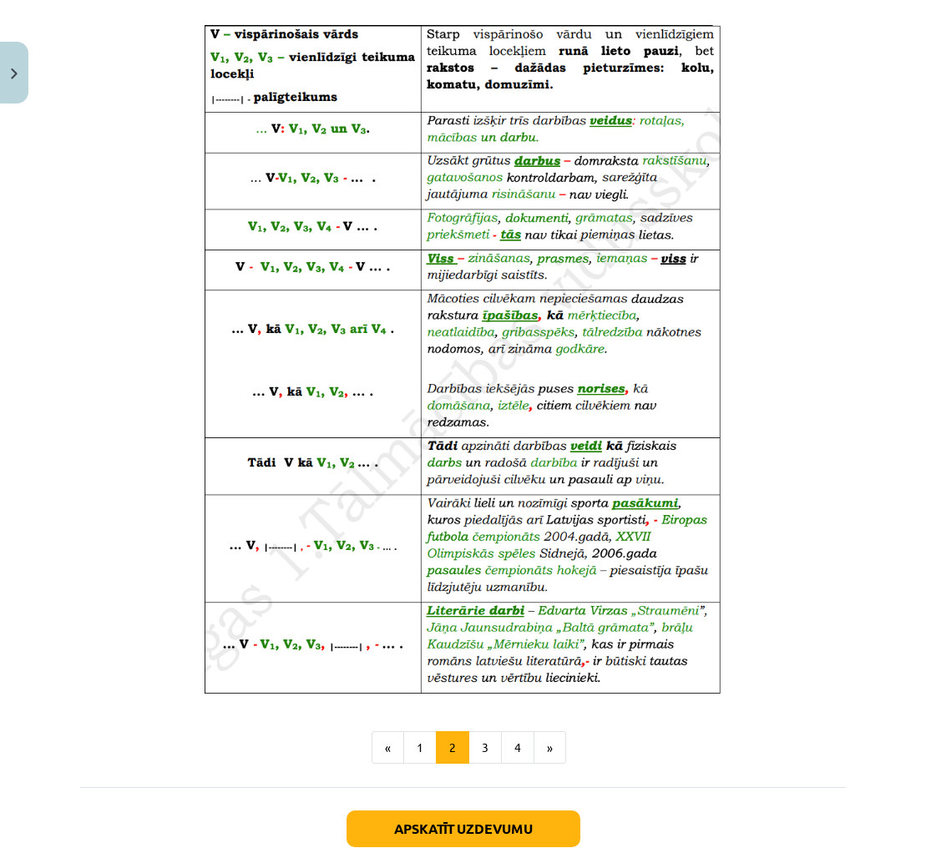
scroll to position [750, 0]
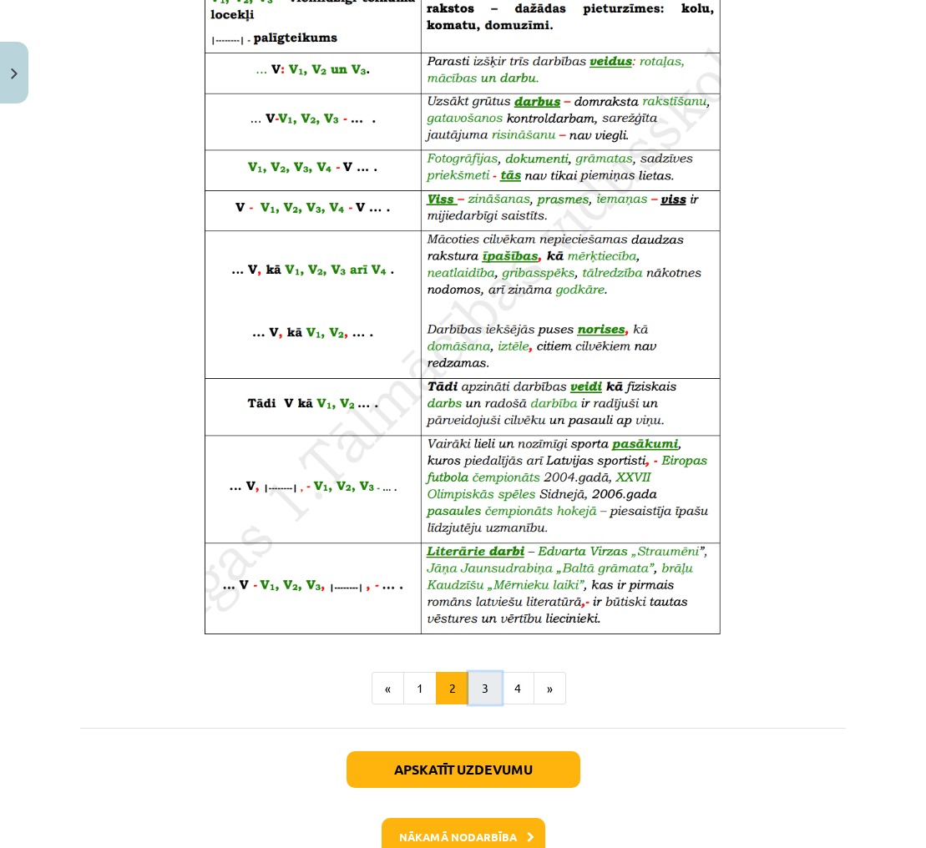
click at [483, 685] on button "3" at bounding box center [484, 688] width 33 height 33
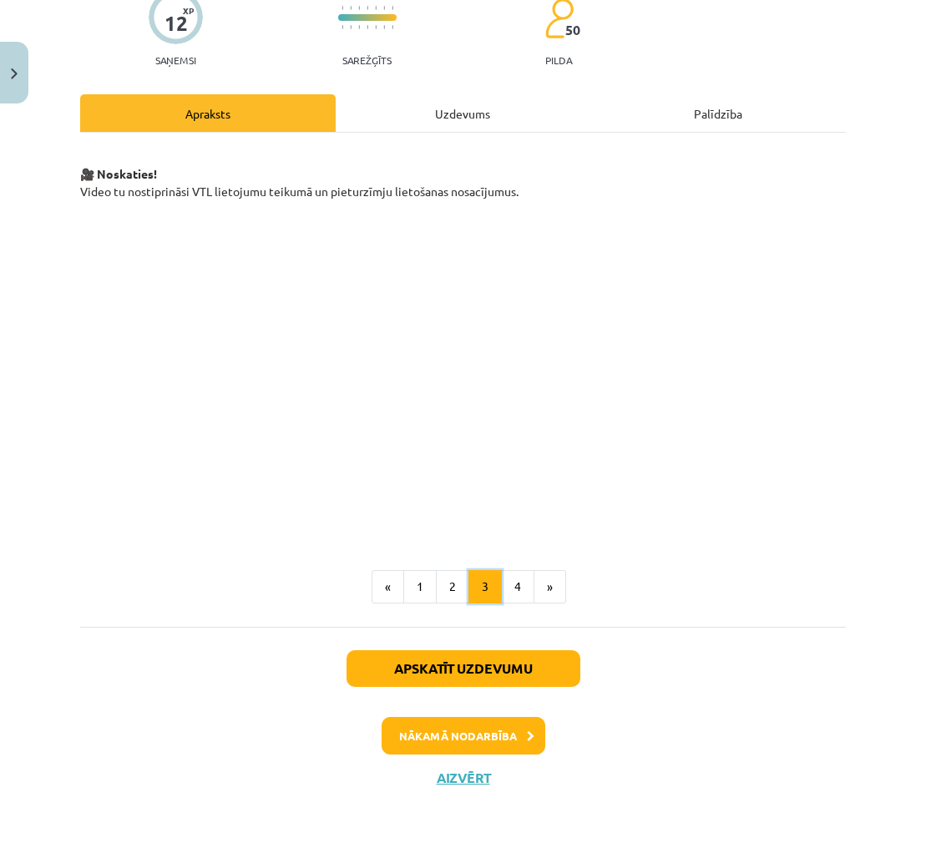
scroll to position [151, 0]
click at [522, 584] on button "4" at bounding box center [517, 586] width 33 height 33
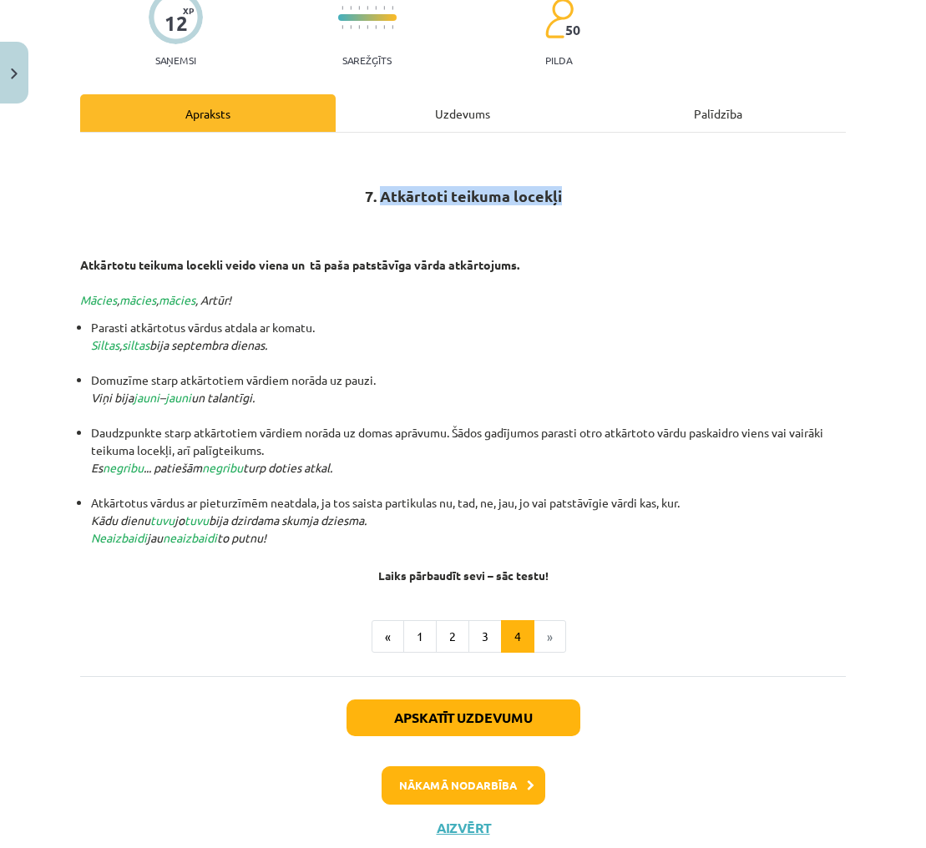
drag, startPoint x: 384, startPoint y: 197, endPoint x: 575, endPoint y: 195, distance: 191.1
click at [575, 195] on h2 "7. Atkārtoti teikuma locekļi" at bounding box center [462, 177] width 765 height 58
copy strong "Atkārtoti teikuma locekļi"
